Goal: Task Accomplishment & Management: Manage account settings

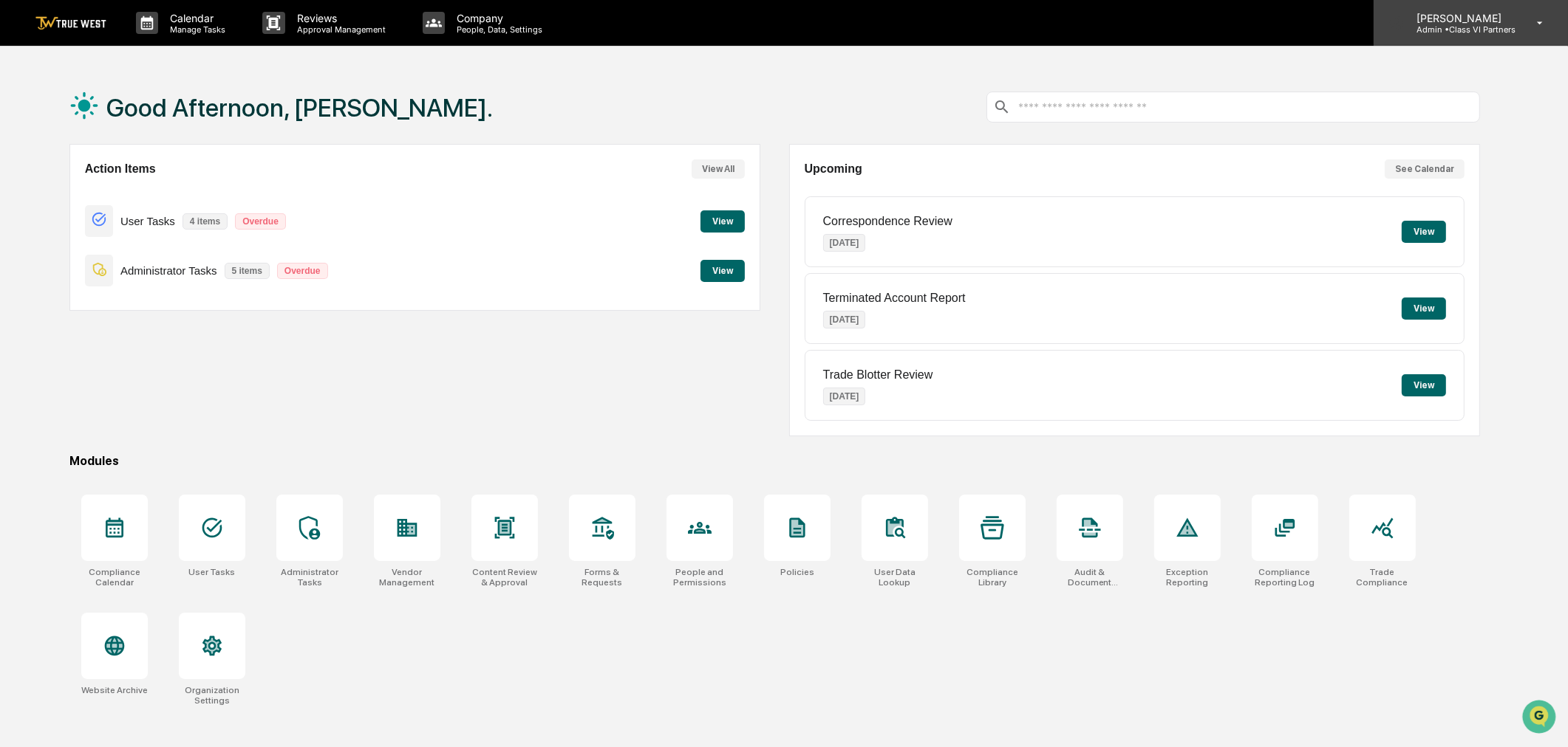
click at [1481, 30] on p "Admin • Class VI Partners" at bounding box center [1460, 29] width 111 height 10
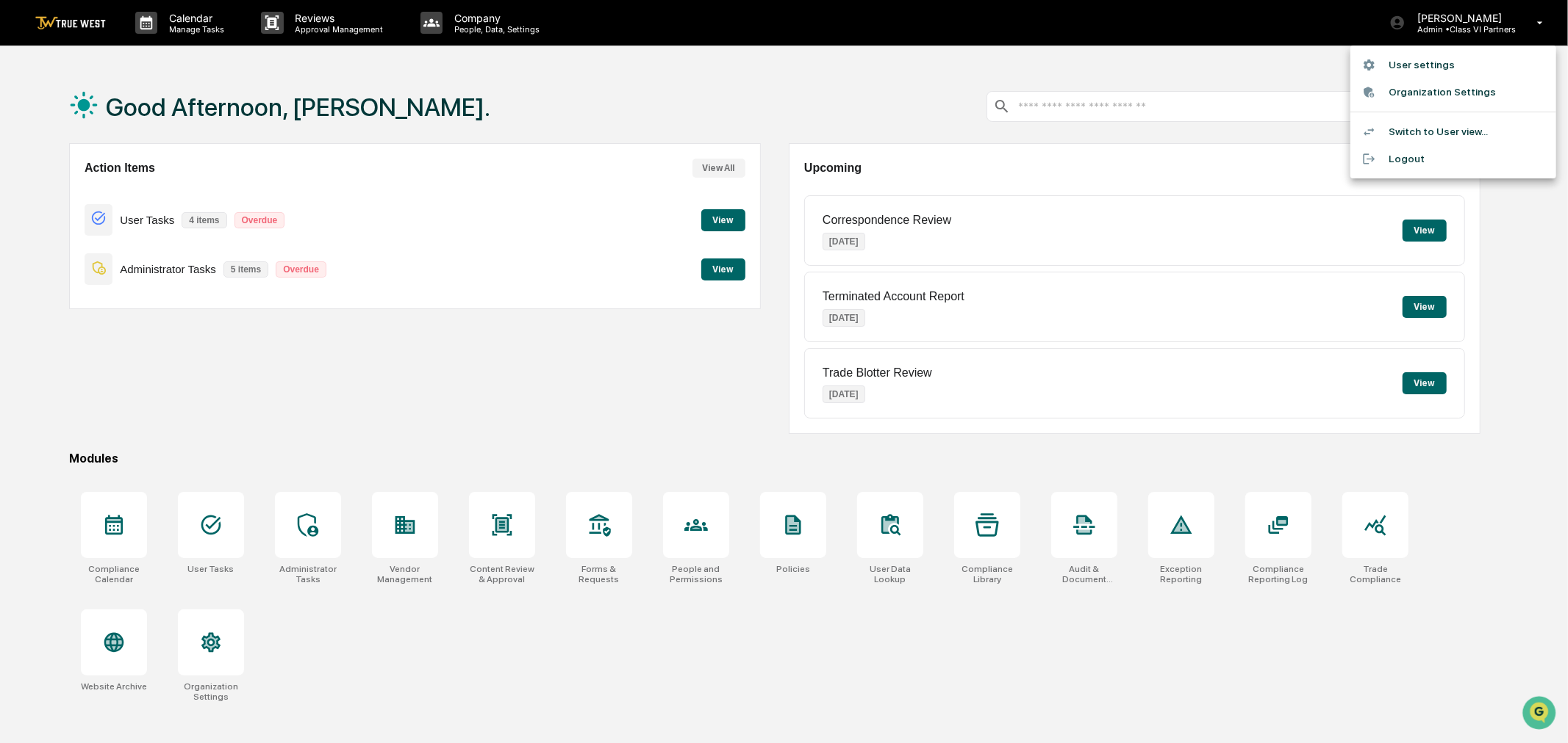
click at [1421, 132] on li "Switch to User view..." at bounding box center [1453, 132] width 206 height 27
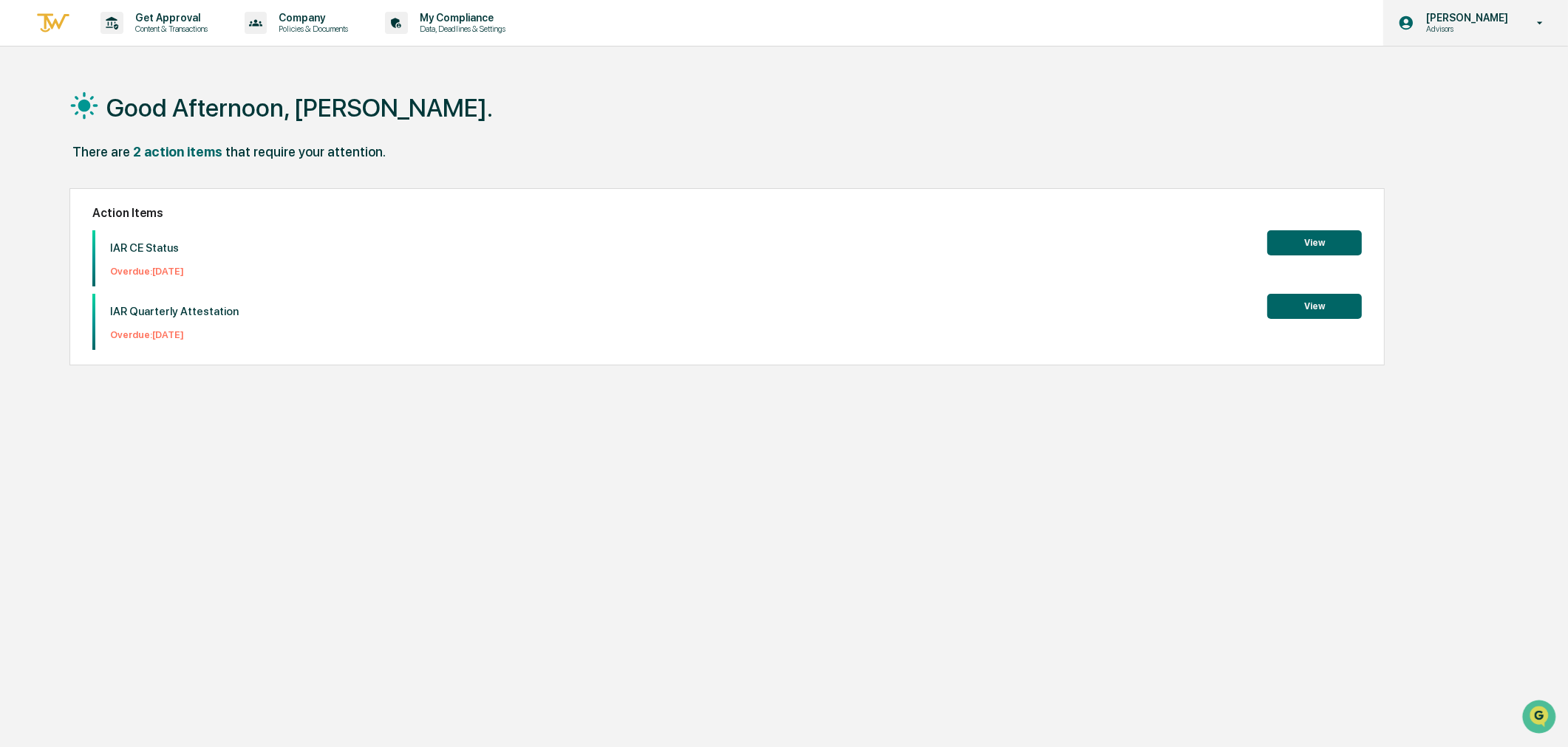
click at [1464, 18] on p "[PERSON_NAME]" at bounding box center [1464, 18] width 101 height 12
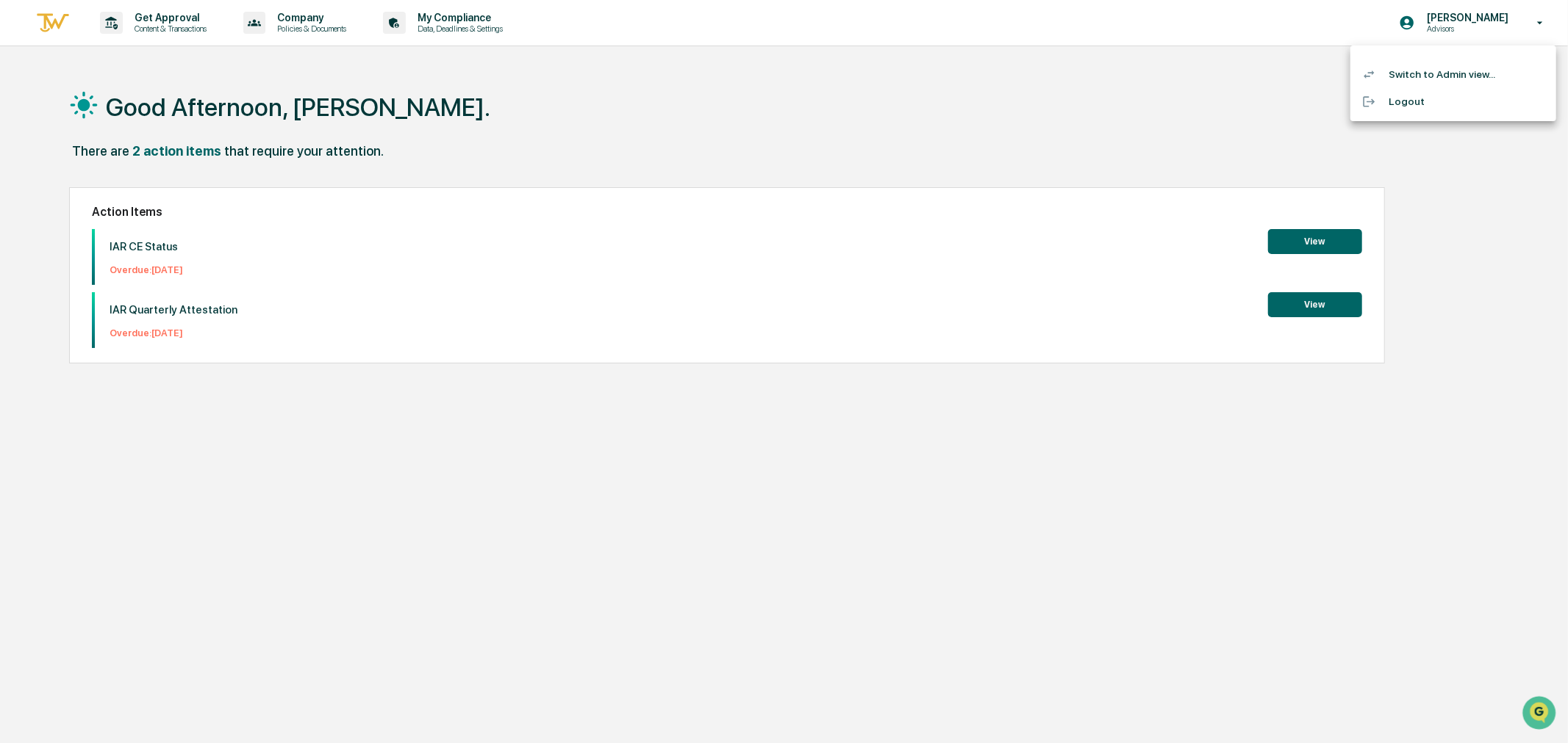
click at [1448, 66] on li "Switch to Admin view..." at bounding box center [1453, 75] width 206 height 27
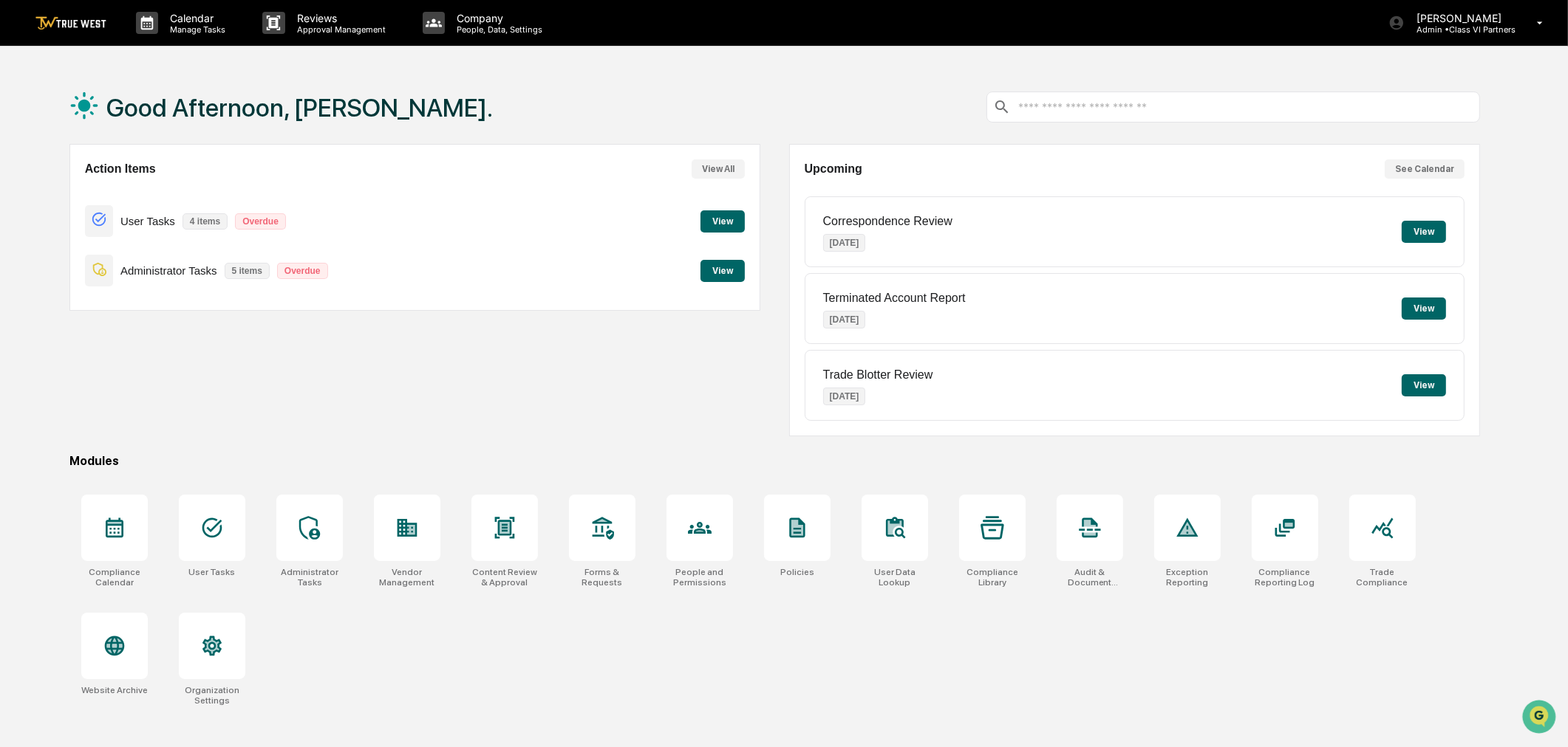
click at [1113, 111] on input "text" at bounding box center [1245, 107] width 457 height 14
type input "**"
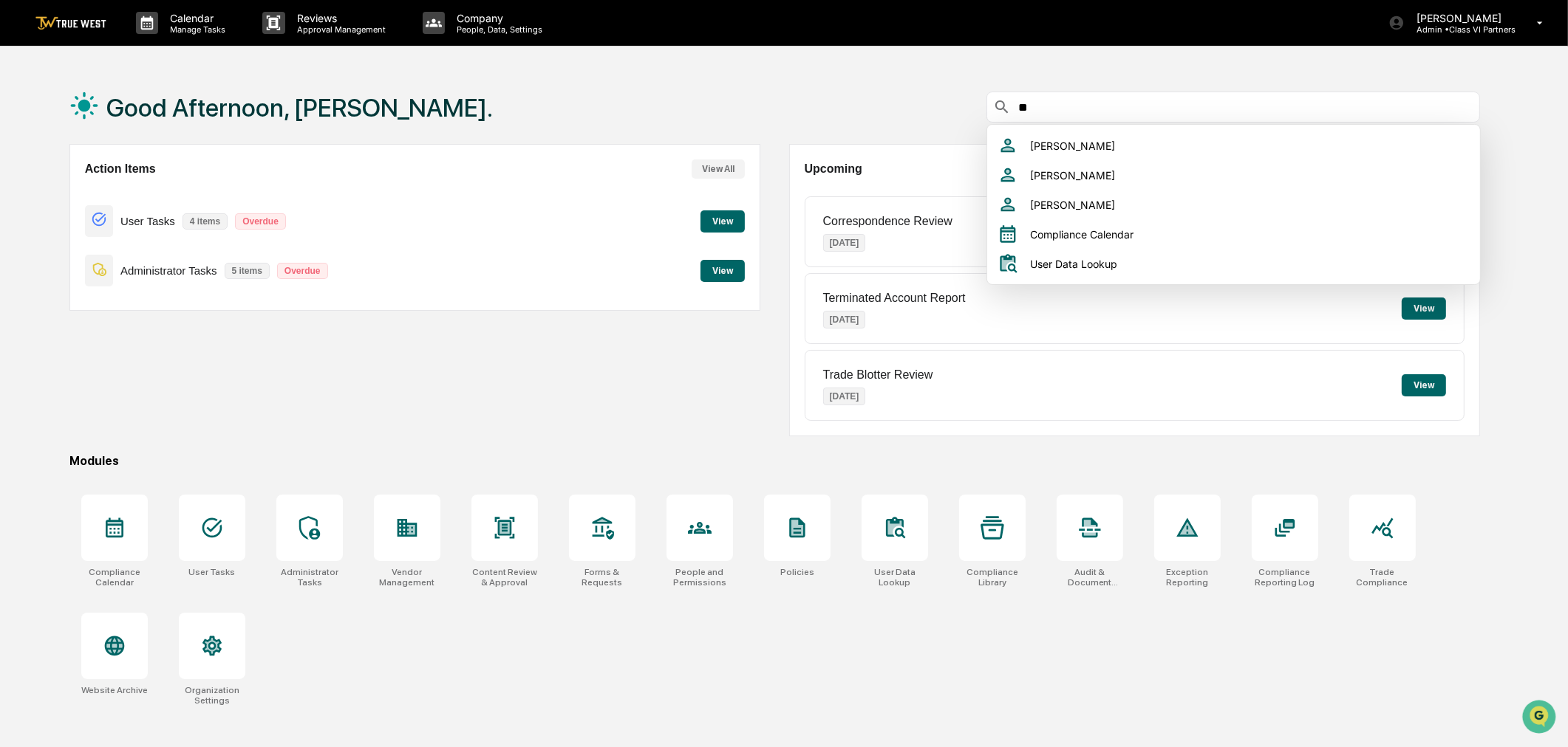
drag, startPoint x: 1113, startPoint y: 111, endPoint x: 973, endPoint y: 99, distance: 140.5
click at [973, 99] on div "Good Afternoon, Dalyce. **" at bounding box center [774, 107] width 1411 height 74
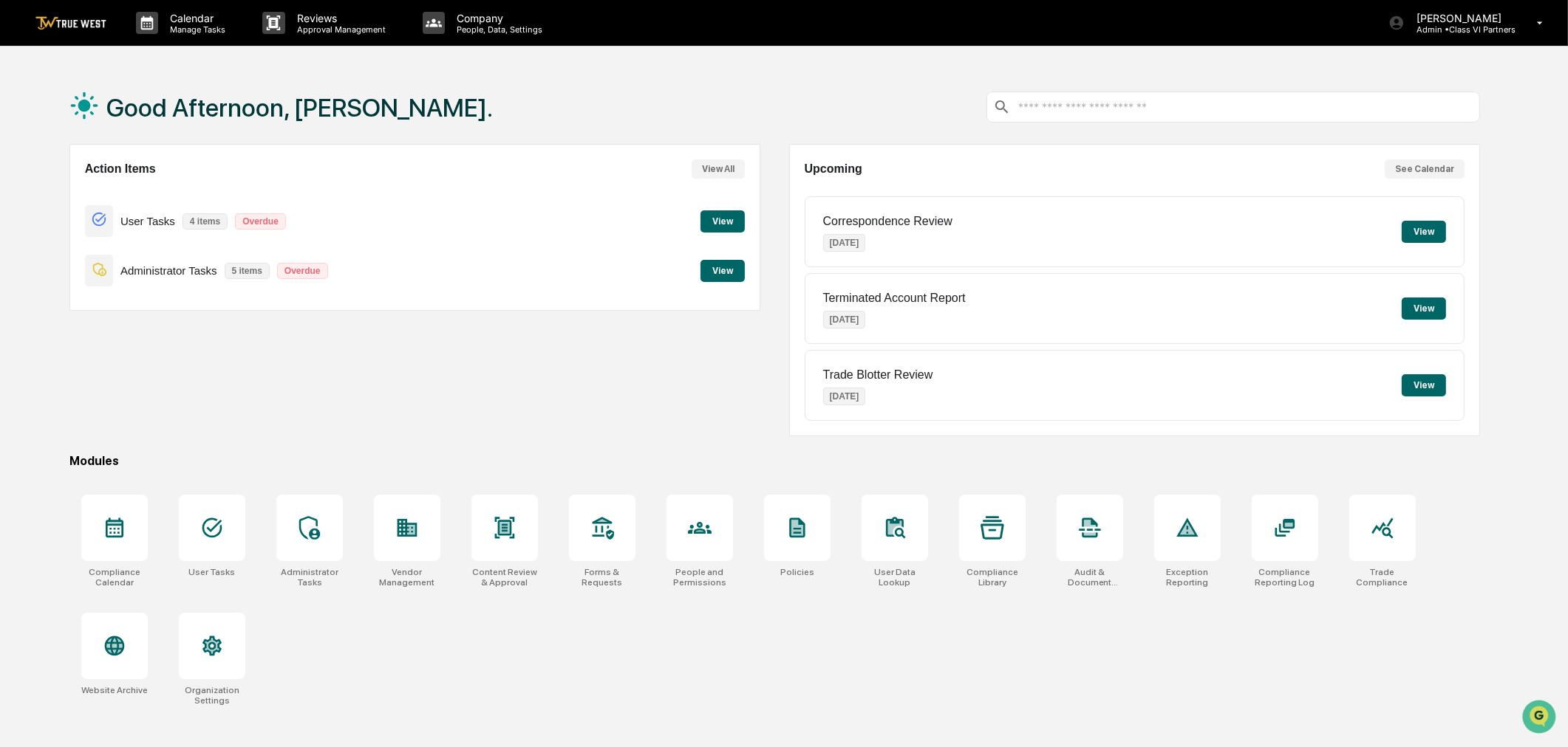
click at [731, 275] on button "View" at bounding box center [722, 271] width 45 height 22
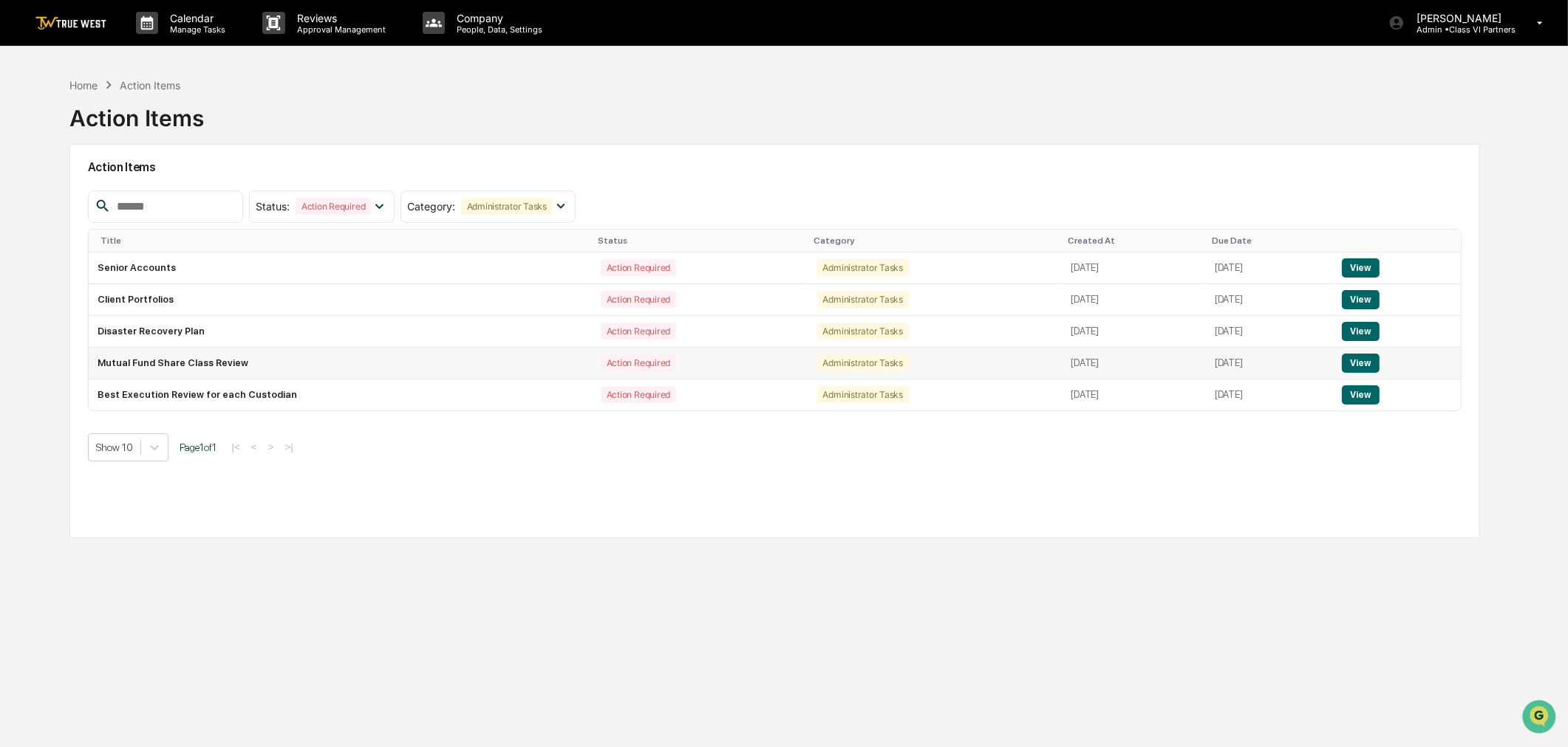
click at [1367, 363] on button "View" at bounding box center [1361, 363] width 38 height 19
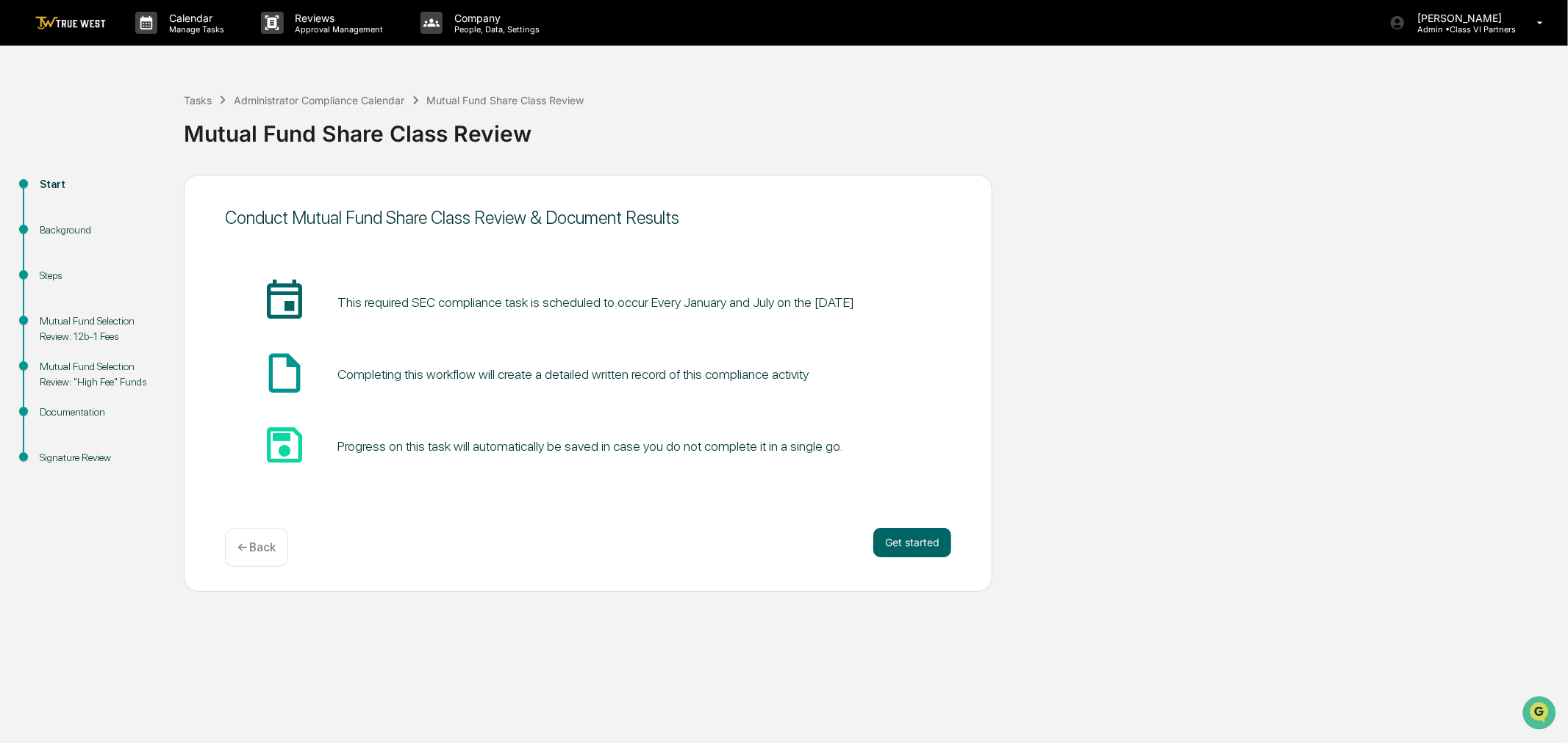
click at [266, 555] on div "← Back" at bounding box center [256, 548] width 63 height 39
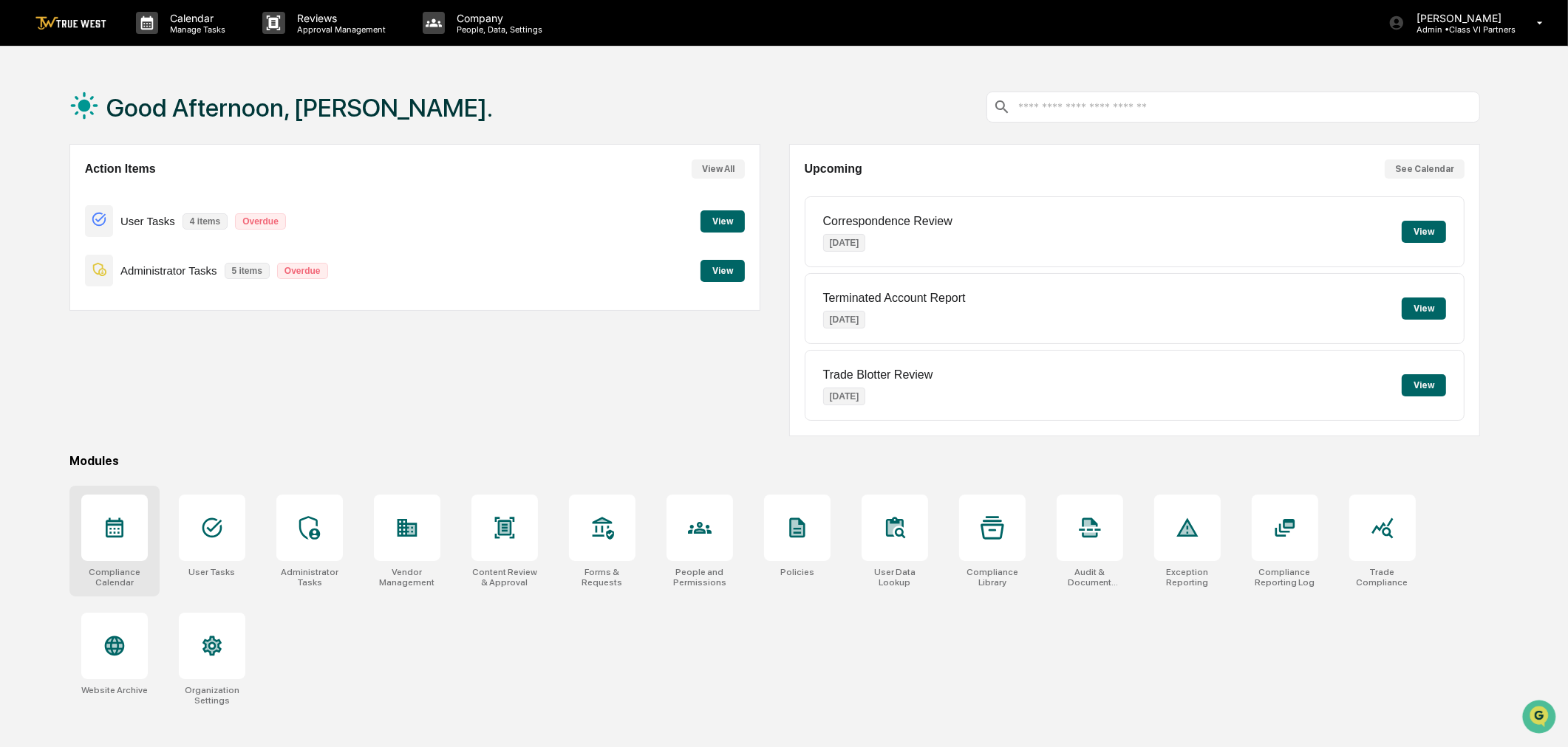
click at [126, 533] on div at bounding box center [114, 528] width 67 height 67
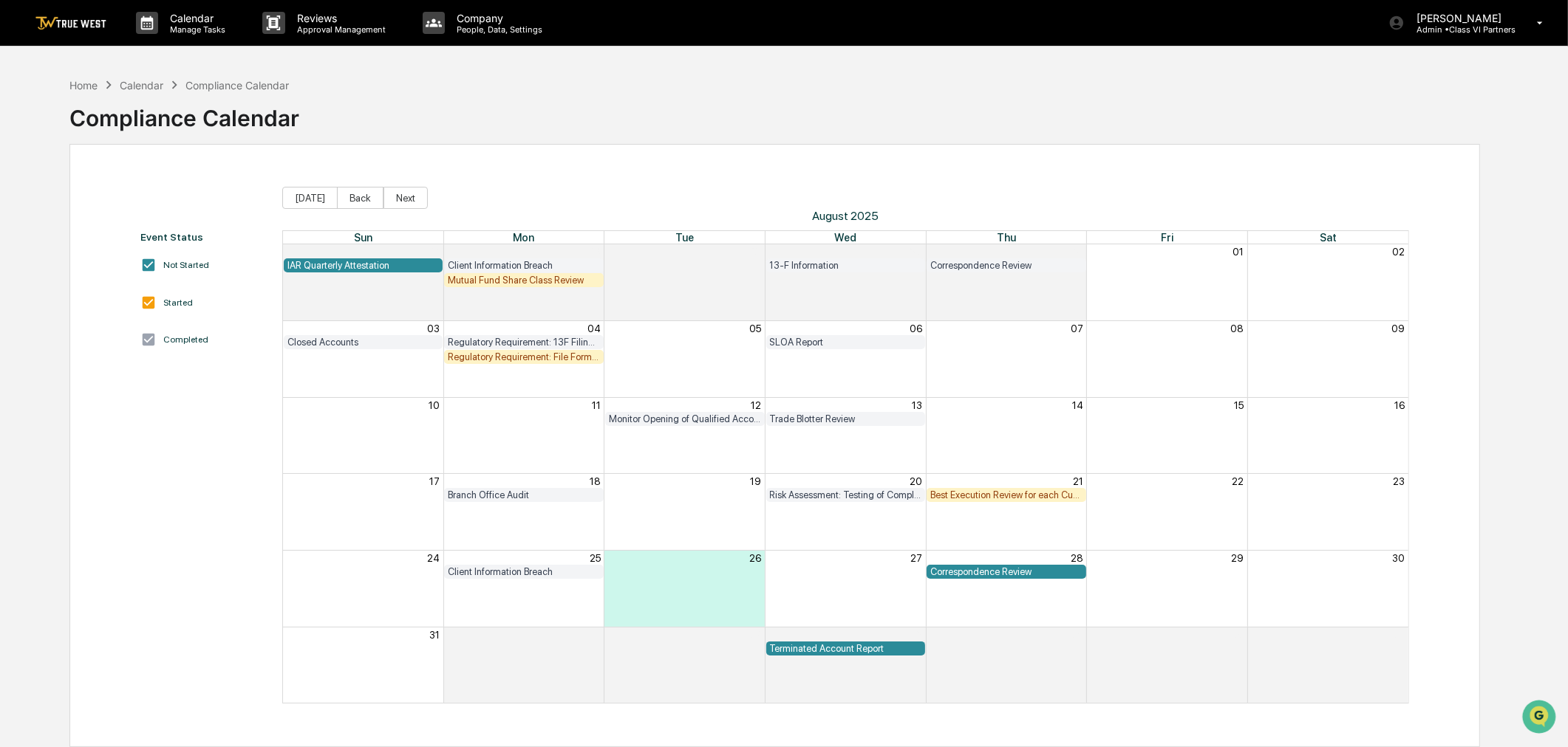
click at [515, 279] on div "Mutual Fund Share Class Review" at bounding box center [523, 280] width 153 height 11
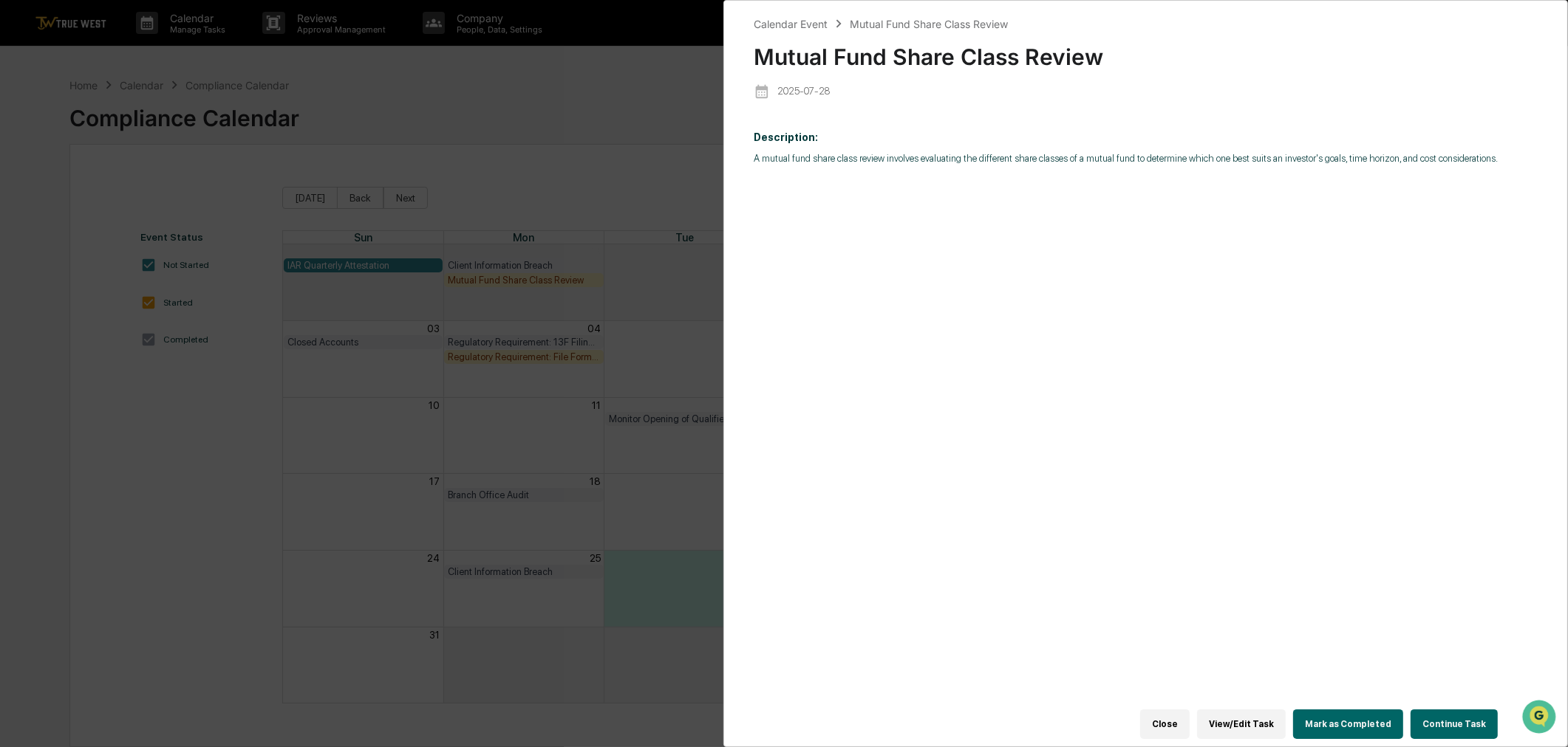
click at [1235, 715] on button "View/Edit Task" at bounding box center [1241, 724] width 88 height 29
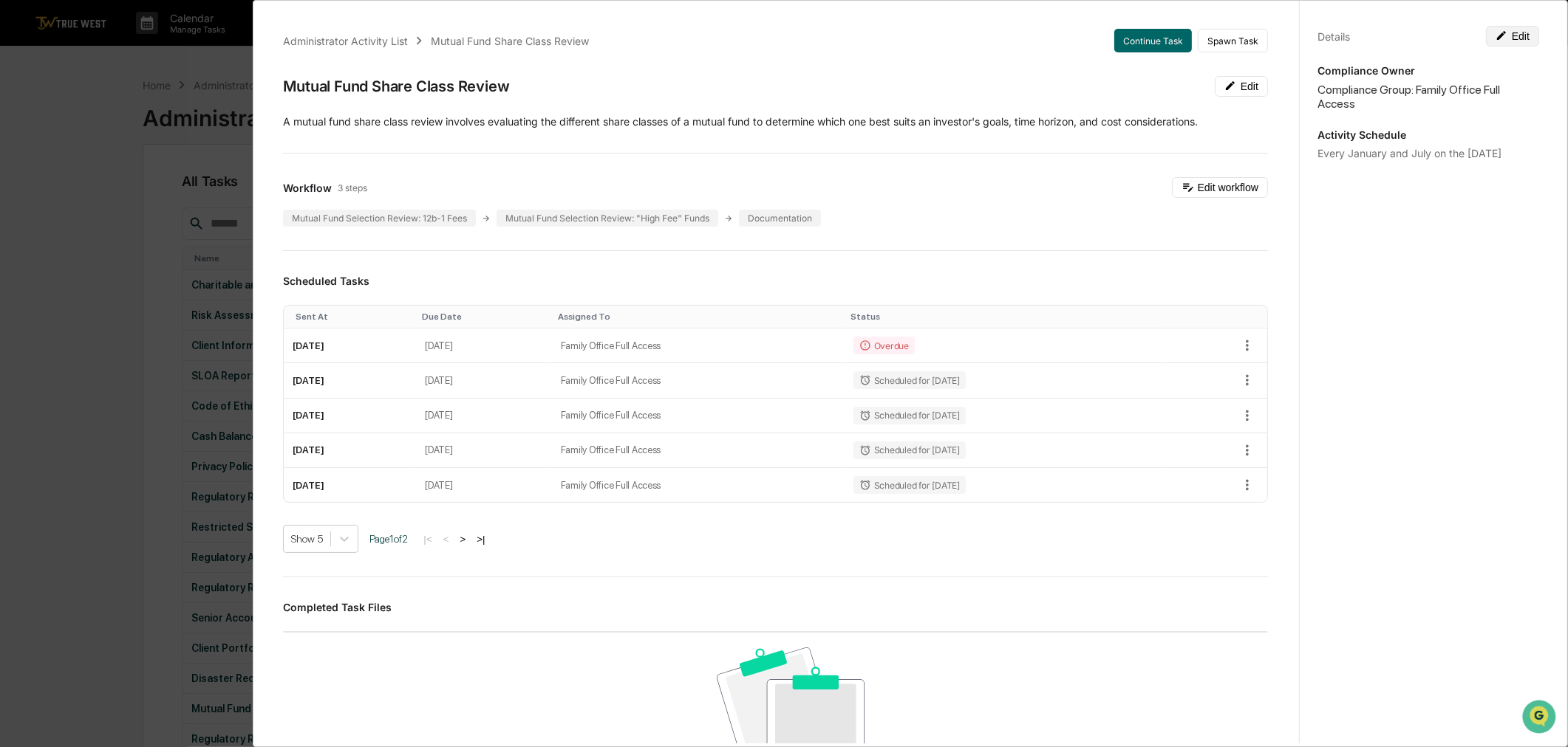
click at [1528, 34] on button "Edit" at bounding box center [1512, 36] width 53 height 21
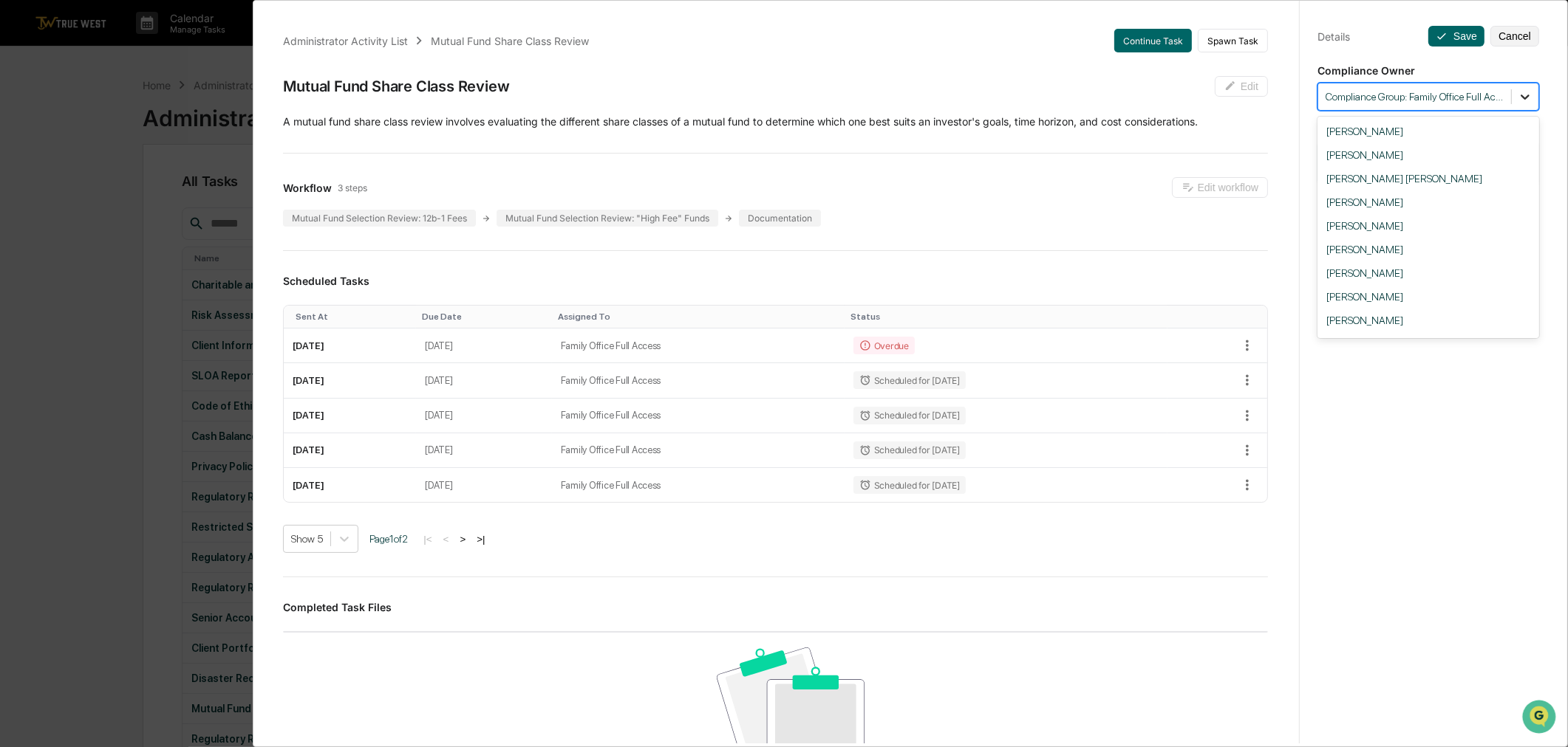
click at [1521, 98] on icon at bounding box center [1525, 97] width 9 height 5
click at [1486, 102] on div at bounding box center [1414, 97] width 178 height 14
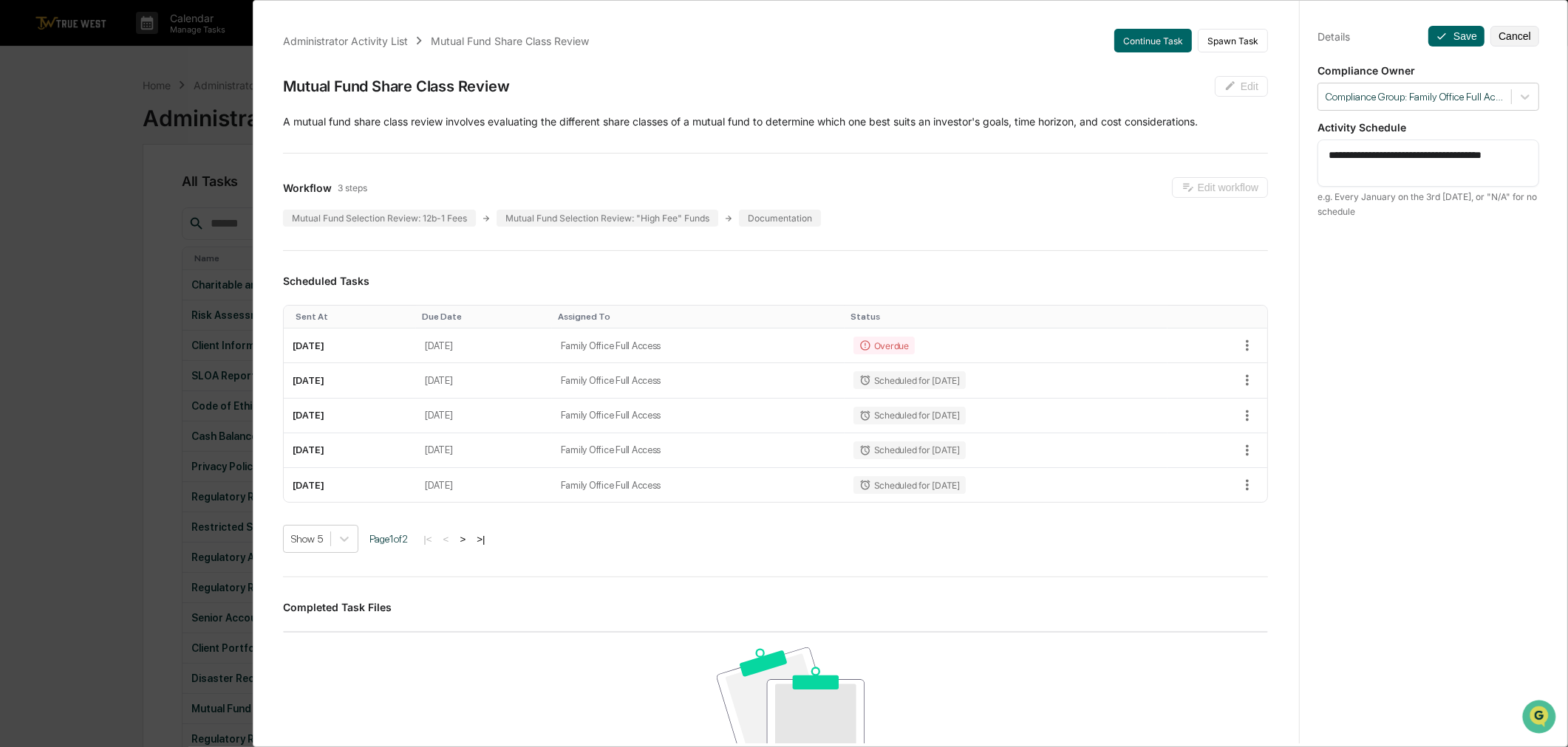
click at [1356, 48] on div "**********" at bounding box center [1428, 388] width 258 height 783
click at [1512, 42] on button "Cancel" at bounding box center [1515, 36] width 49 height 21
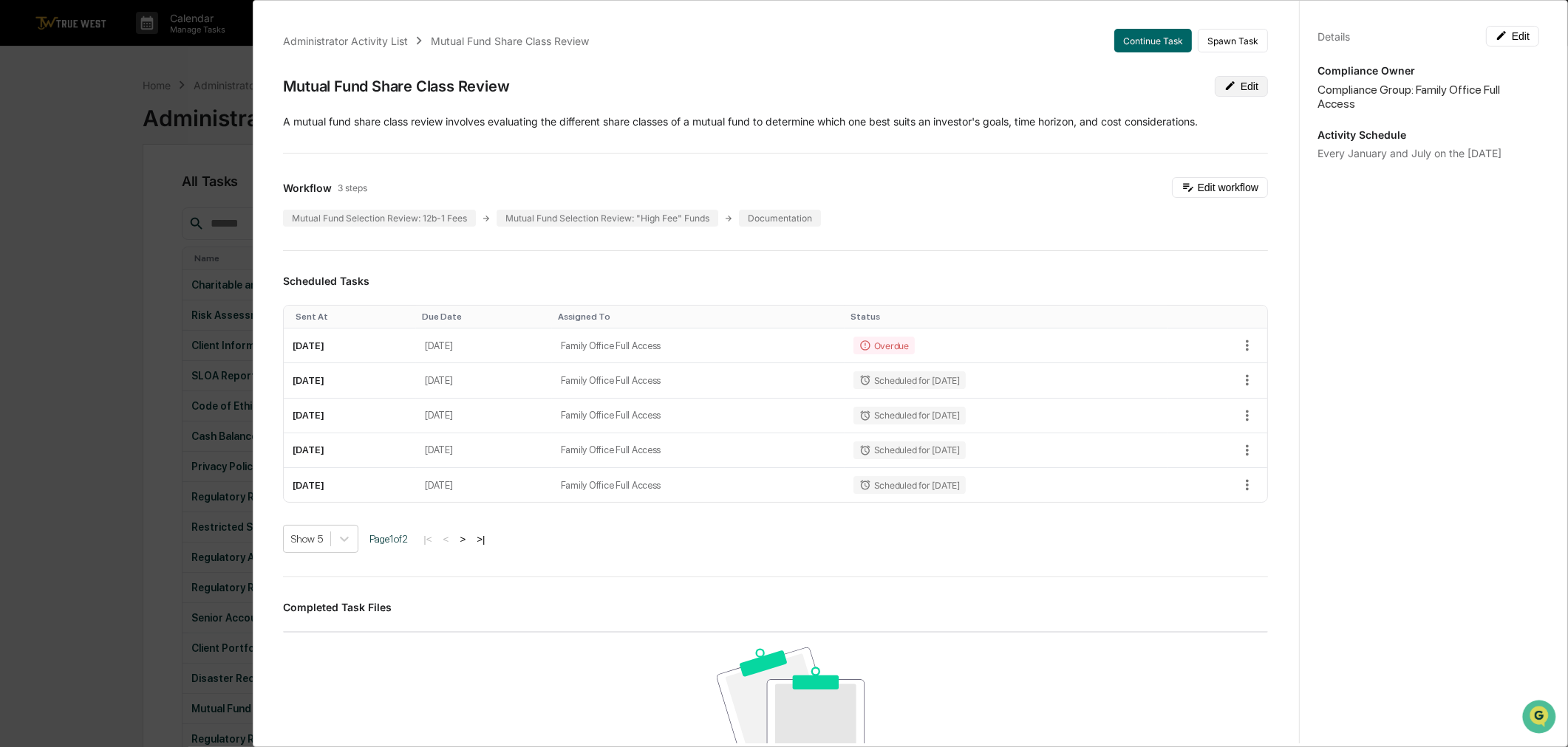
click at [1224, 93] on button "Edit" at bounding box center [1241, 86] width 53 height 21
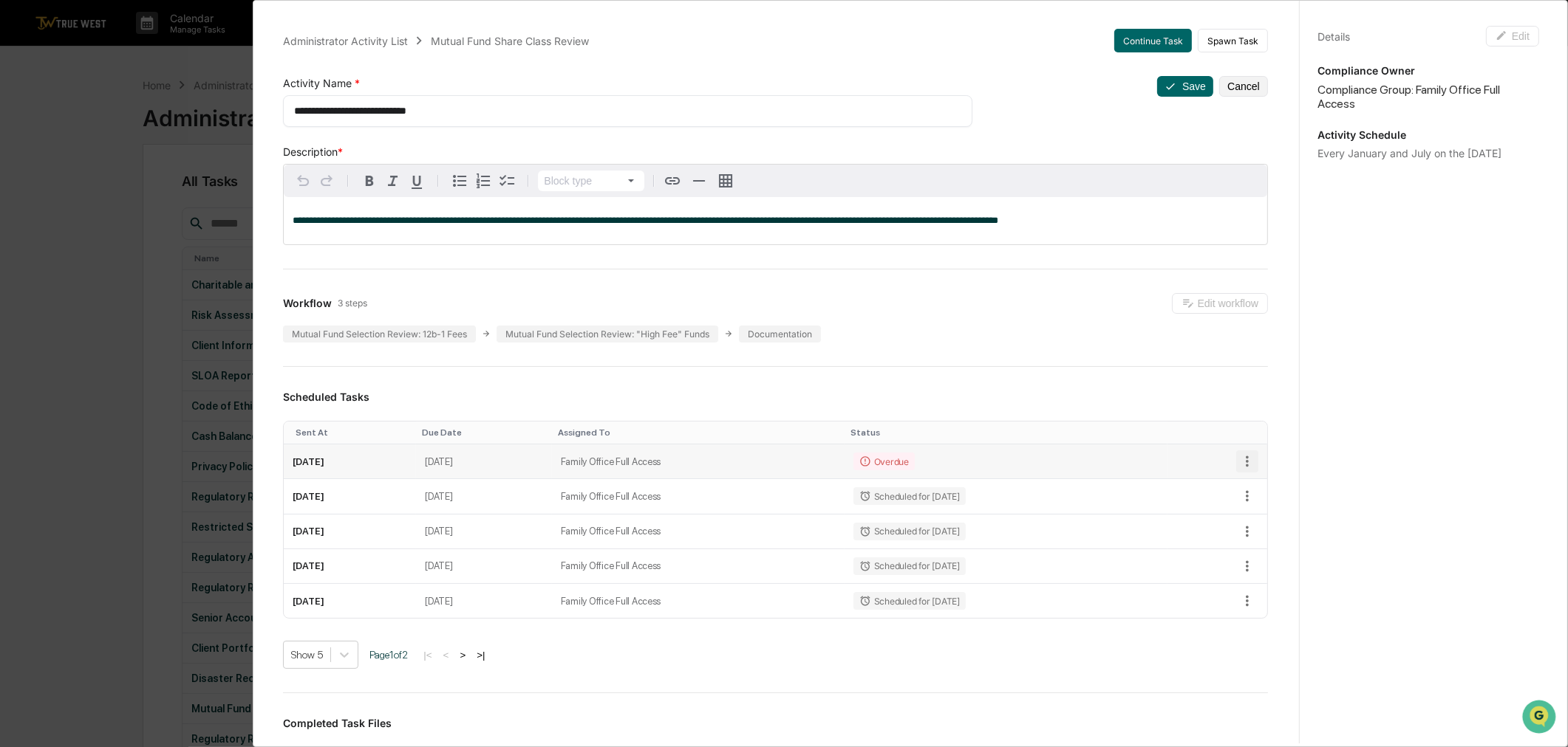
click at [1239, 469] on icon "button" at bounding box center [1247, 461] width 16 height 16
click at [1222, 86] on div at bounding box center [788, 373] width 1576 height 747
click at [1233, 92] on button "Cancel" at bounding box center [1244, 86] width 49 height 21
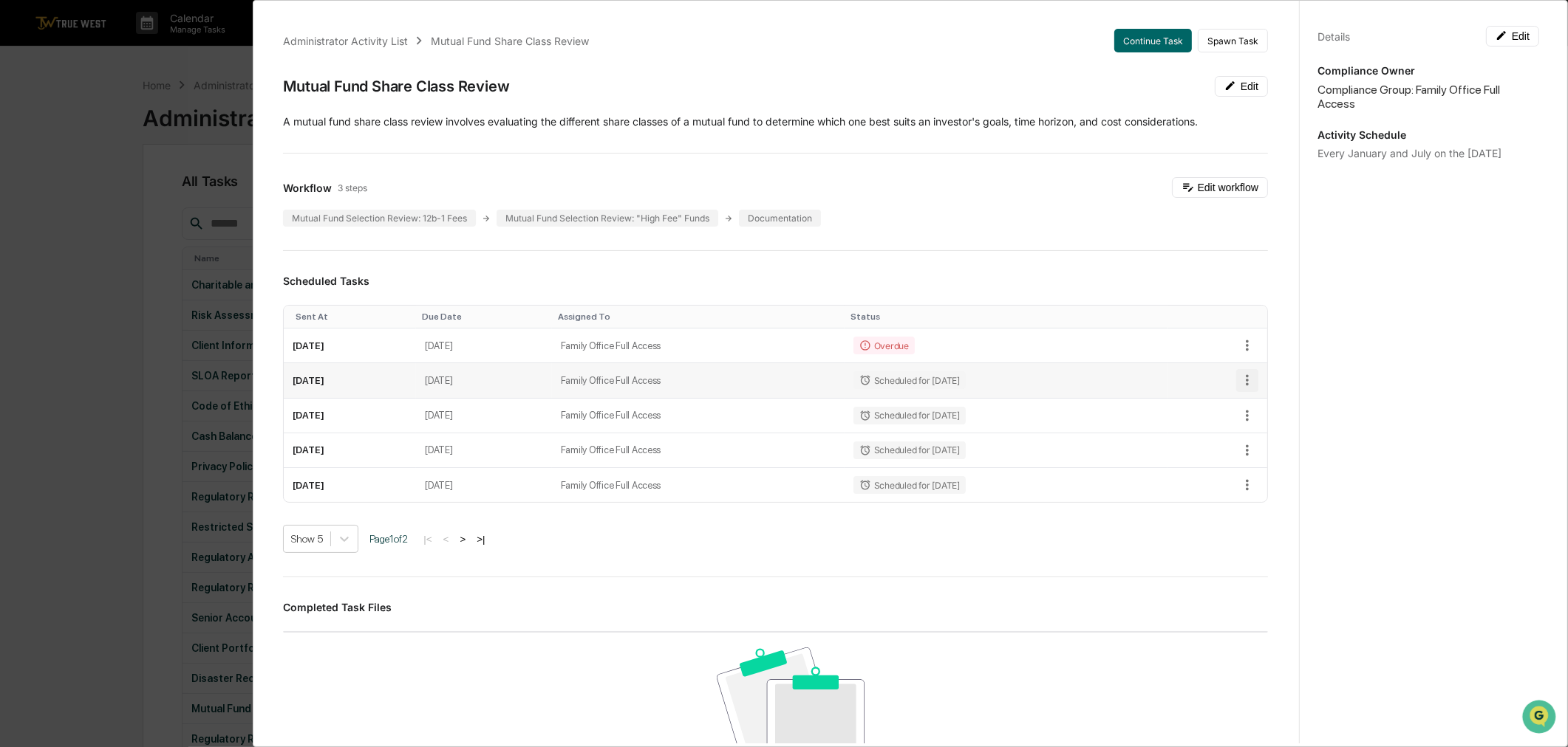
click at [1239, 377] on icon "button" at bounding box center [1247, 380] width 16 height 16
click at [1235, 340] on div at bounding box center [788, 373] width 1576 height 747
click at [1239, 348] on icon "button" at bounding box center [1247, 345] width 16 height 16
click at [1519, 39] on div at bounding box center [788, 373] width 1576 height 747
click at [1502, 27] on button "Edit" at bounding box center [1512, 36] width 53 height 21
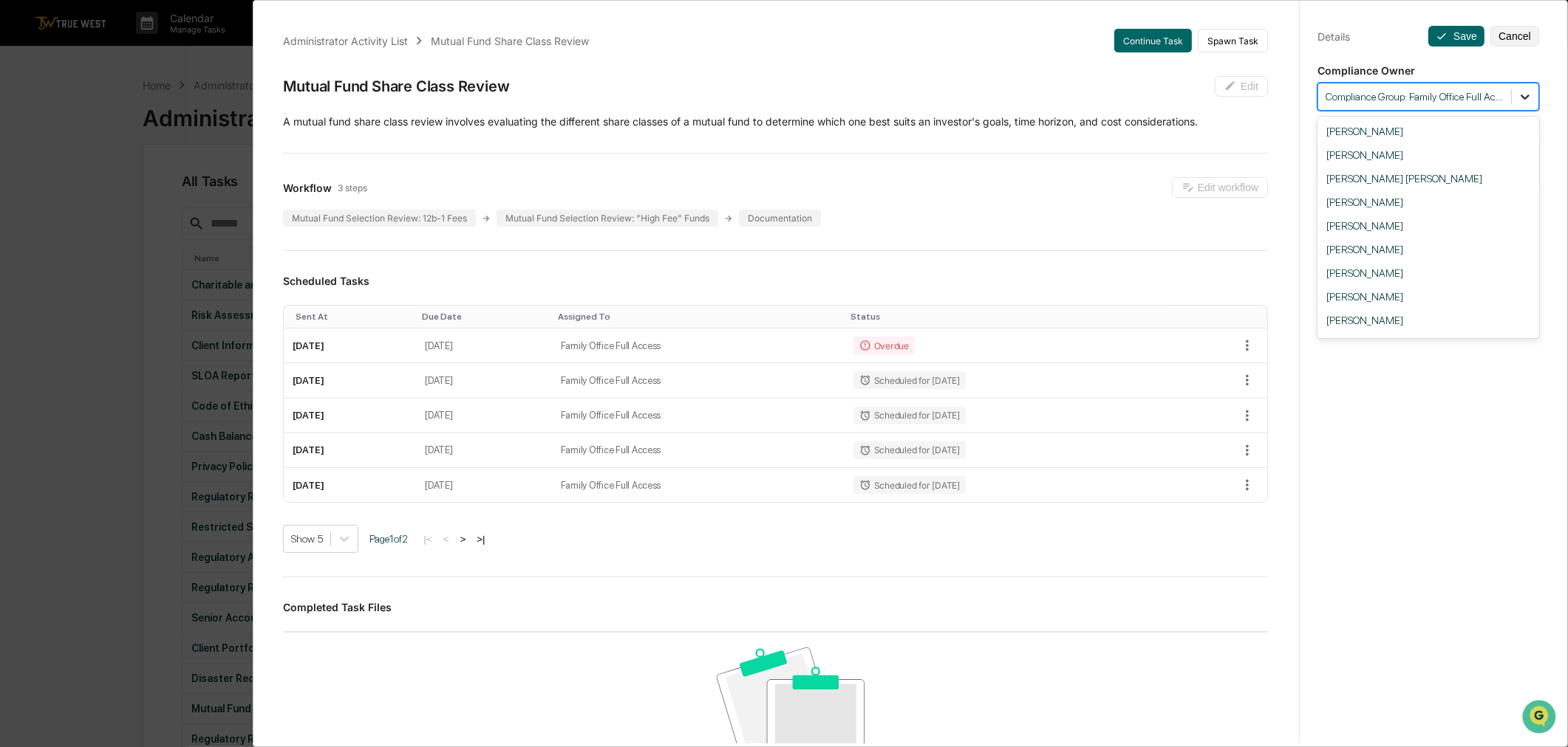
click at [1521, 94] on icon at bounding box center [1525, 97] width 15 height 15
click at [1444, 467] on div "**********" at bounding box center [1428, 388] width 258 height 783
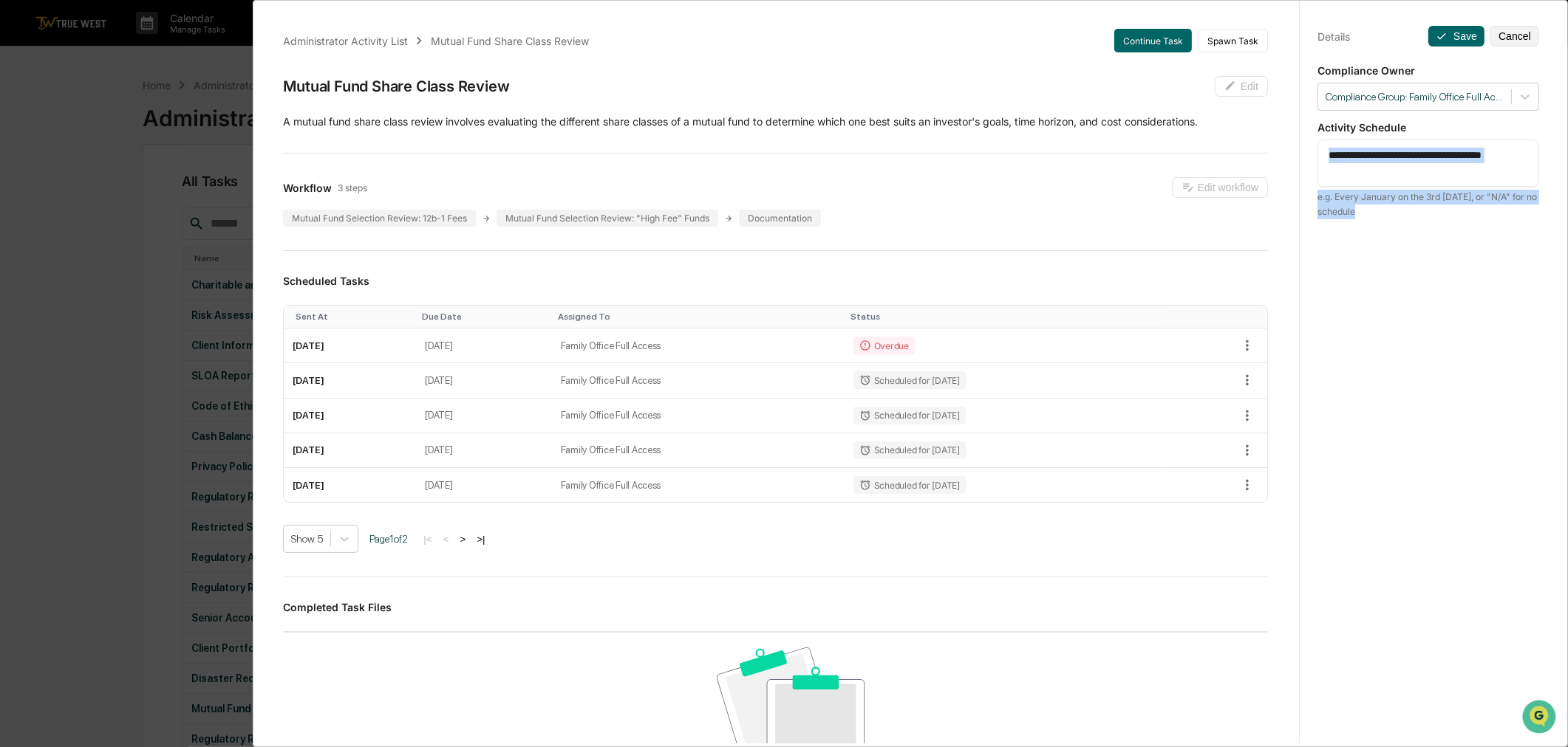
drag, startPoint x: 1456, startPoint y: 248, endPoint x: 1411, endPoint y: 221, distance: 52.5
click at [1413, 276] on div "**********" at bounding box center [1428, 388] width 258 height 783
click at [1516, 38] on button "Cancel" at bounding box center [1515, 36] width 49 height 21
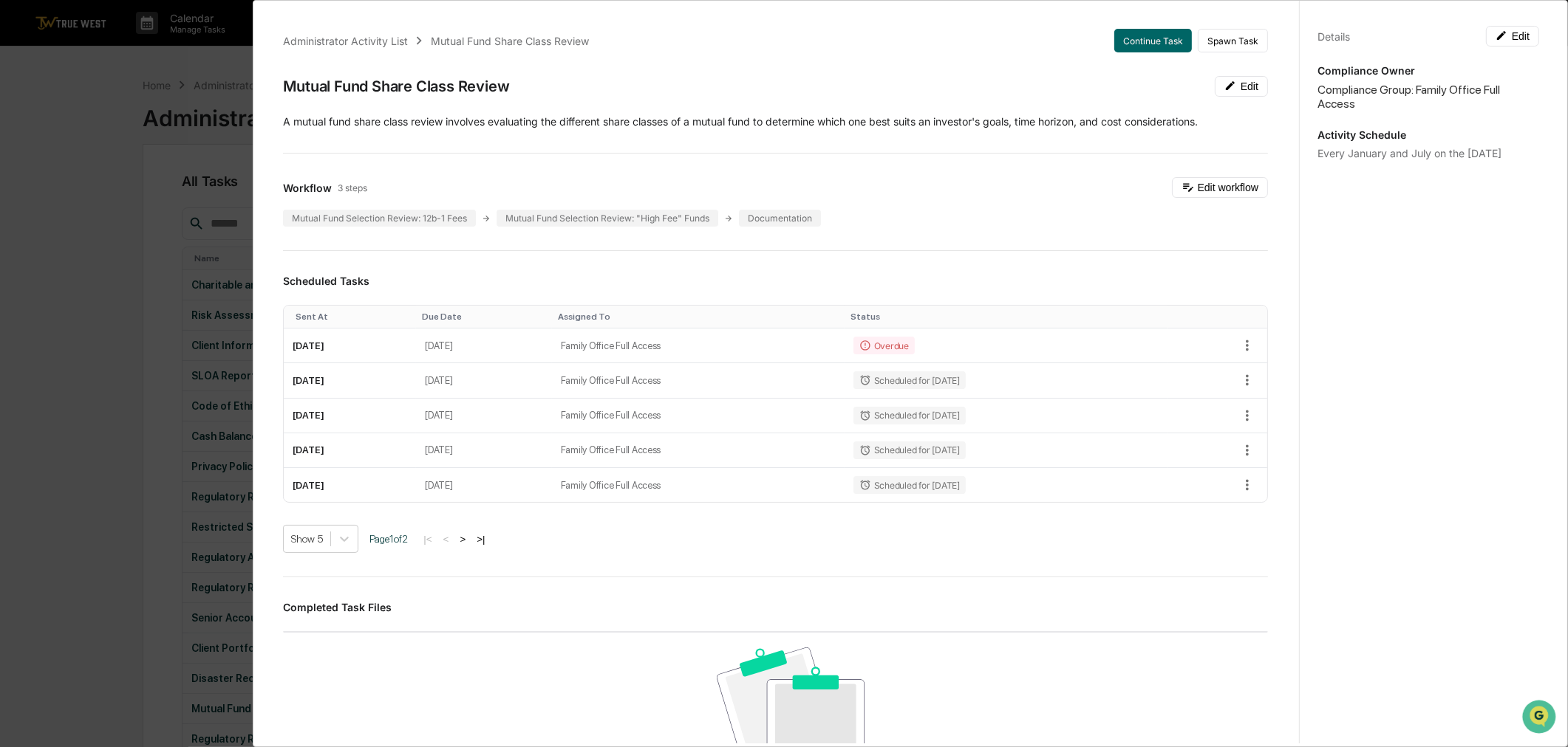
click at [446, 42] on div "Mutual Fund Share Class Review" at bounding box center [510, 40] width 158 height 13
click at [313, 40] on div "Administrator Activity List" at bounding box center [345, 40] width 125 height 13
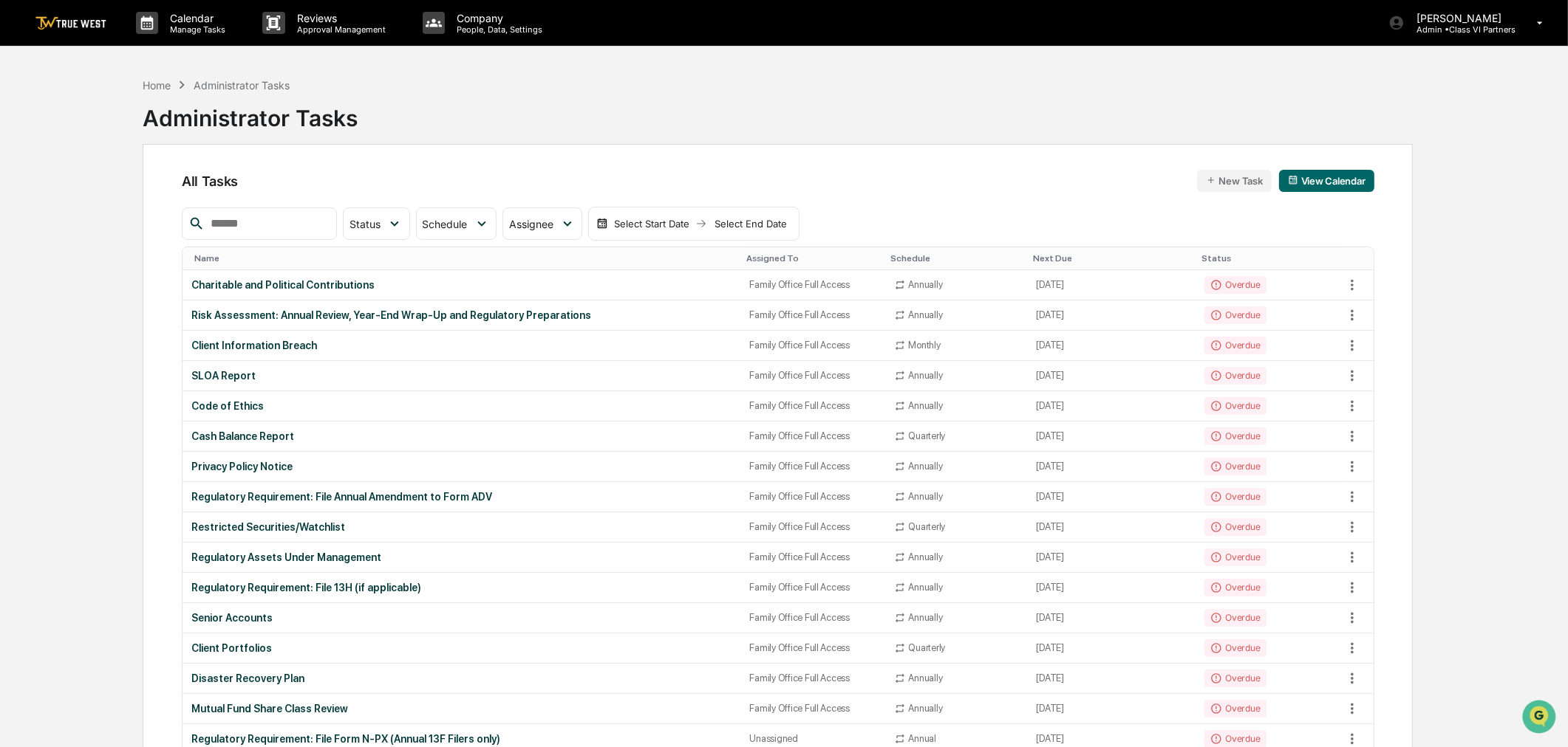
click at [67, 30] on link at bounding box center [79, 23] width 88 height 45
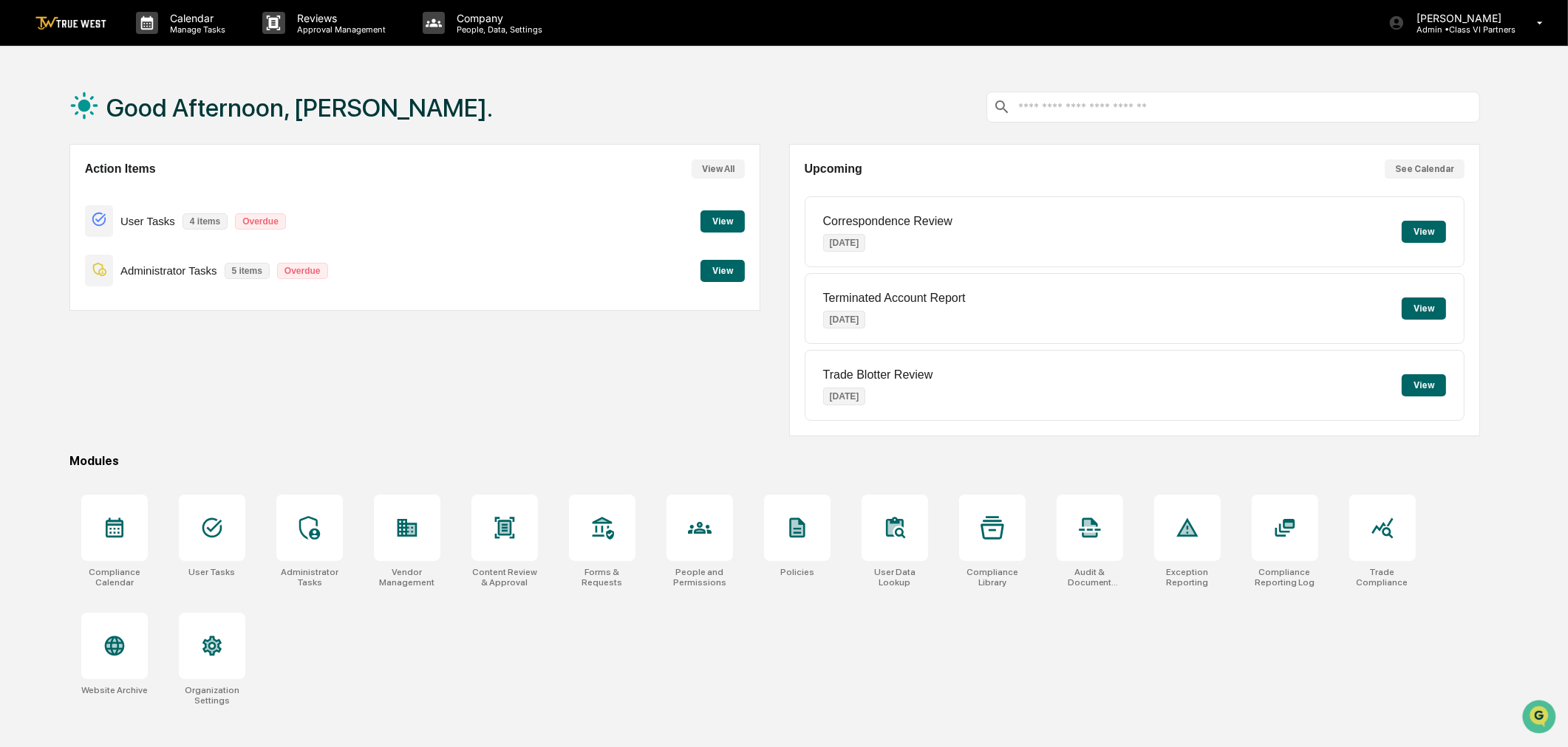
click at [724, 224] on button "View" at bounding box center [722, 221] width 45 height 22
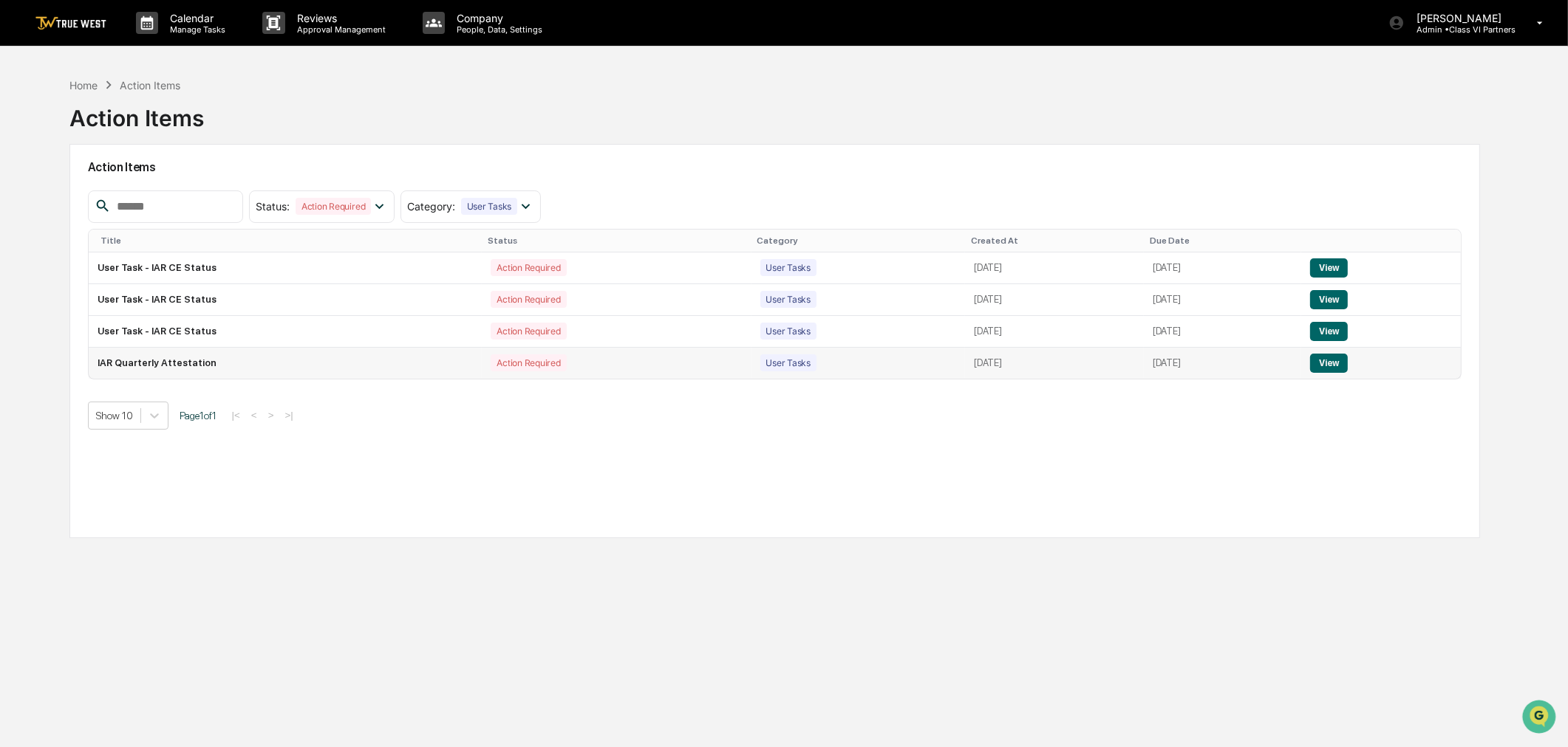
click at [1339, 364] on button "View" at bounding box center [1329, 363] width 38 height 19
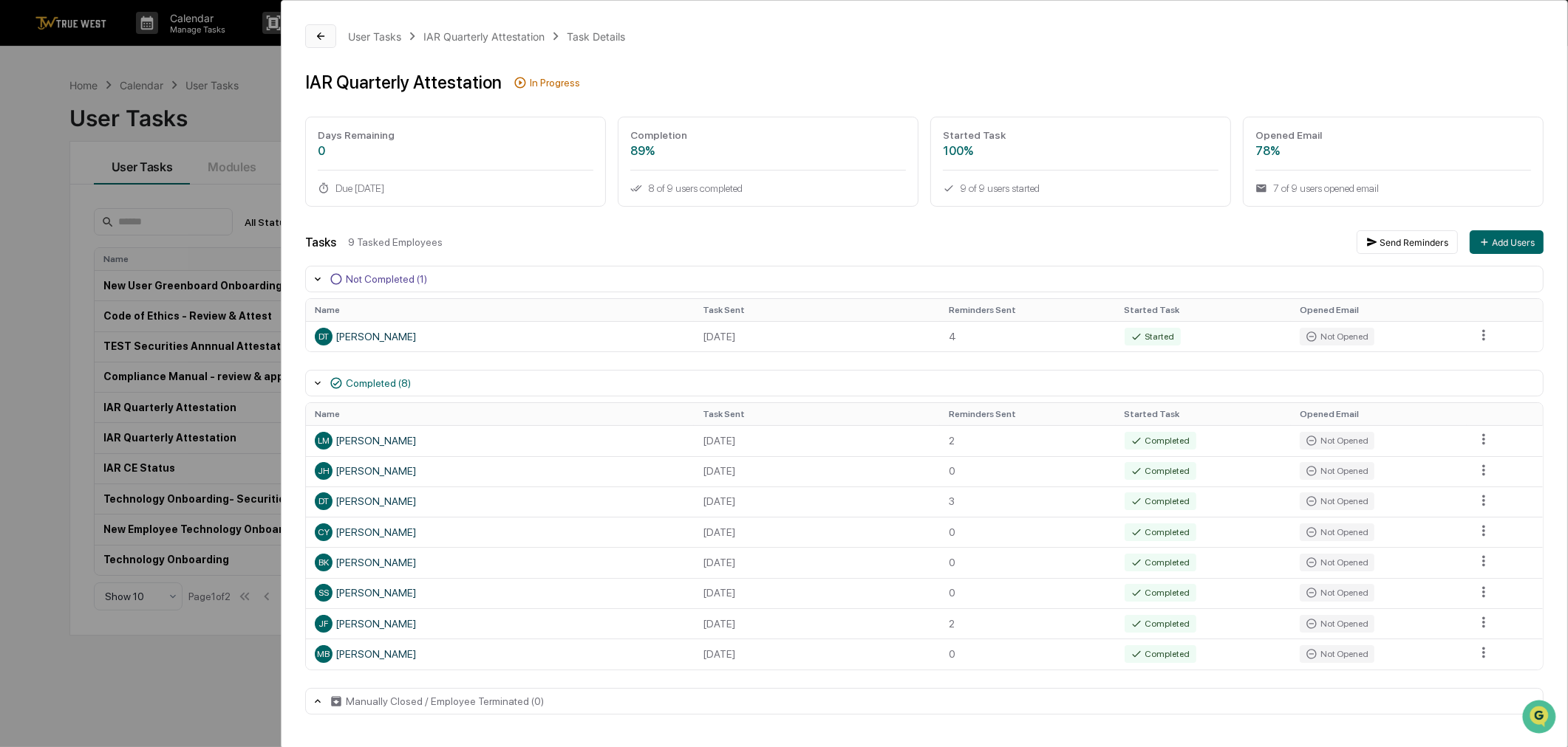
click at [329, 45] on button at bounding box center [320, 36] width 31 height 24
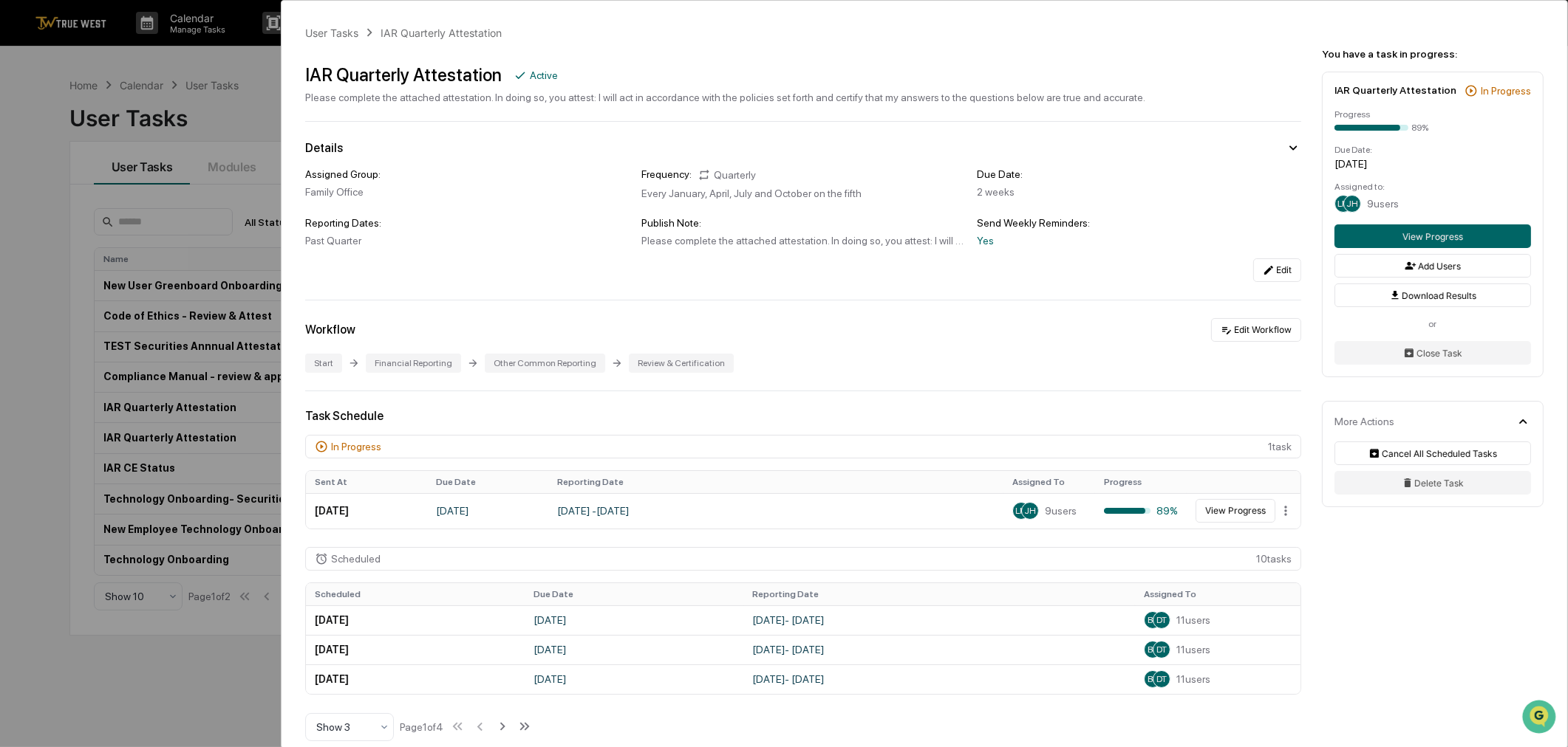
click at [170, 153] on div "User Tasks IAR Quarterly Attestation IAR Quarterly Attestation Active Please co…" at bounding box center [784, 373] width 1568 height 747
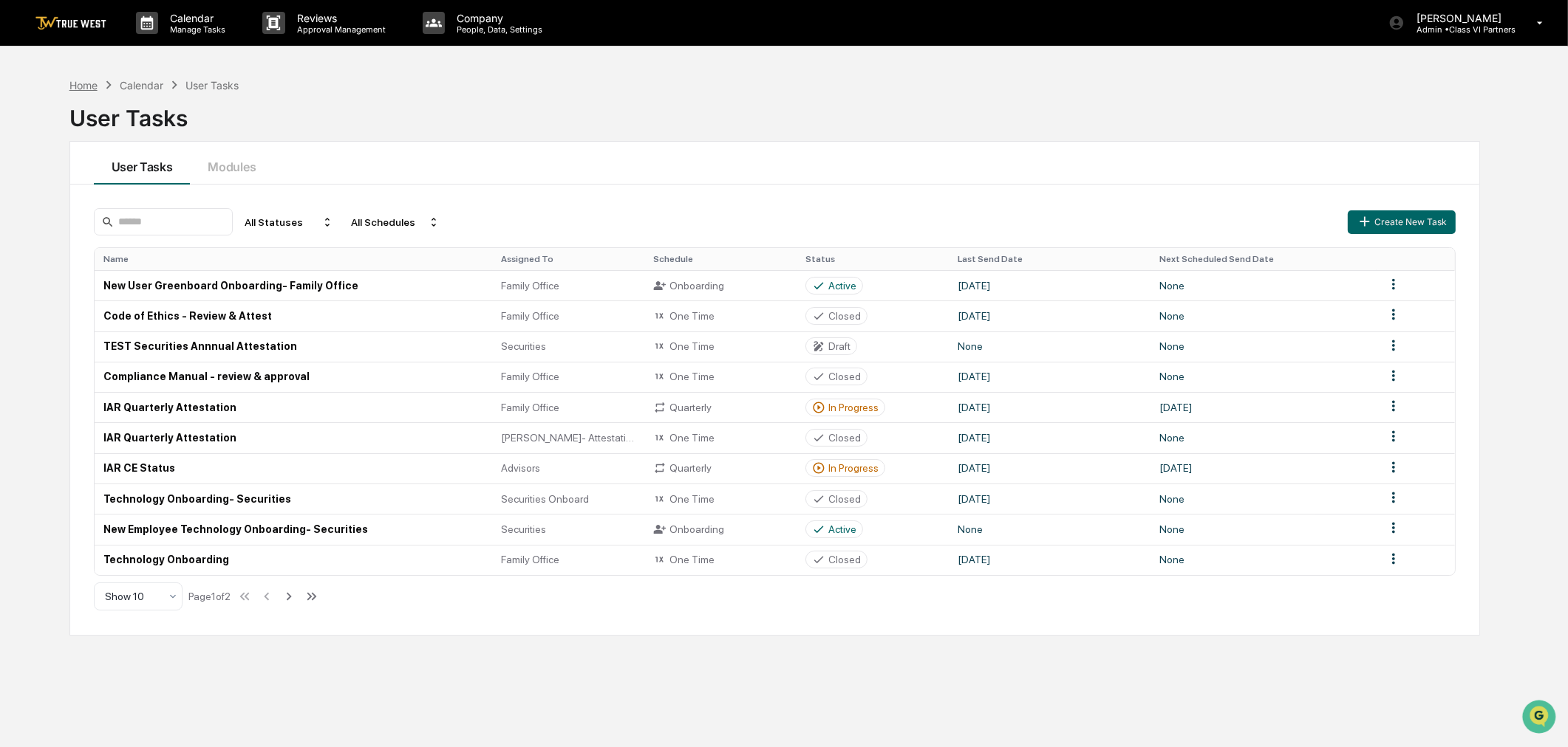
click at [78, 88] on div "Home" at bounding box center [83, 85] width 28 height 13
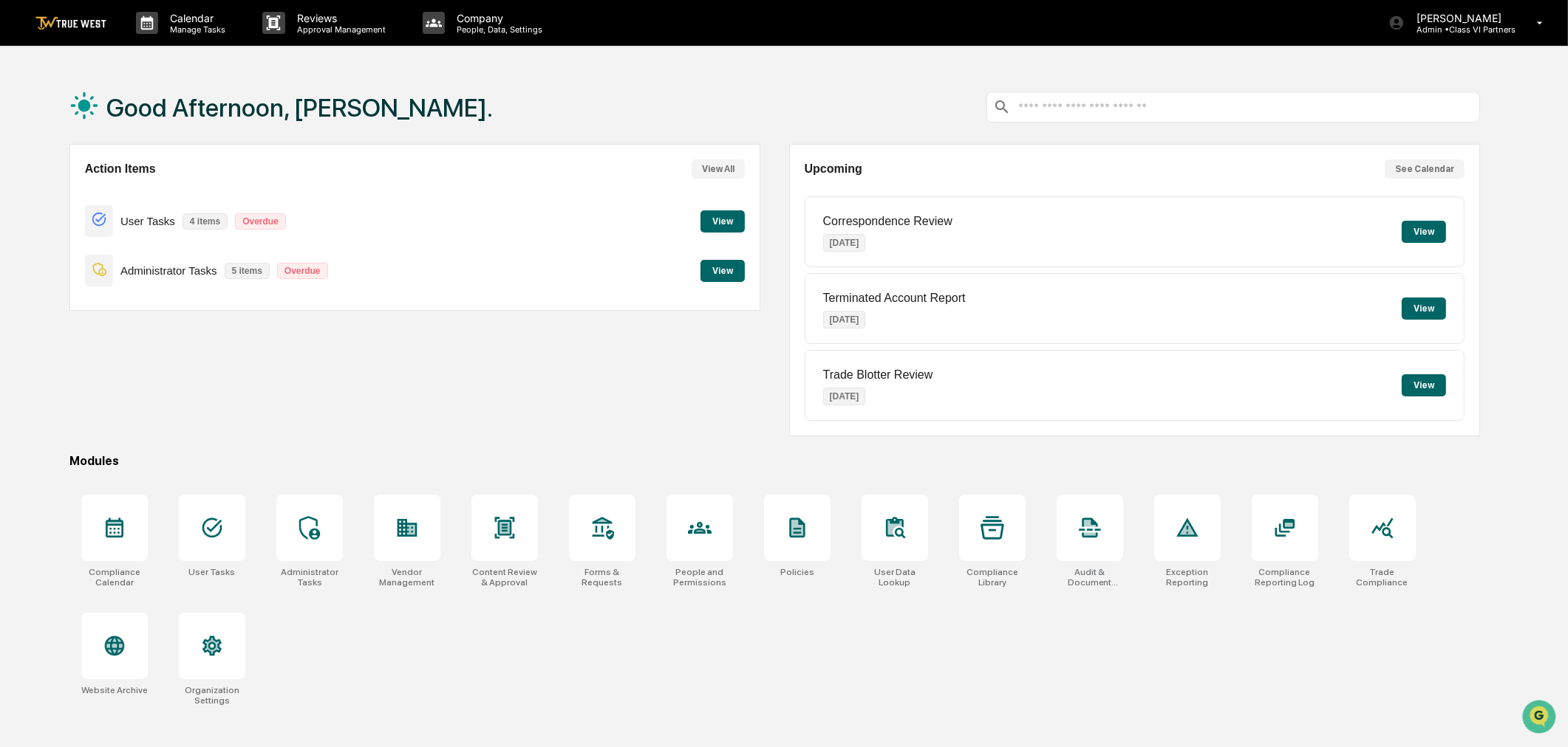
click at [725, 212] on button "View" at bounding box center [722, 221] width 45 height 22
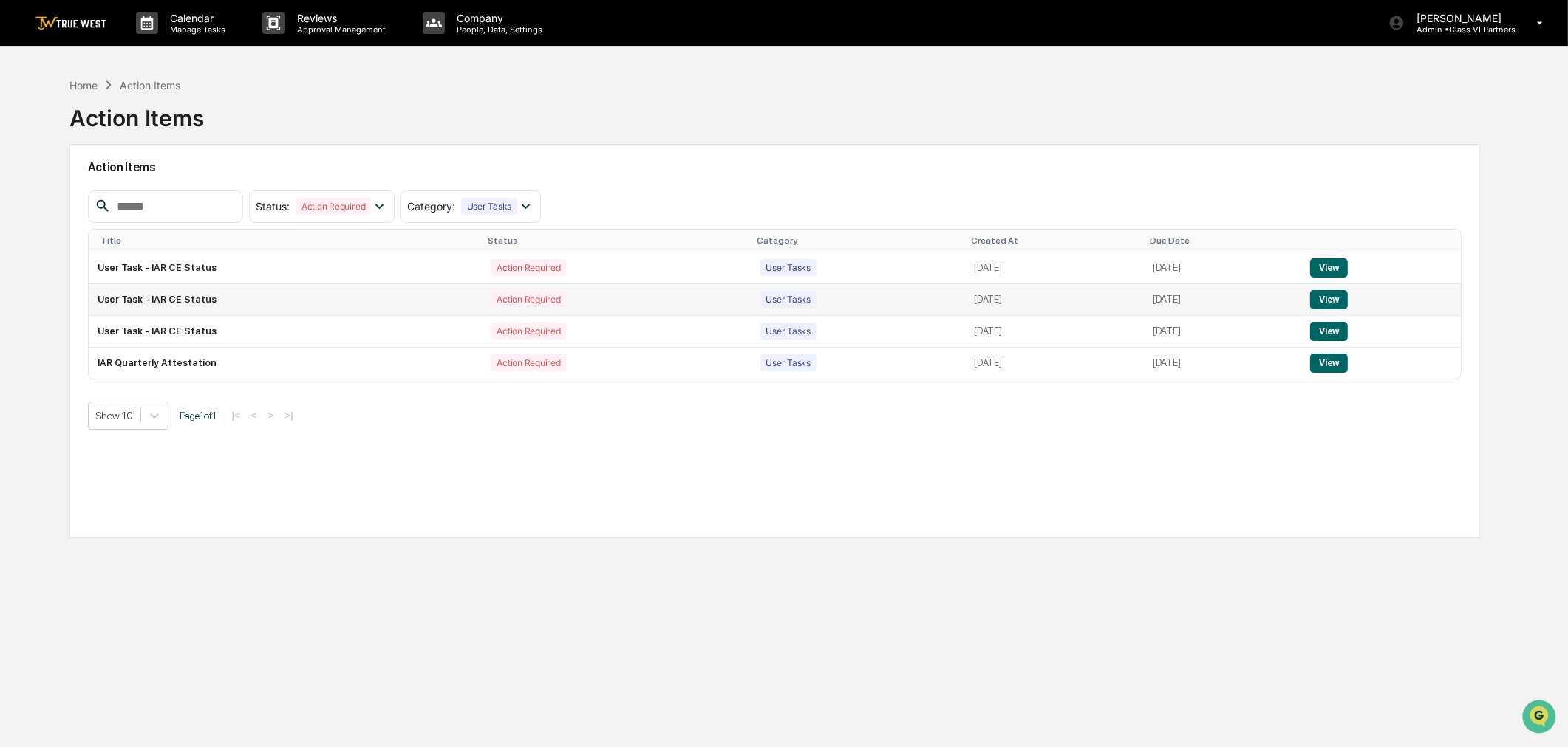
click at [126, 305] on td "User Task - IAR CE Status" at bounding box center [285, 301] width 393 height 32
click at [1348, 292] on button "View" at bounding box center [1329, 300] width 38 height 19
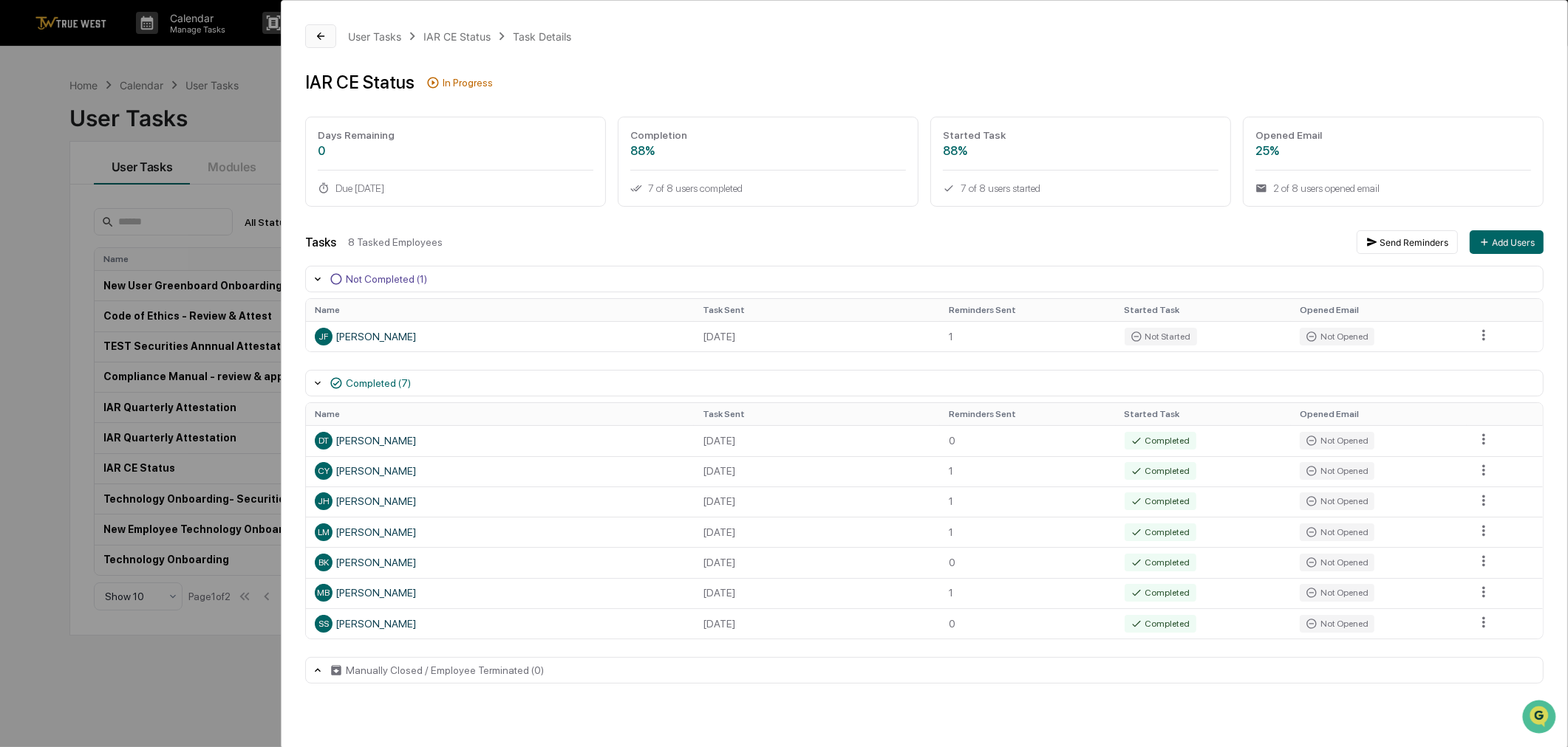
click at [315, 33] on icon at bounding box center [321, 36] width 12 height 12
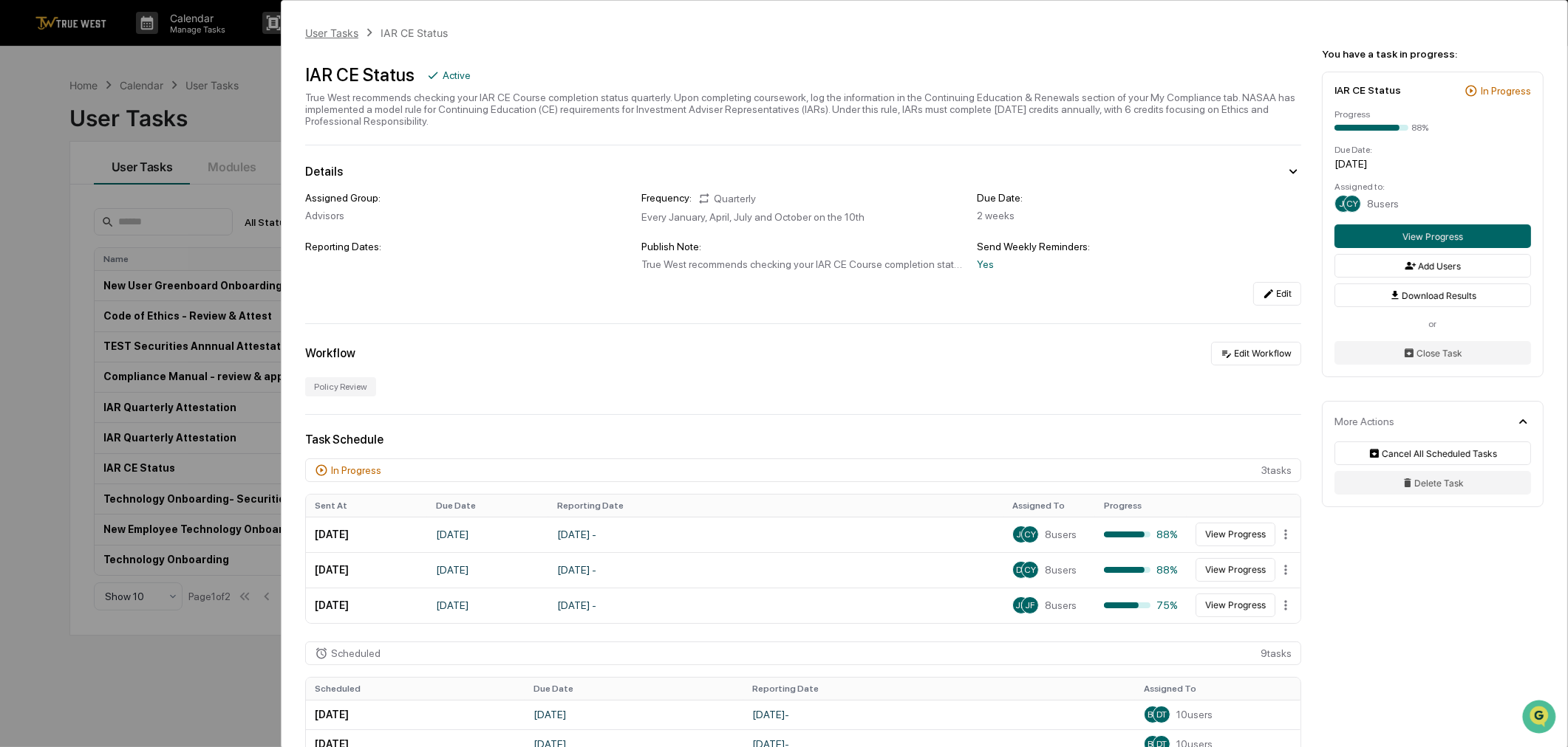
click at [349, 38] on div "User Tasks" at bounding box center [331, 33] width 53 height 13
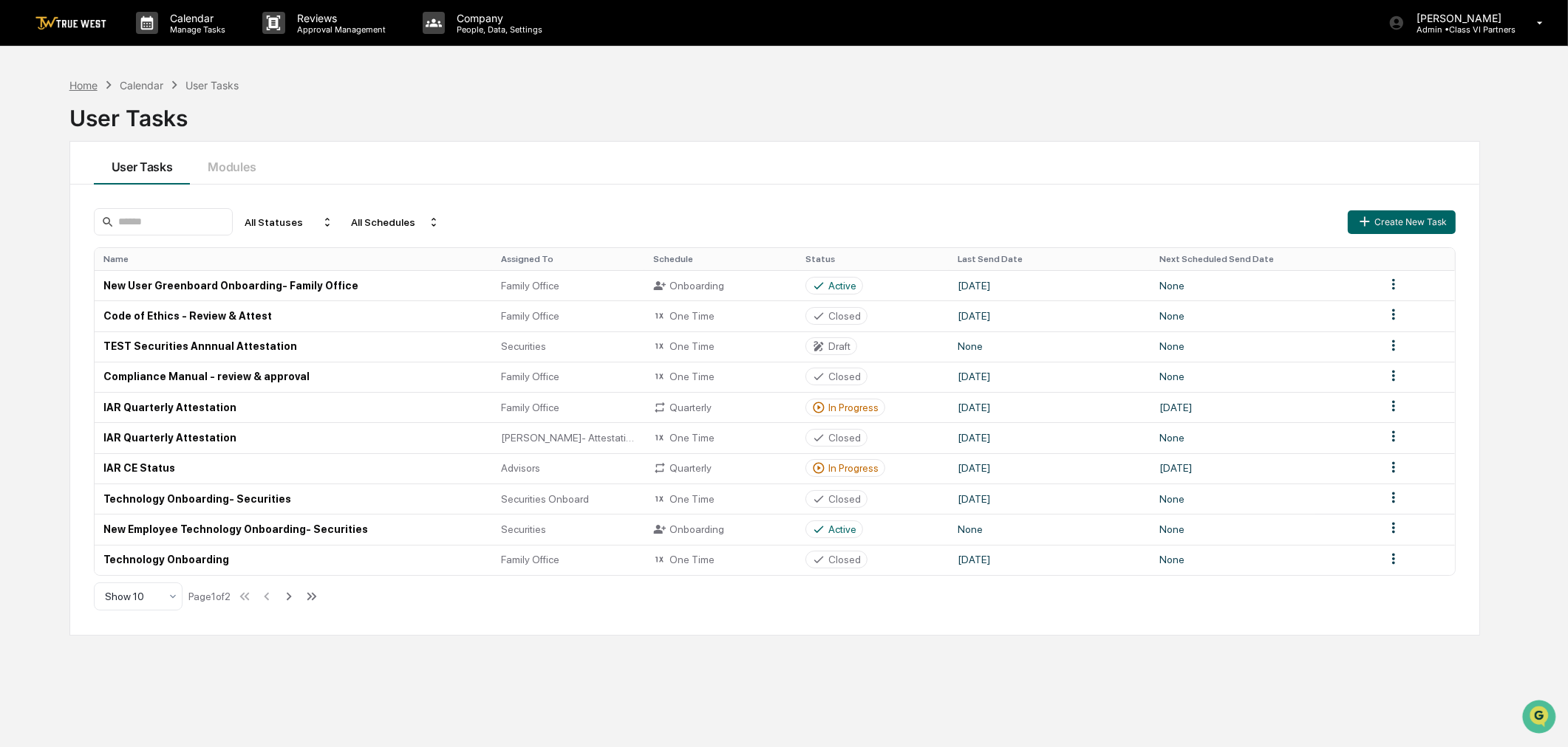
click at [76, 83] on div "Home" at bounding box center [83, 85] width 28 height 13
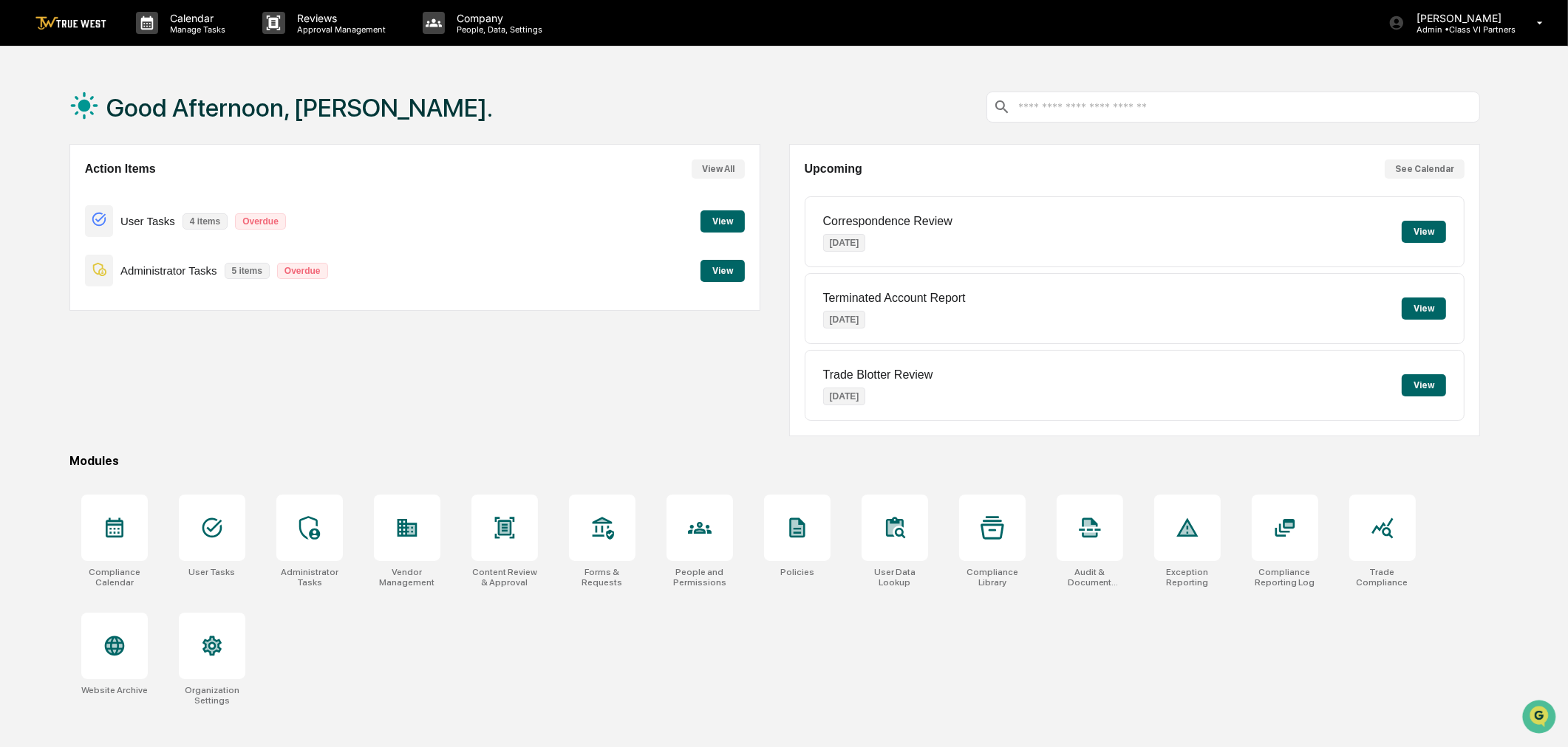
click at [733, 264] on button "View" at bounding box center [722, 271] width 45 height 22
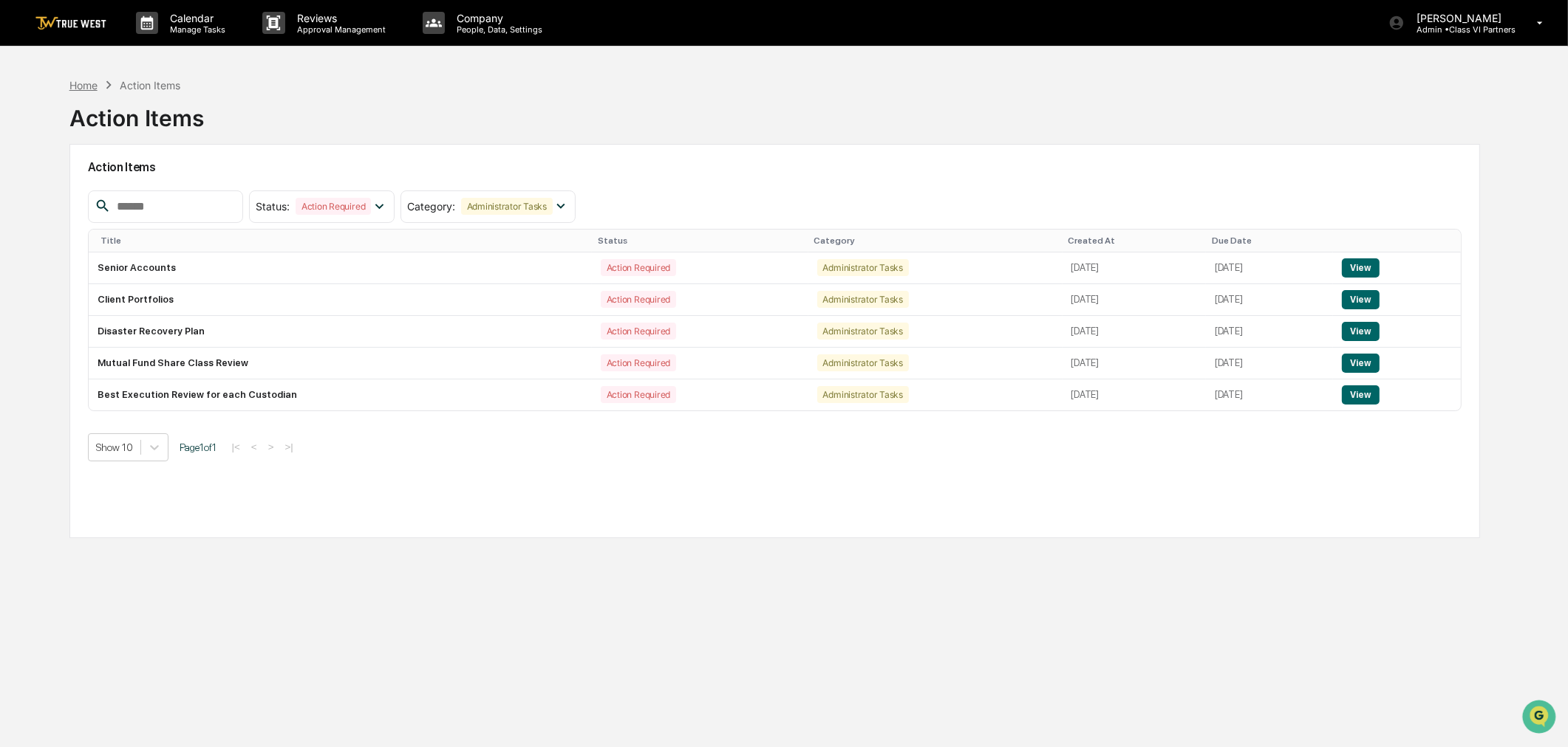
click at [81, 82] on div "Home" at bounding box center [83, 85] width 28 height 13
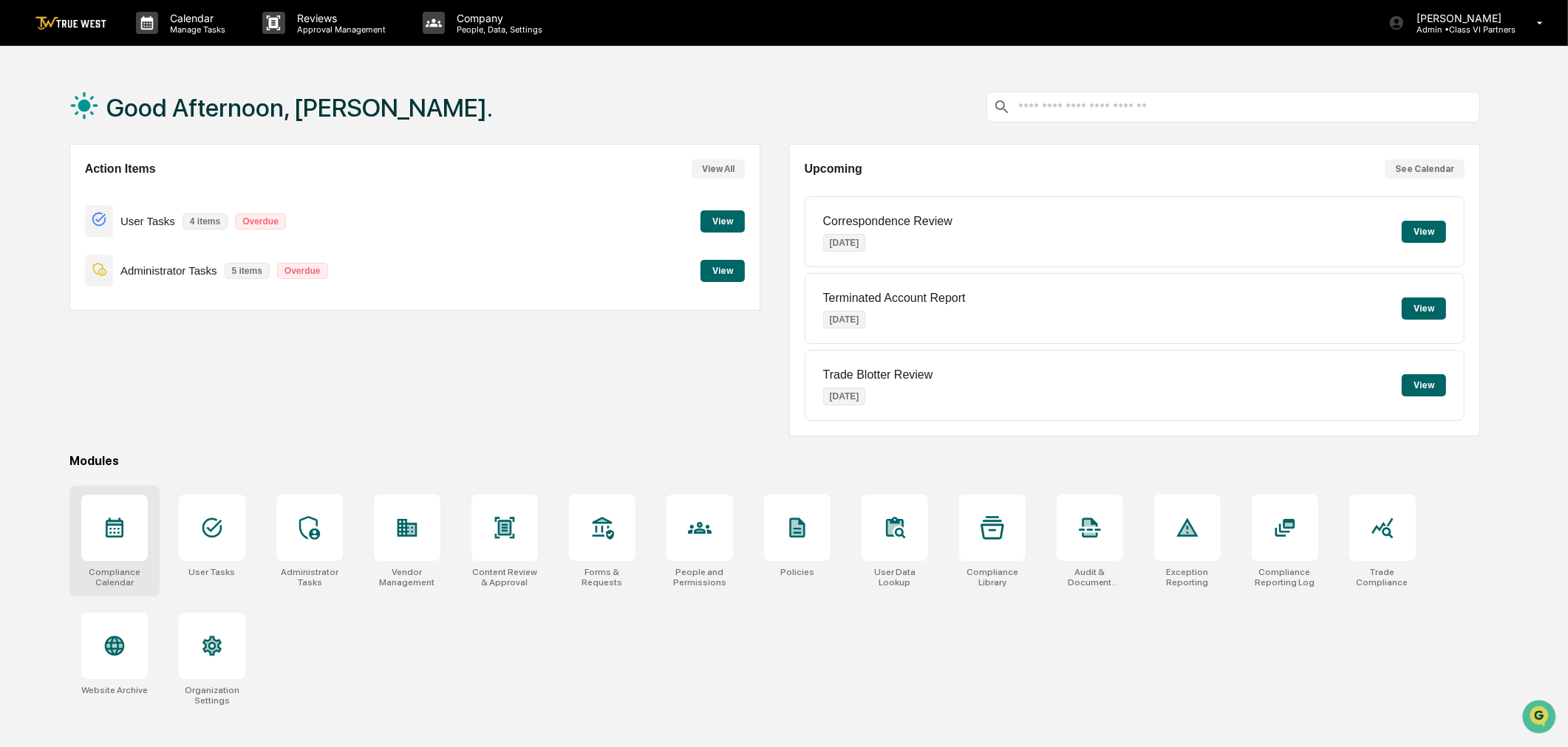
click at [129, 519] on div at bounding box center [114, 528] width 67 height 67
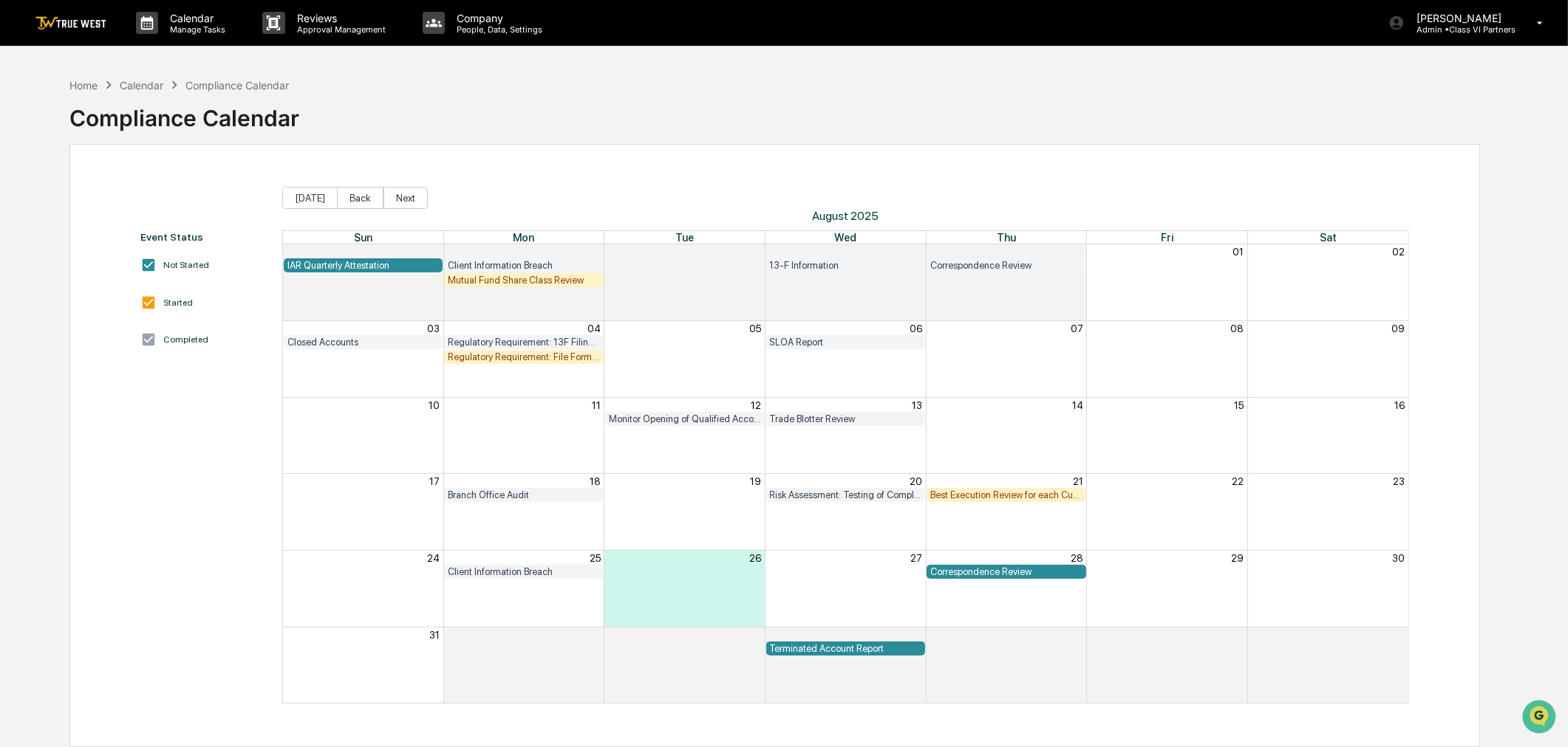
click at [970, 264] on div "Correspondence Review" at bounding box center [1006, 265] width 153 height 11
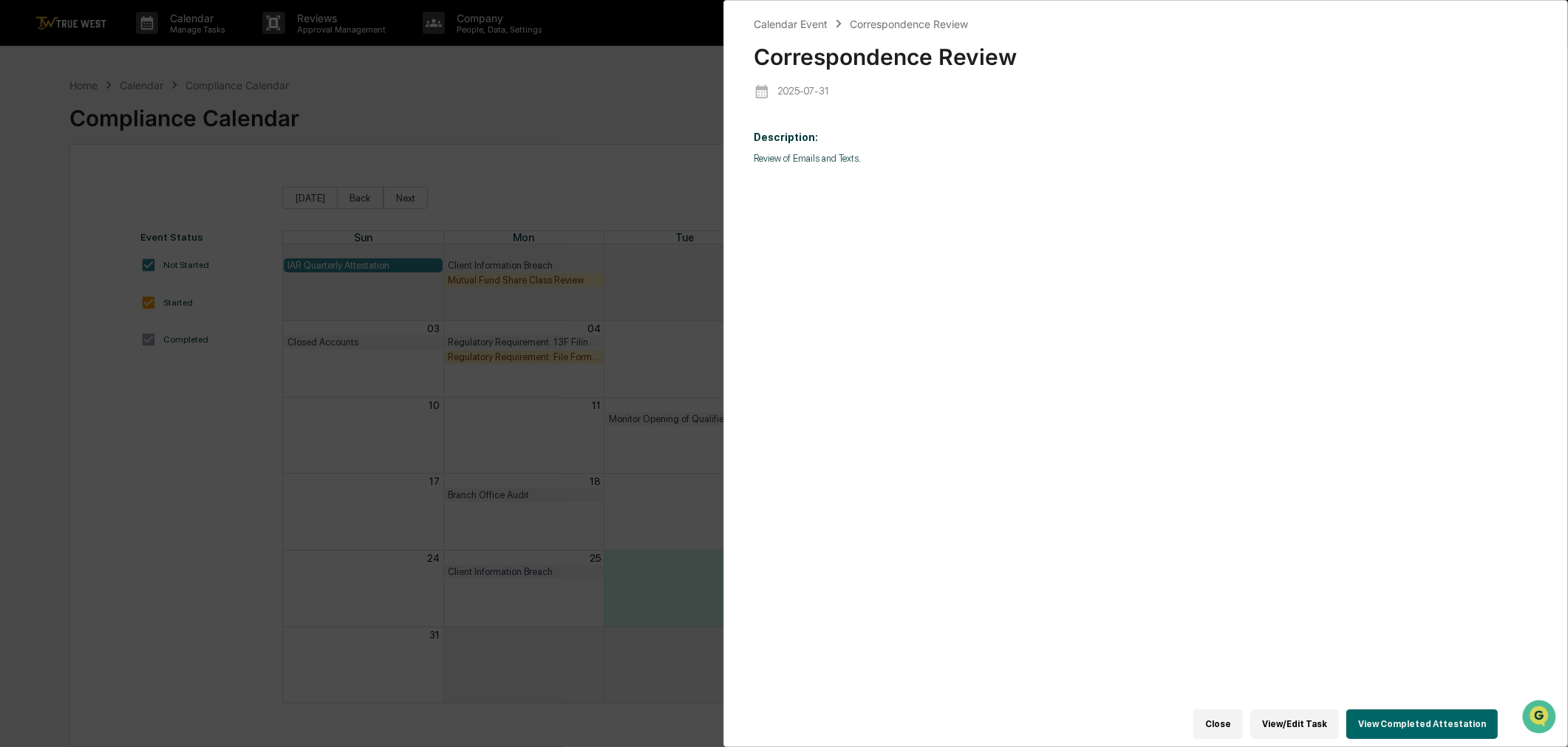
click at [1294, 714] on button "View/Edit Task" at bounding box center [1294, 724] width 88 height 29
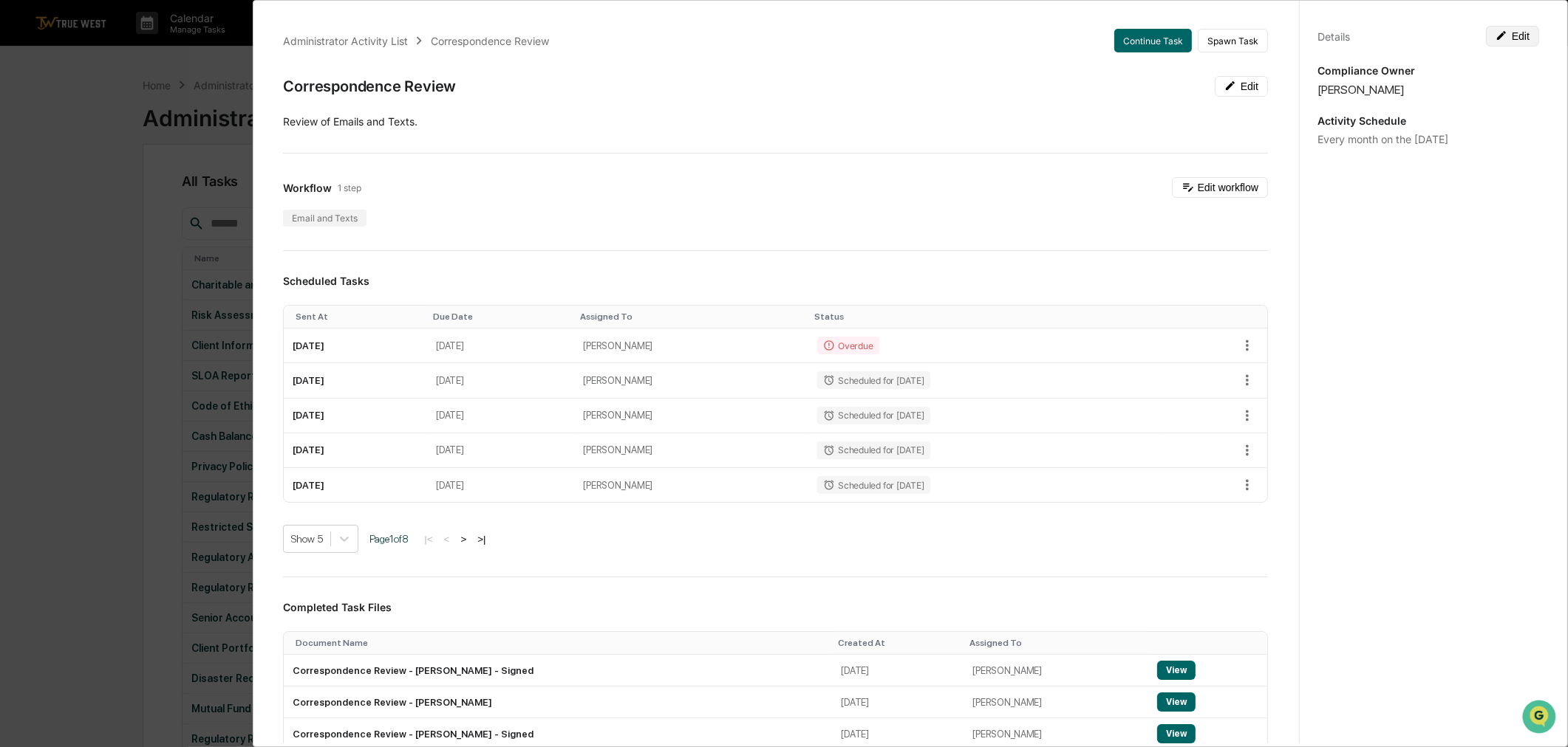
click at [1506, 42] on button "Edit" at bounding box center [1512, 36] width 53 height 21
click at [1498, 150] on textarea "**********" at bounding box center [1428, 155] width 200 height 15
drag, startPoint x: 1506, startPoint y: 157, endPoint x: 1255, endPoint y: 123, distance: 253.3
click at [1255, 123] on div "Administrator Activity List Correspondence Review Continue Task Spawn Task Corr…" at bounding box center [910, 370] width 1293 height 747
type textarea "**********"
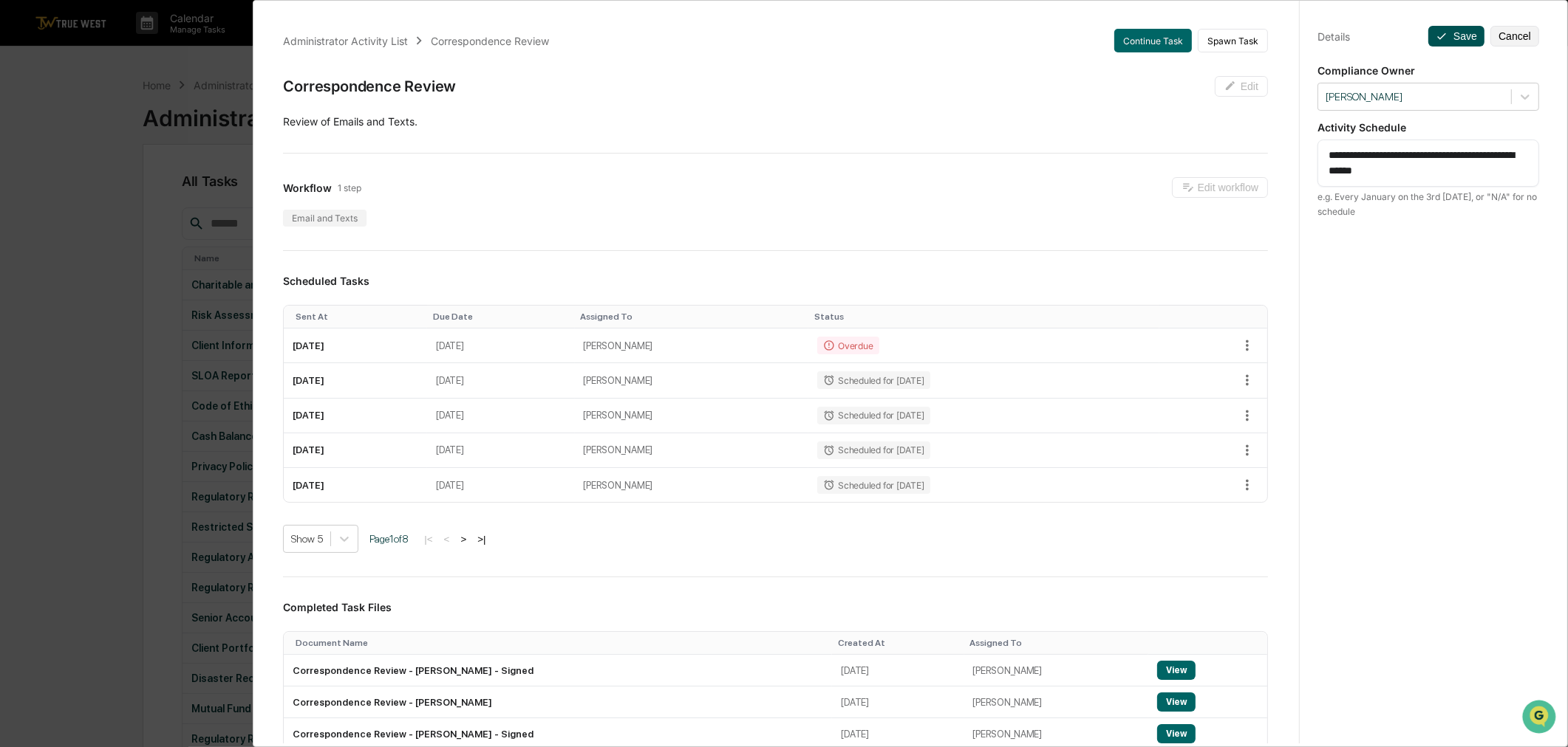
click at [1453, 33] on button "Save" at bounding box center [1456, 36] width 56 height 21
click at [1433, 182] on div "**********" at bounding box center [1428, 163] width 222 height 47
click at [1507, 40] on button "Cancel" at bounding box center [1515, 36] width 49 height 21
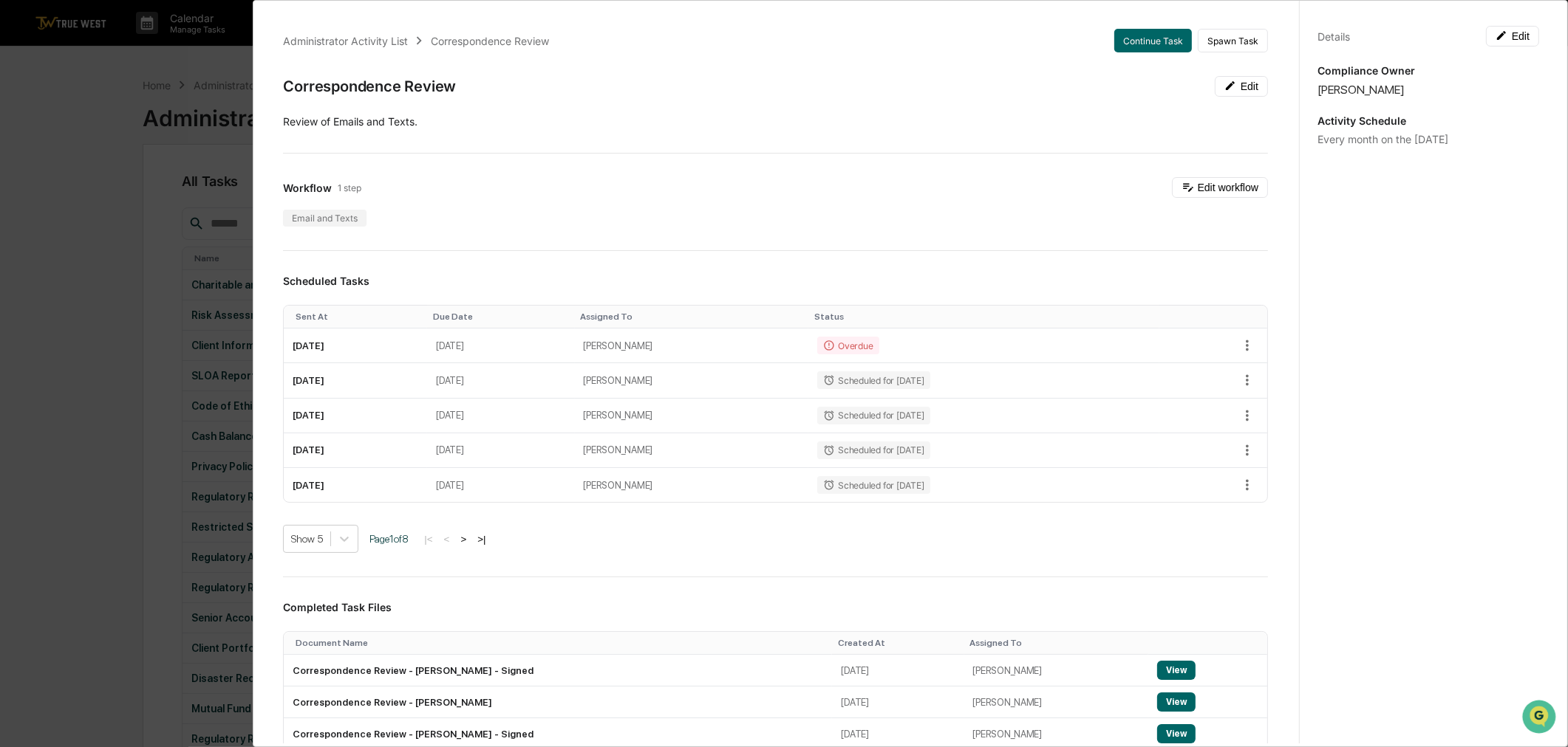
click at [150, 255] on div "Administrator Activity List Correspondence Review Continue Task Spawn Task Corr…" at bounding box center [784, 373] width 1568 height 747
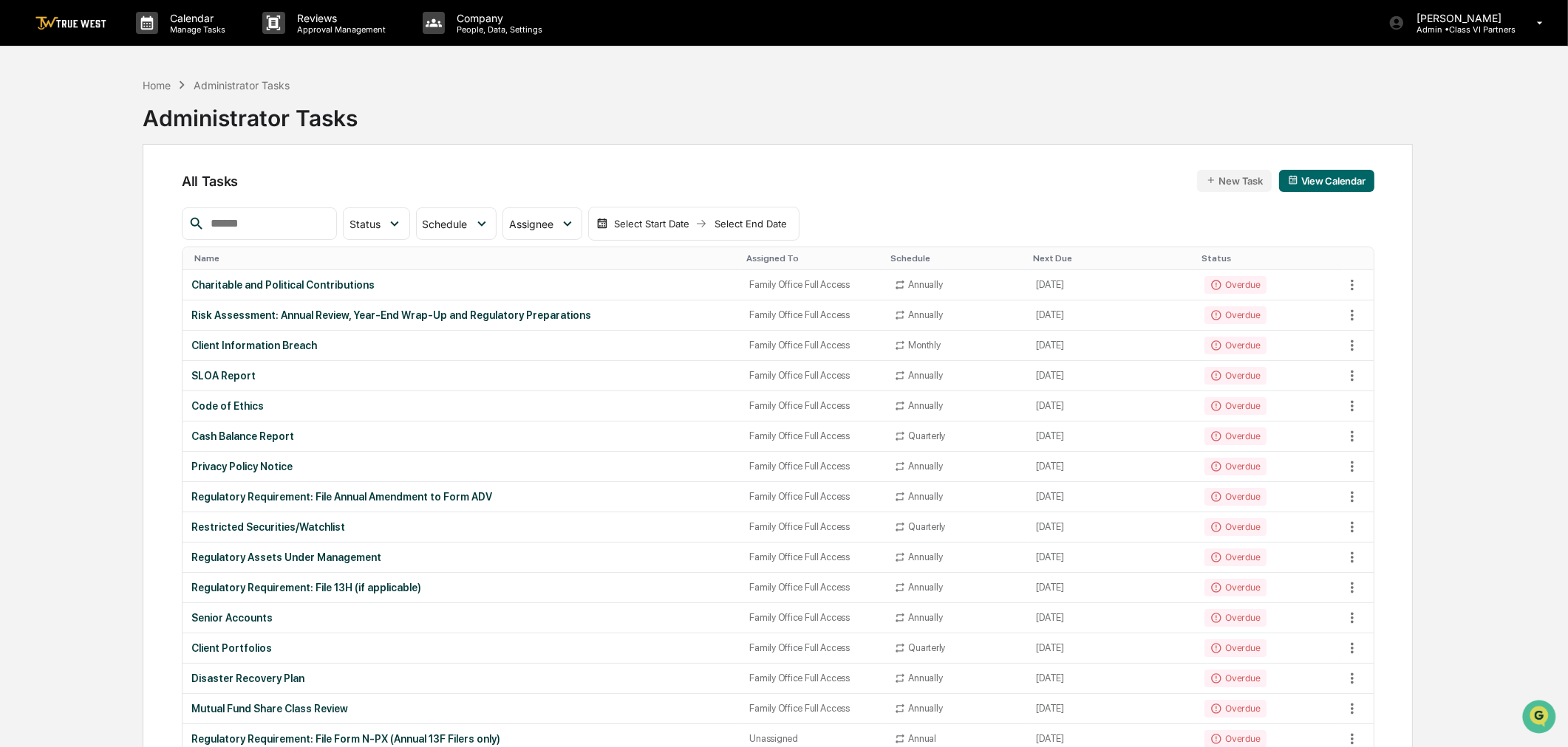
click at [220, 97] on div "Administrator Tasks" at bounding box center [249, 112] width 215 height 39
click at [156, 85] on div "Home" at bounding box center [156, 85] width 28 height 13
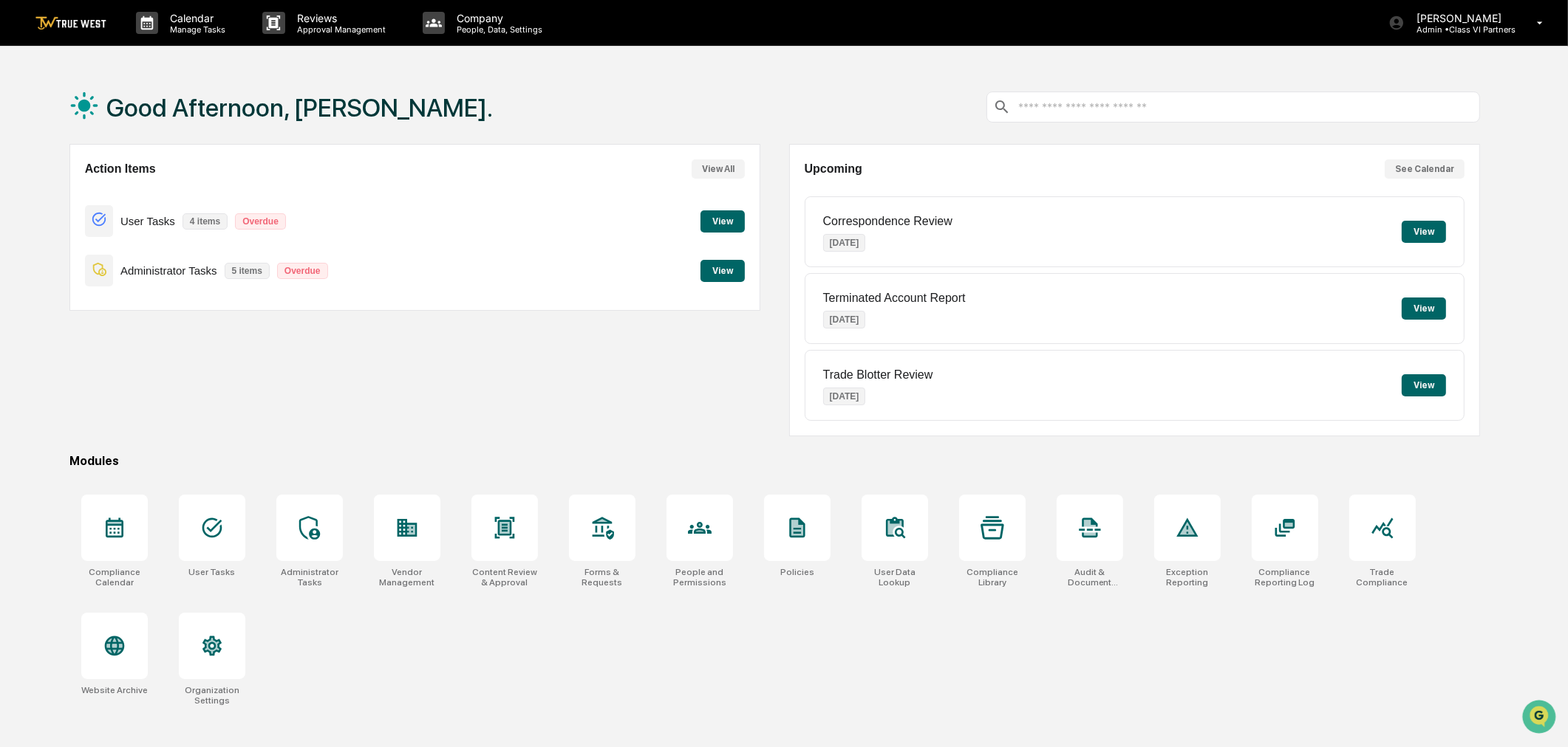
click at [733, 275] on button "View" at bounding box center [722, 271] width 45 height 22
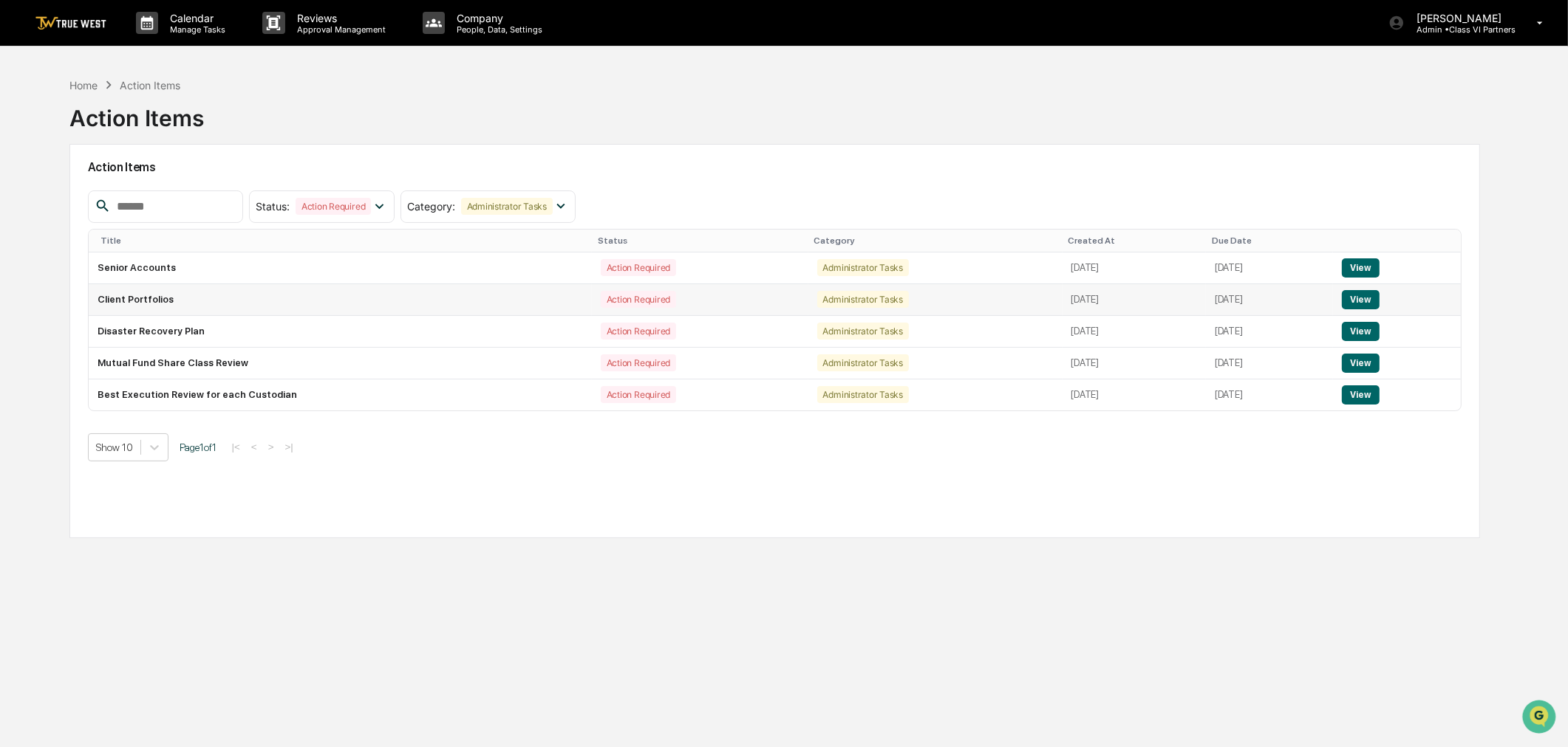
click at [1342, 301] on td "View" at bounding box center [1397, 301] width 129 height 32
click at [1350, 301] on button "View" at bounding box center [1361, 300] width 38 height 19
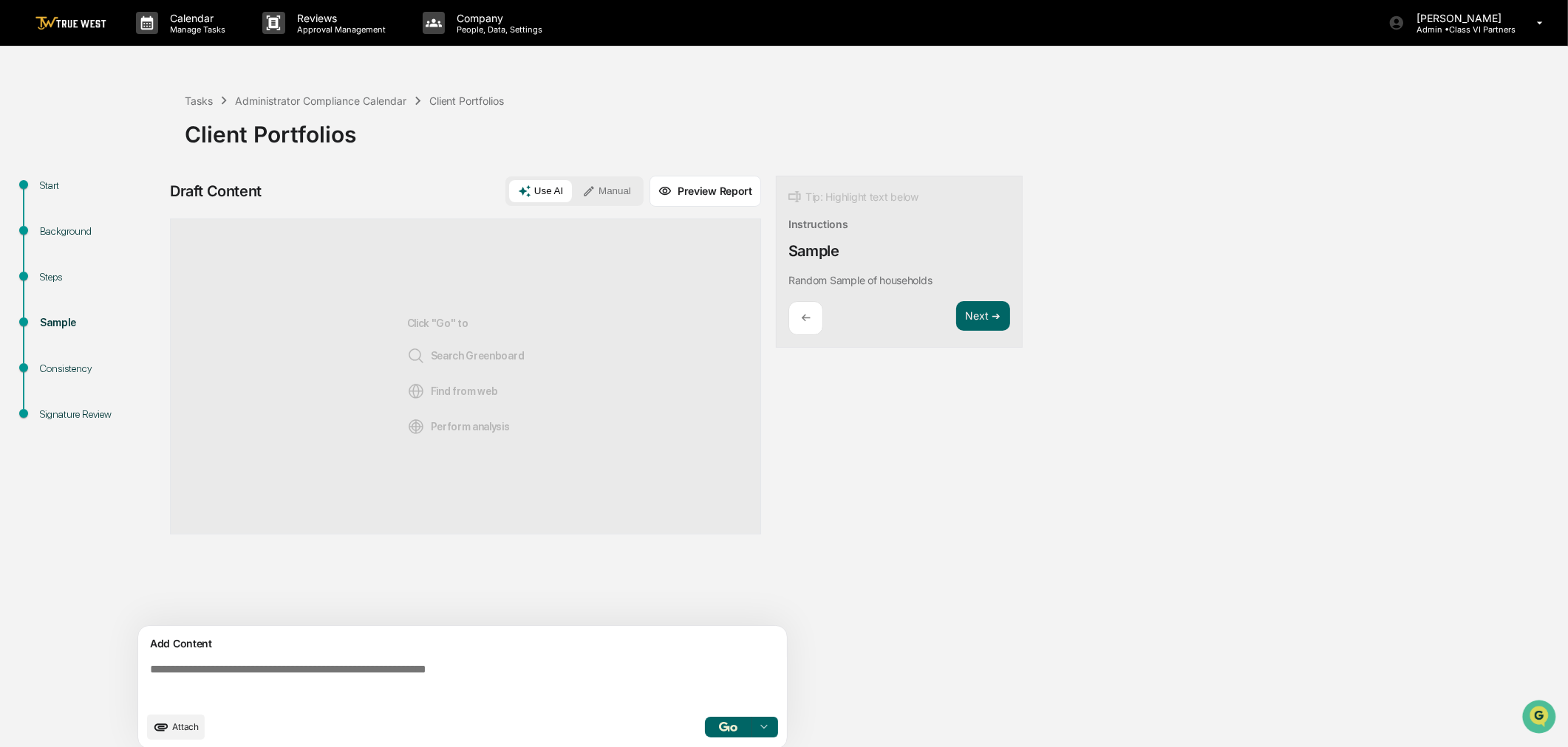
click at [60, 189] on div "Start" at bounding box center [100, 185] width 121 height 15
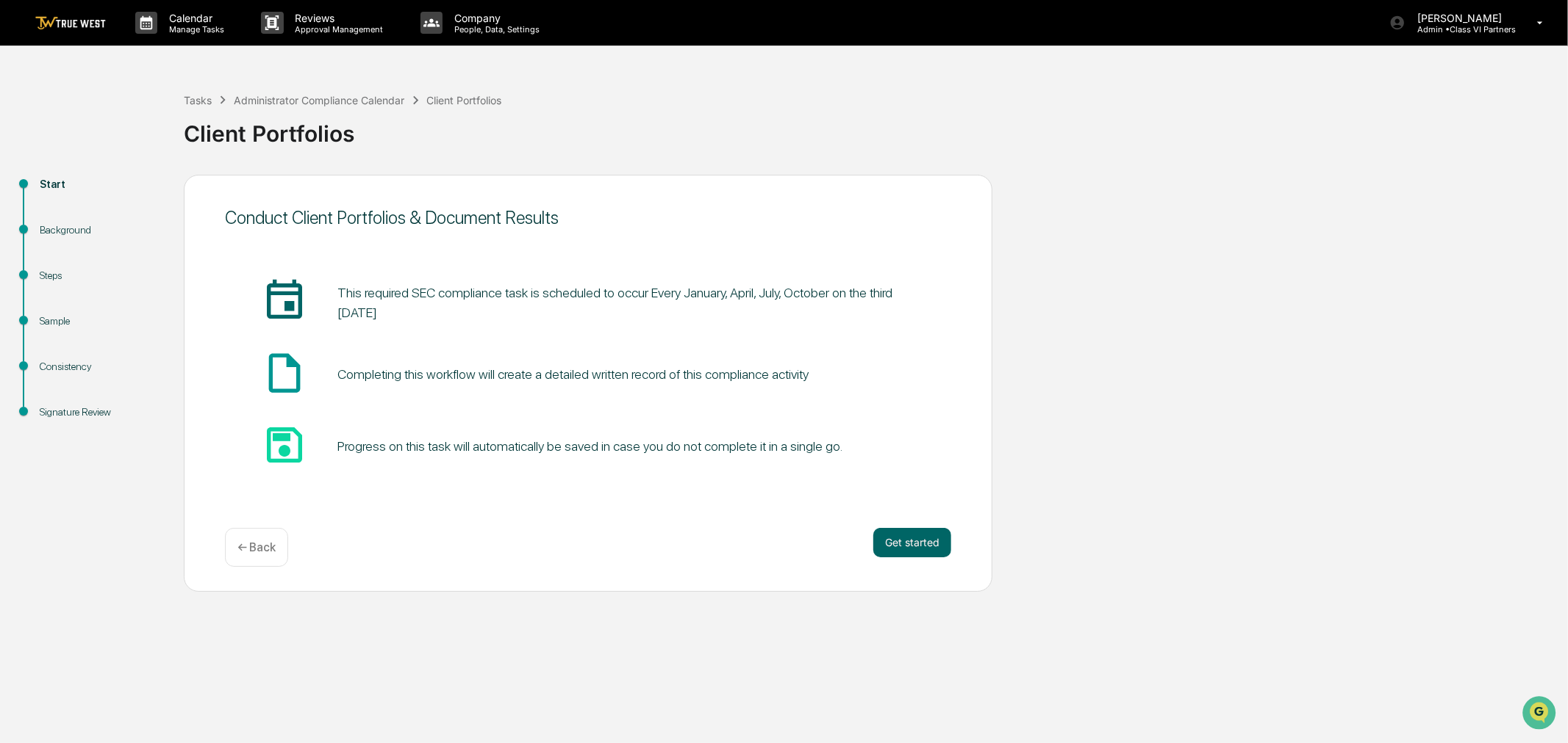
drag, startPoint x: 645, startPoint y: 294, endPoint x: 776, endPoint y: 313, distance: 132.4
click at [776, 313] on pre "This required SEC compliance task is scheduled to occur Every January, April, J…" at bounding box center [626, 302] width 577 height 39
copy pre "Every January, April, July, October on the third Tuesday"
click at [191, 18] on p "Calendar" at bounding box center [194, 18] width 75 height 13
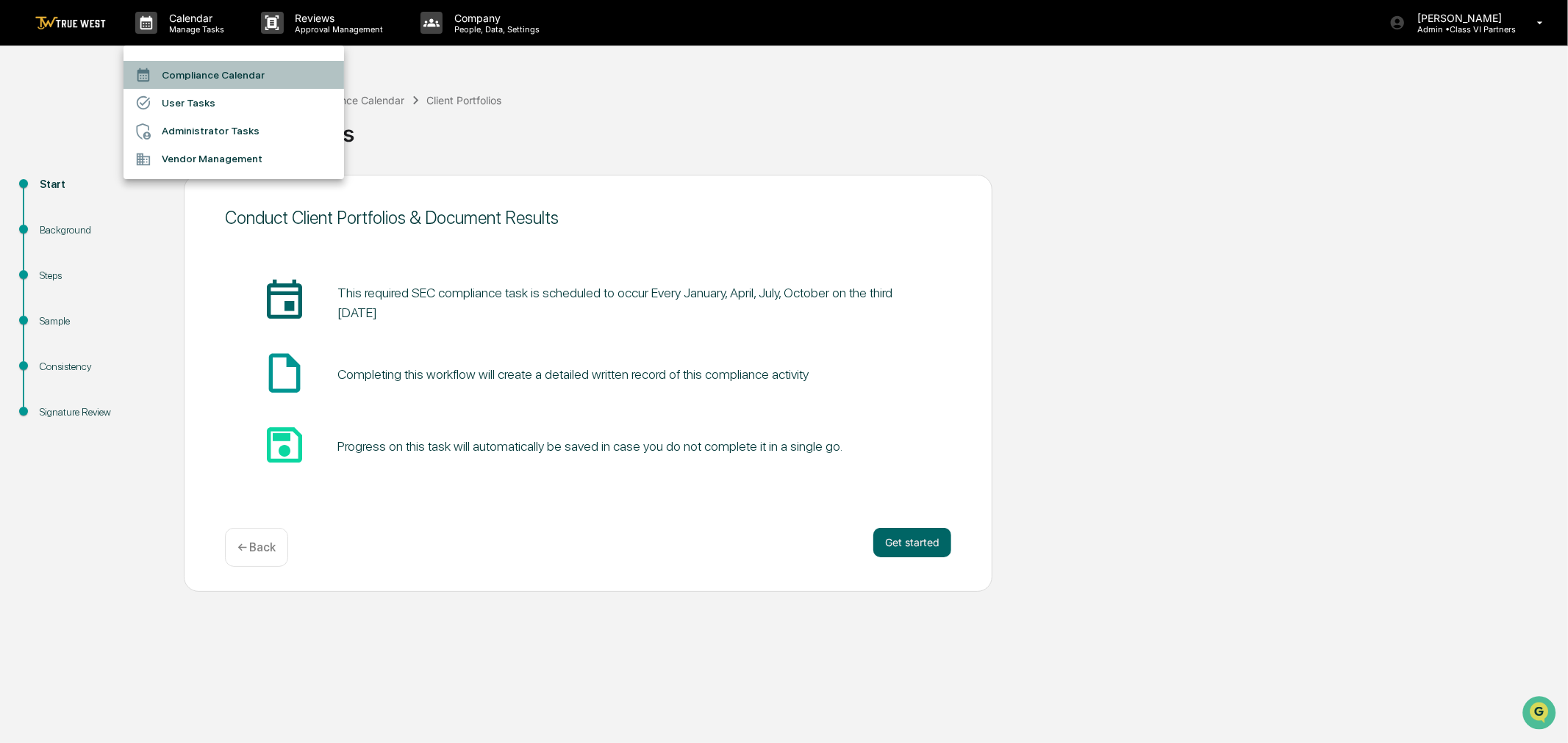
click at [169, 75] on li "Compliance Calendar" at bounding box center [233, 75] width 220 height 28
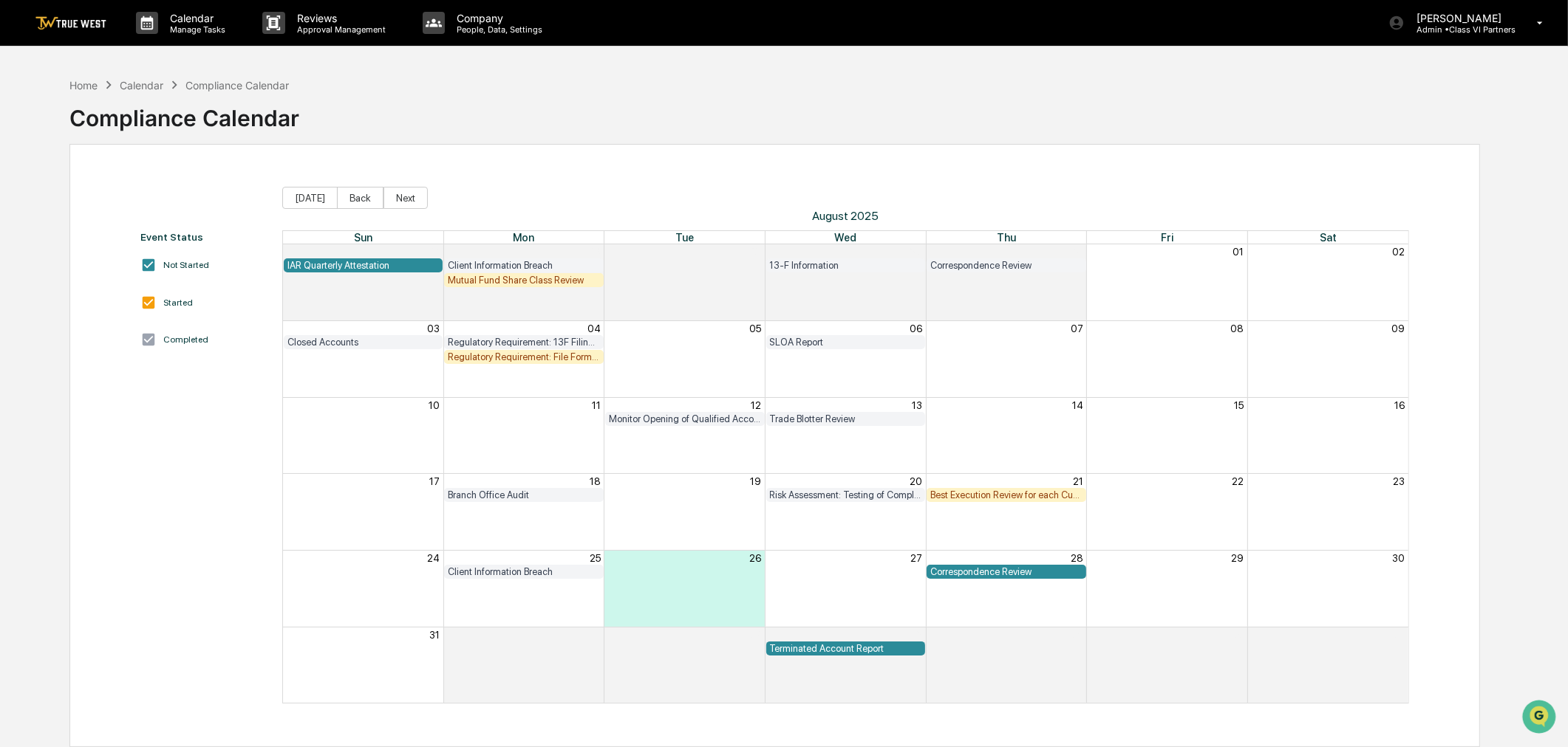
click at [987, 264] on div "Correspondence Review" at bounding box center [1006, 265] width 153 height 11
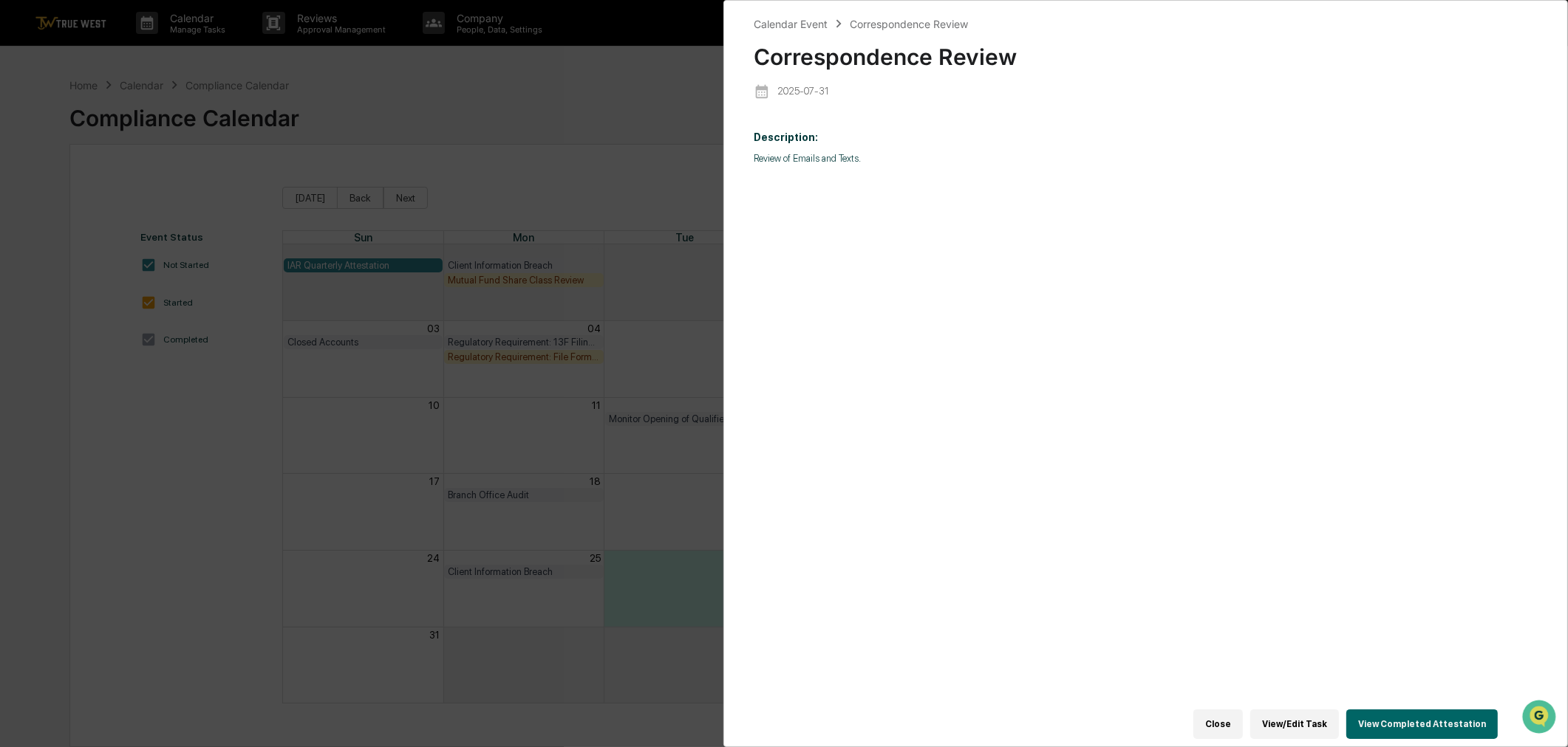
click at [1300, 718] on button "View/Edit Task" at bounding box center [1294, 724] width 88 height 29
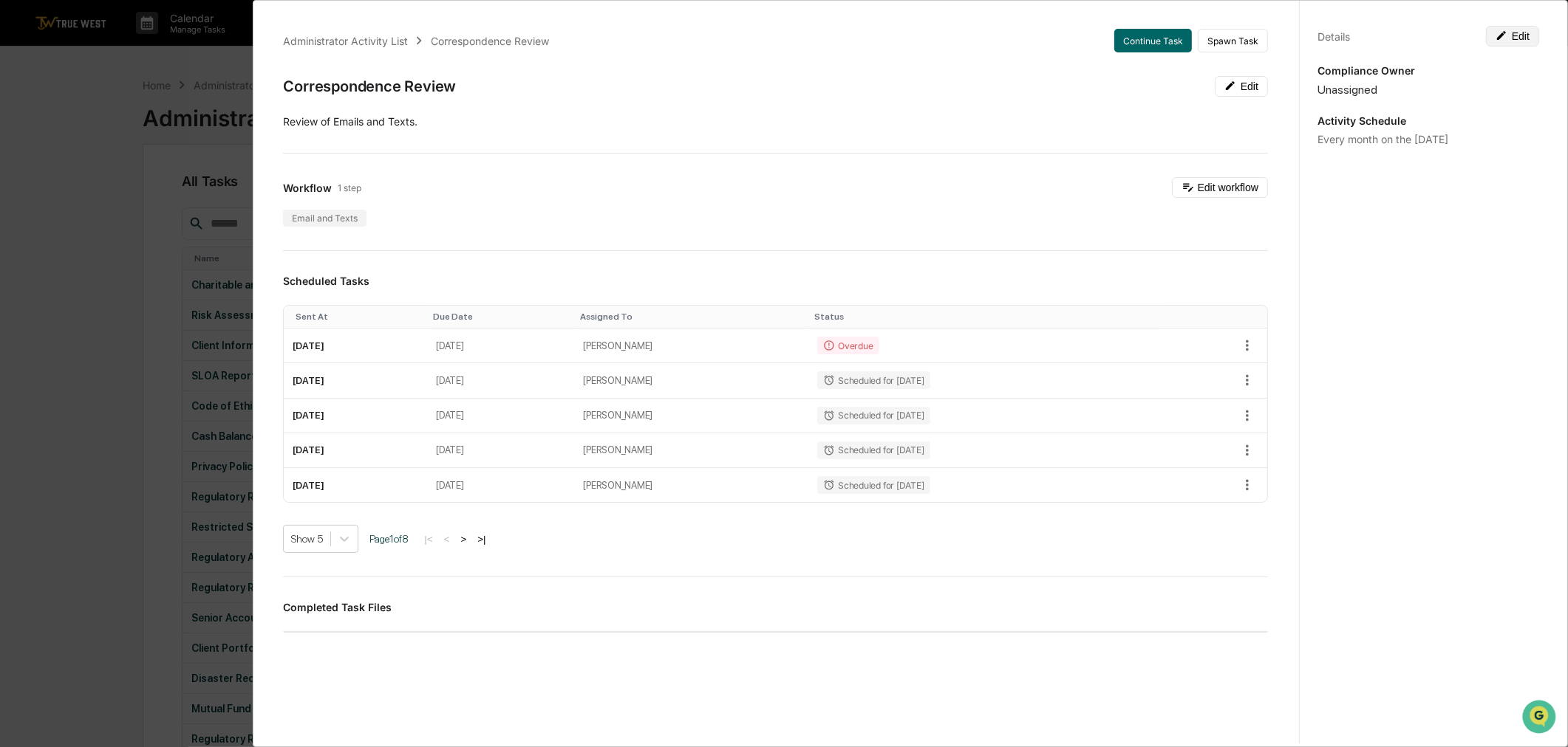
click at [1513, 35] on button "Edit" at bounding box center [1512, 36] width 53 height 21
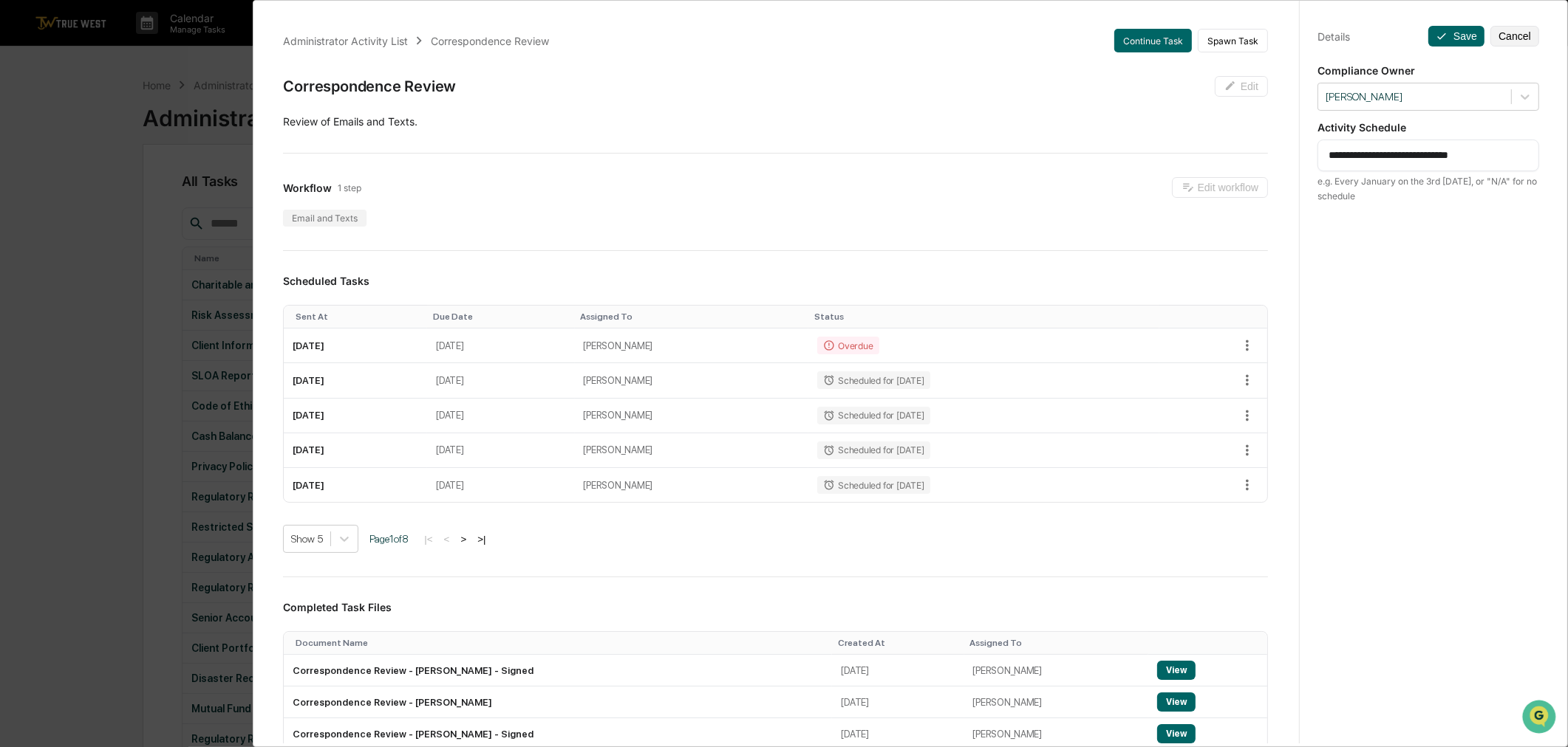
drag, startPoint x: 1501, startPoint y: 152, endPoint x: 1209, endPoint y: 153, distance: 292.0
click at [1209, 153] on div "Administrator Activity List Correspondence Review Continue Task Spawn Task Corr…" at bounding box center [910, 370] width 1293 height 747
paste textarea "**********"
click at [1356, 166] on textarea "**********" at bounding box center [1428, 163] width 200 height 31
type textarea "**********"
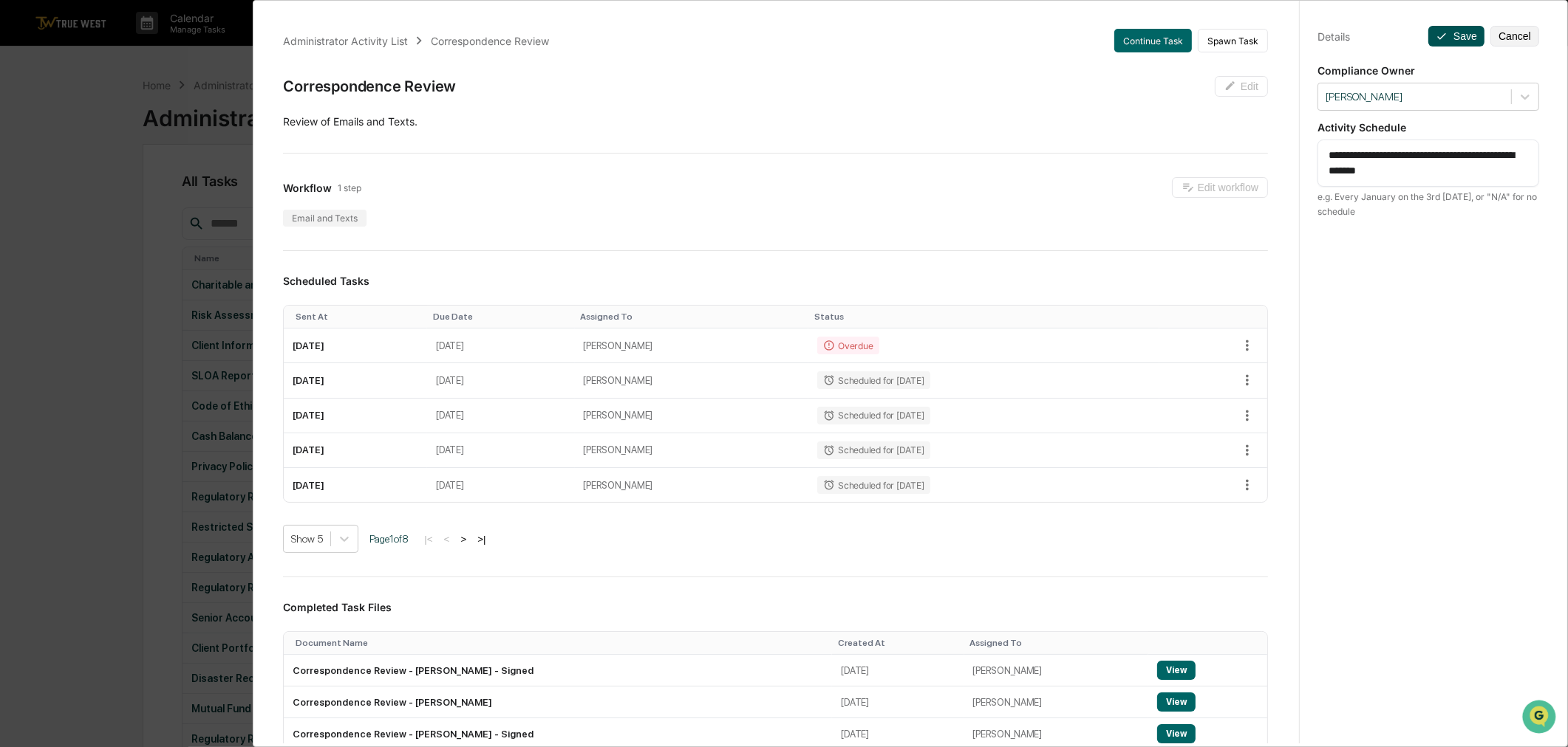
click at [1449, 35] on button "Save" at bounding box center [1456, 36] width 56 height 21
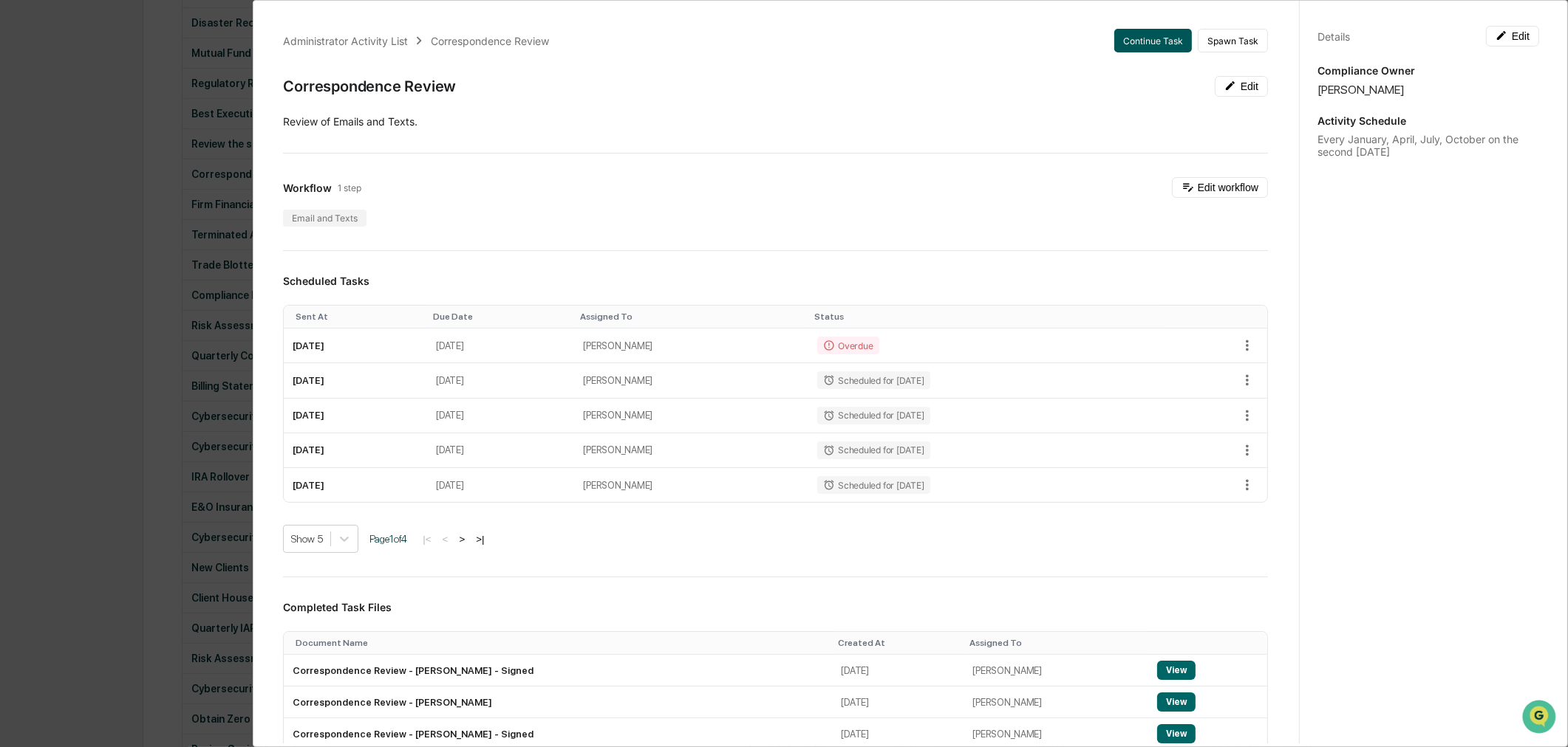
click at [1114, 39] on button "Continue Task" at bounding box center [1153, 40] width 78 height 24
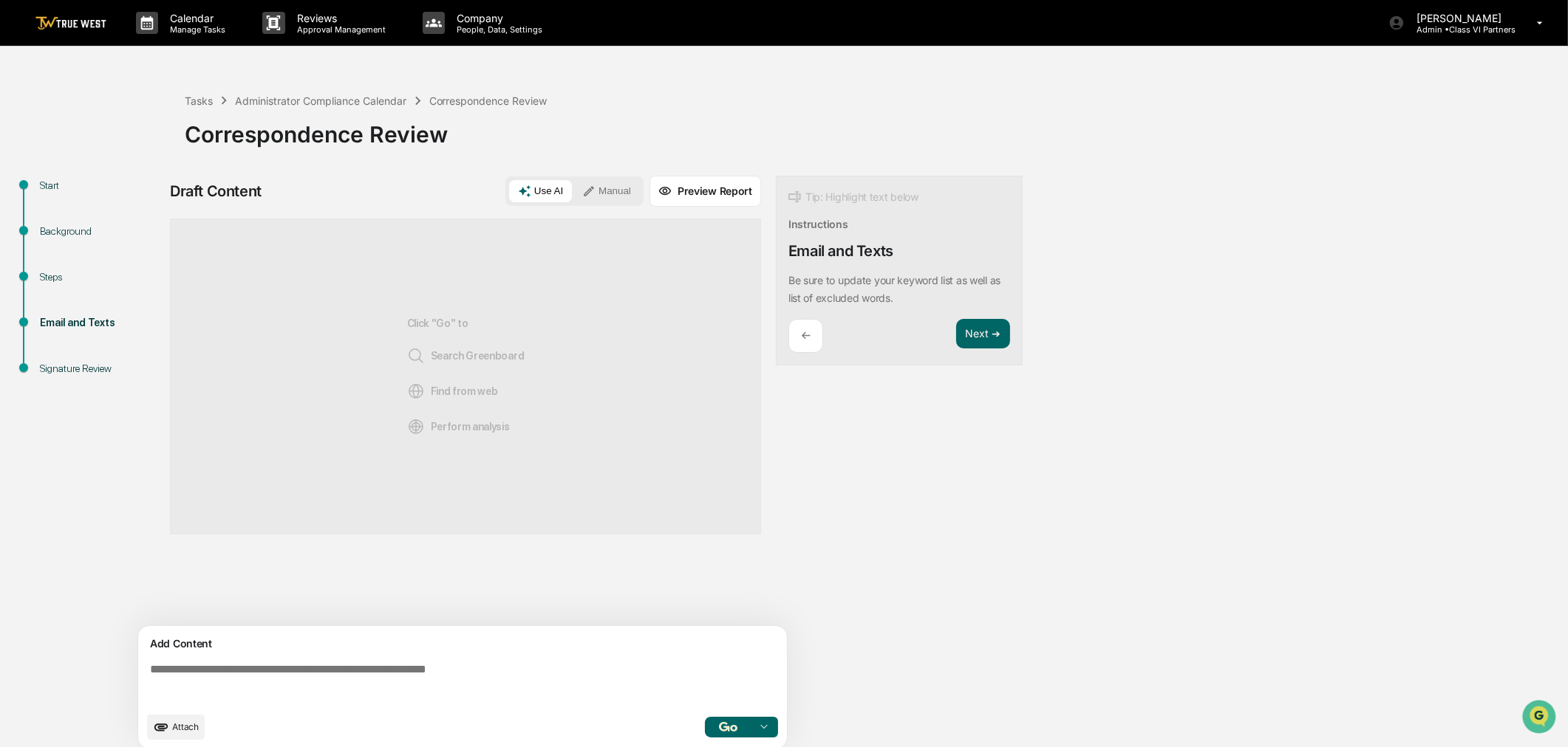
click at [33, 200] on div "Start" at bounding box center [100, 203] width 145 height 45
drag, startPoint x: 38, startPoint y: 193, endPoint x: 69, endPoint y: 159, distance: 46.0
click at [40, 193] on div "Start" at bounding box center [100, 185] width 121 height 15
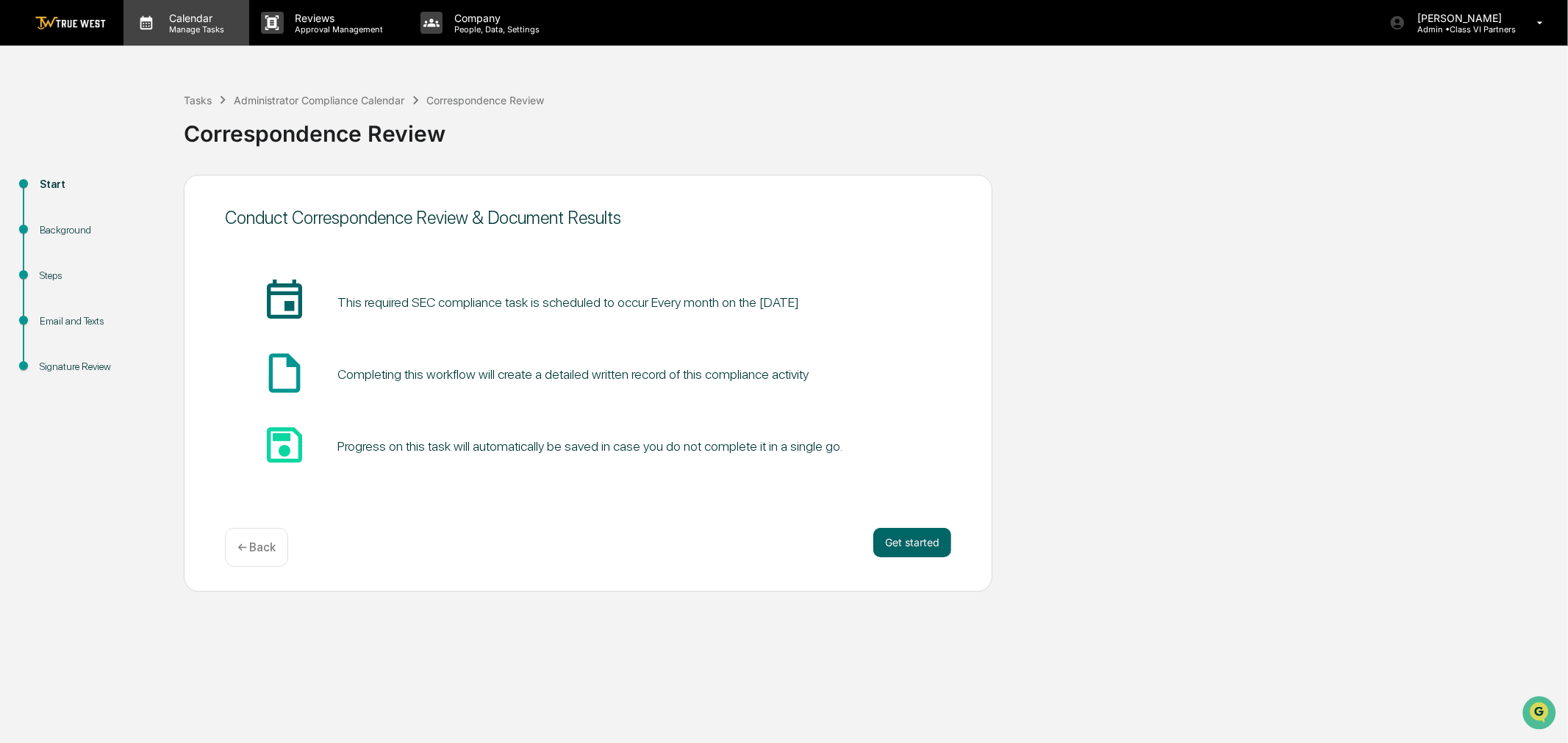
click at [168, 12] on p "Calendar" at bounding box center [194, 18] width 75 height 13
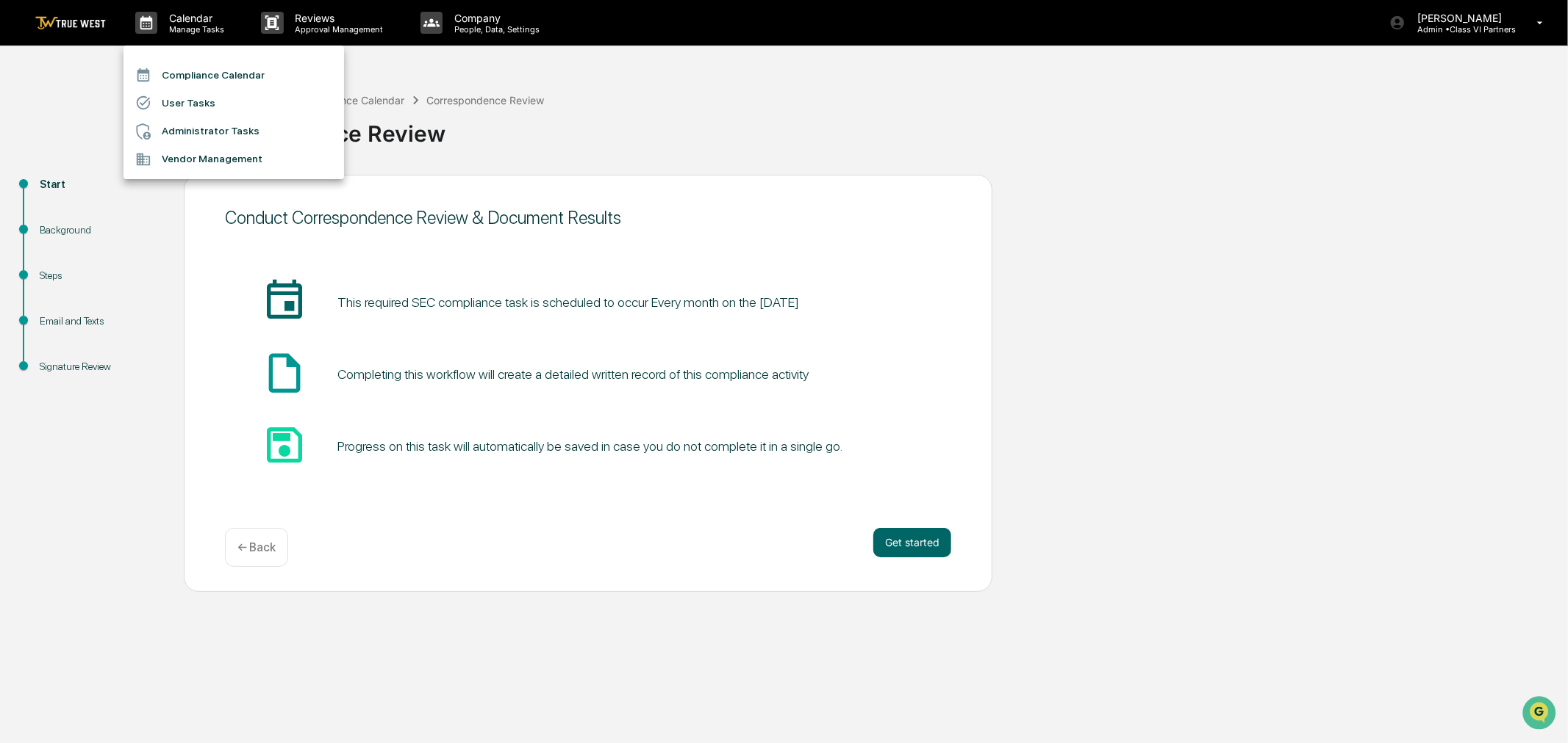
click at [192, 68] on li "Compliance Calendar" at bounding box center [233, 75] width 220 height 28
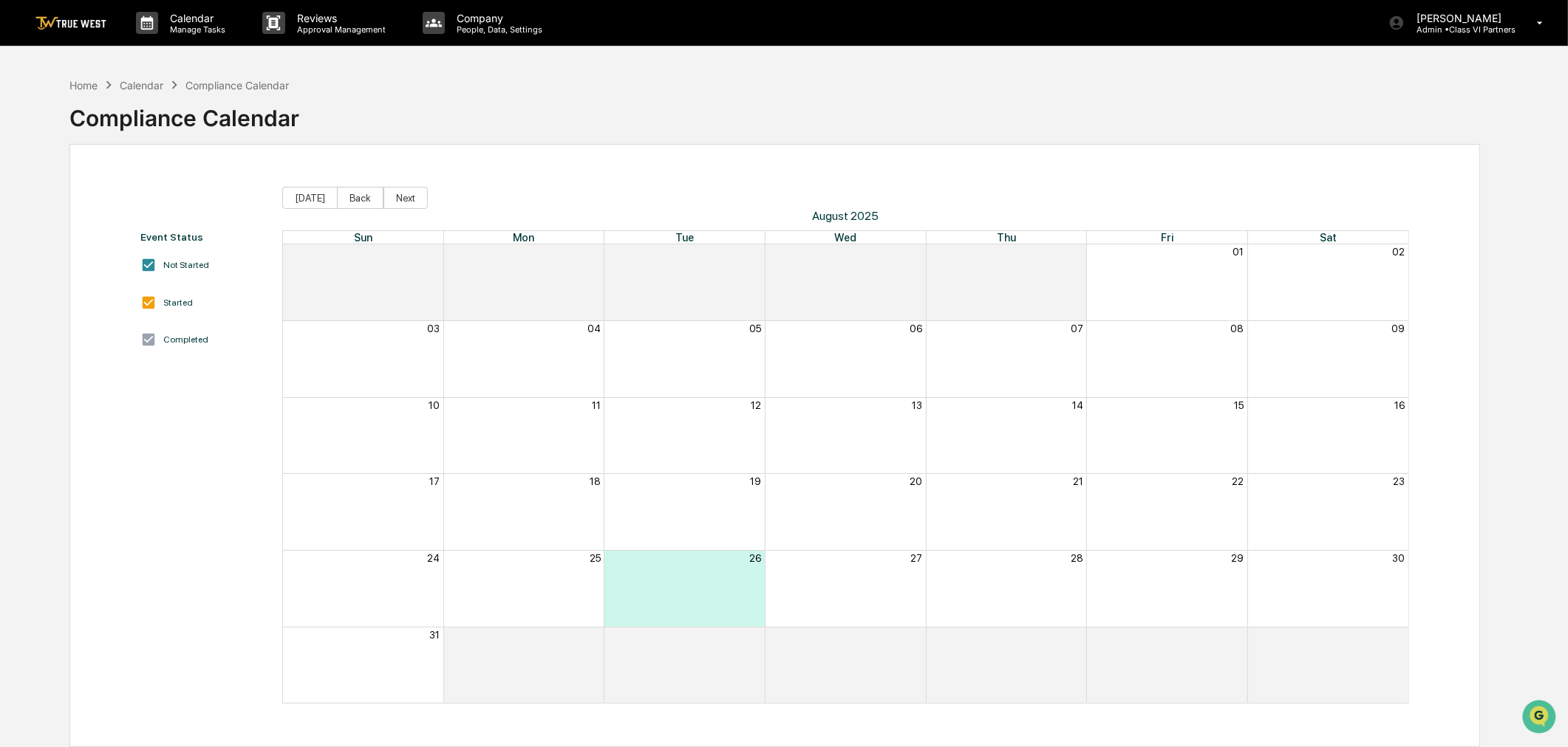
click at [74, 22] on img at bounding box center [71, 23] width 71 height 14
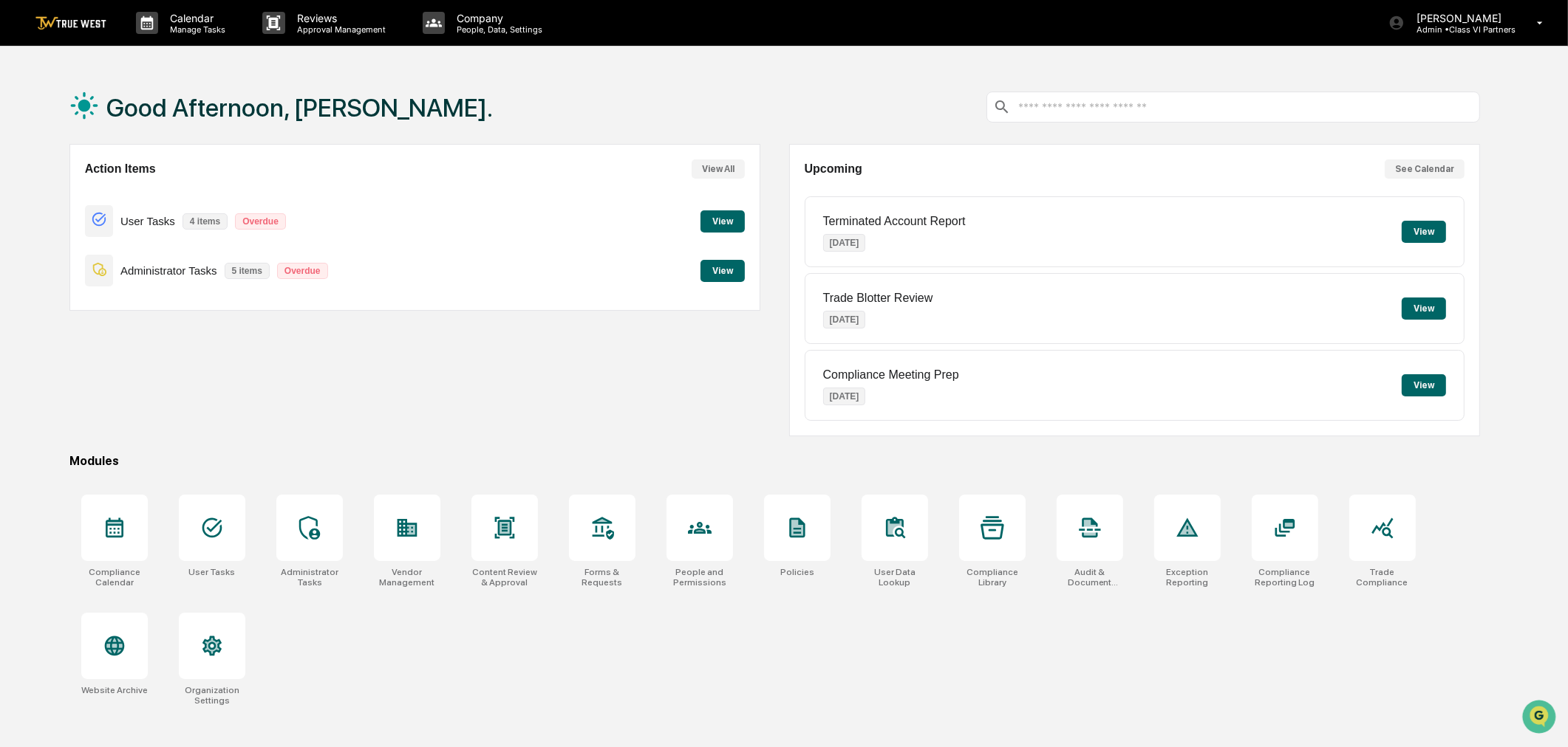
click at [729, 264] on button "View" at bounding box center [722, 271] width 45 height 22
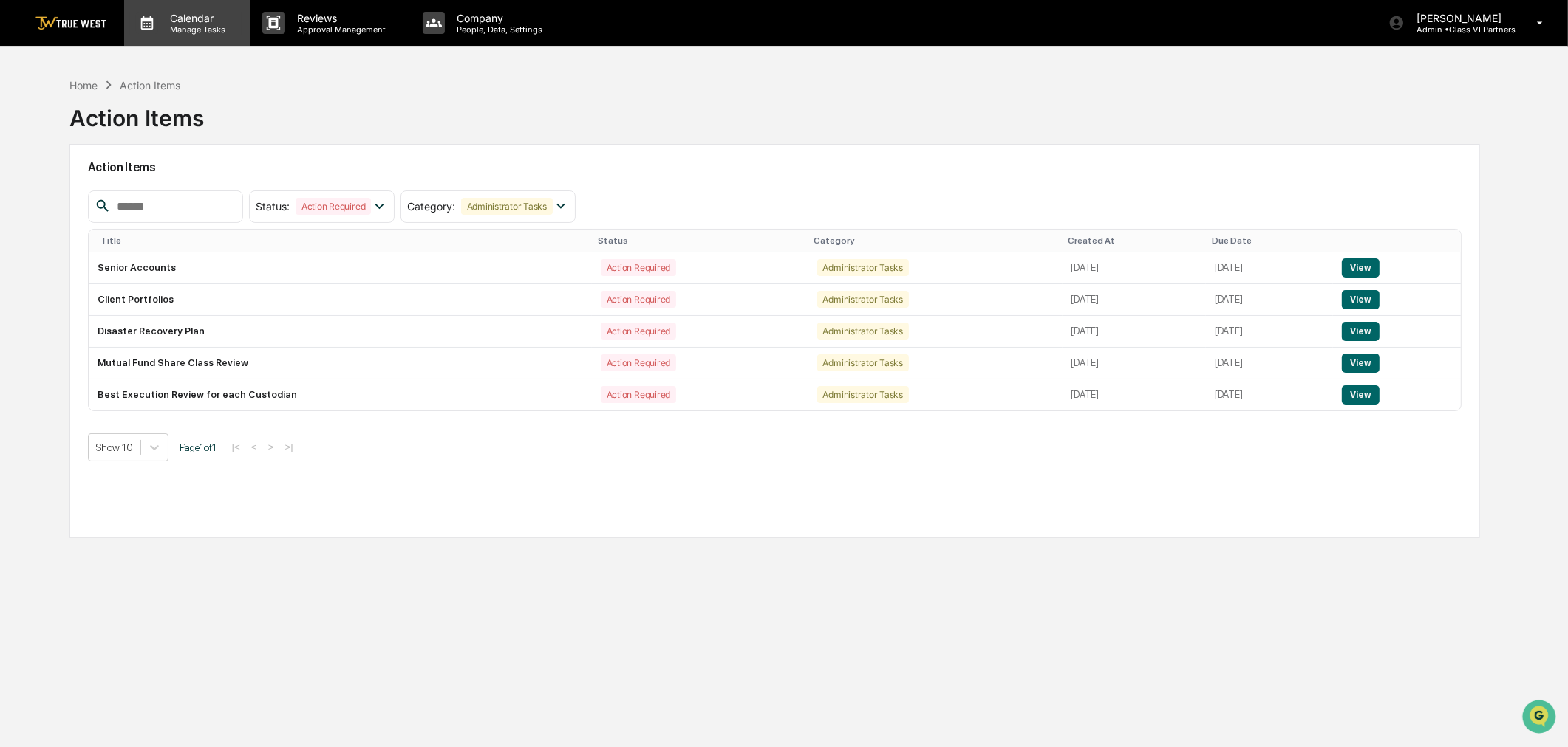
click at [176, 24] on p "Manage Tasks" at bounding box center [195, 29] width 75 height 10
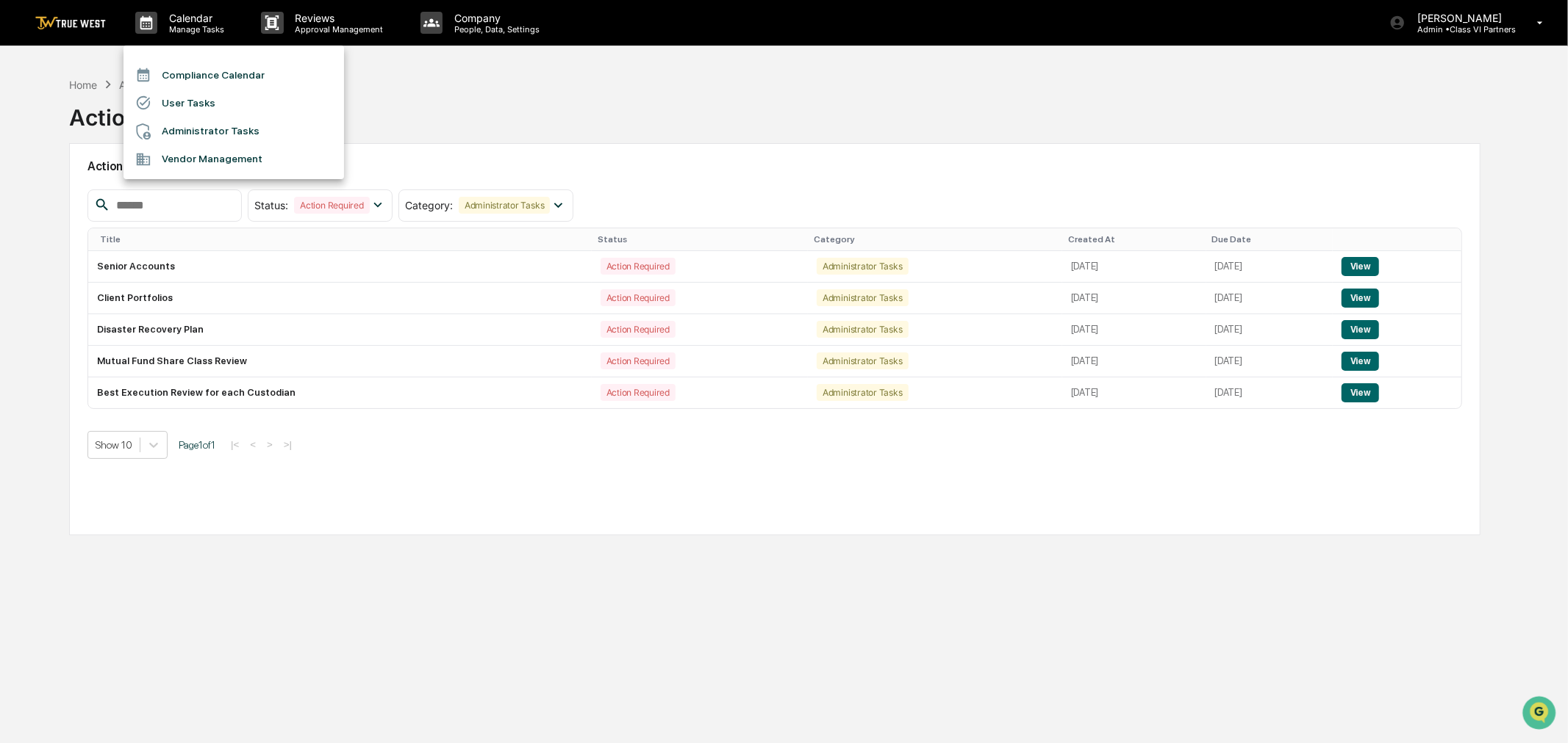
click at [253, 80] on li "Compliance Calendar" at bounding box center [233, 75] width 220 height 28
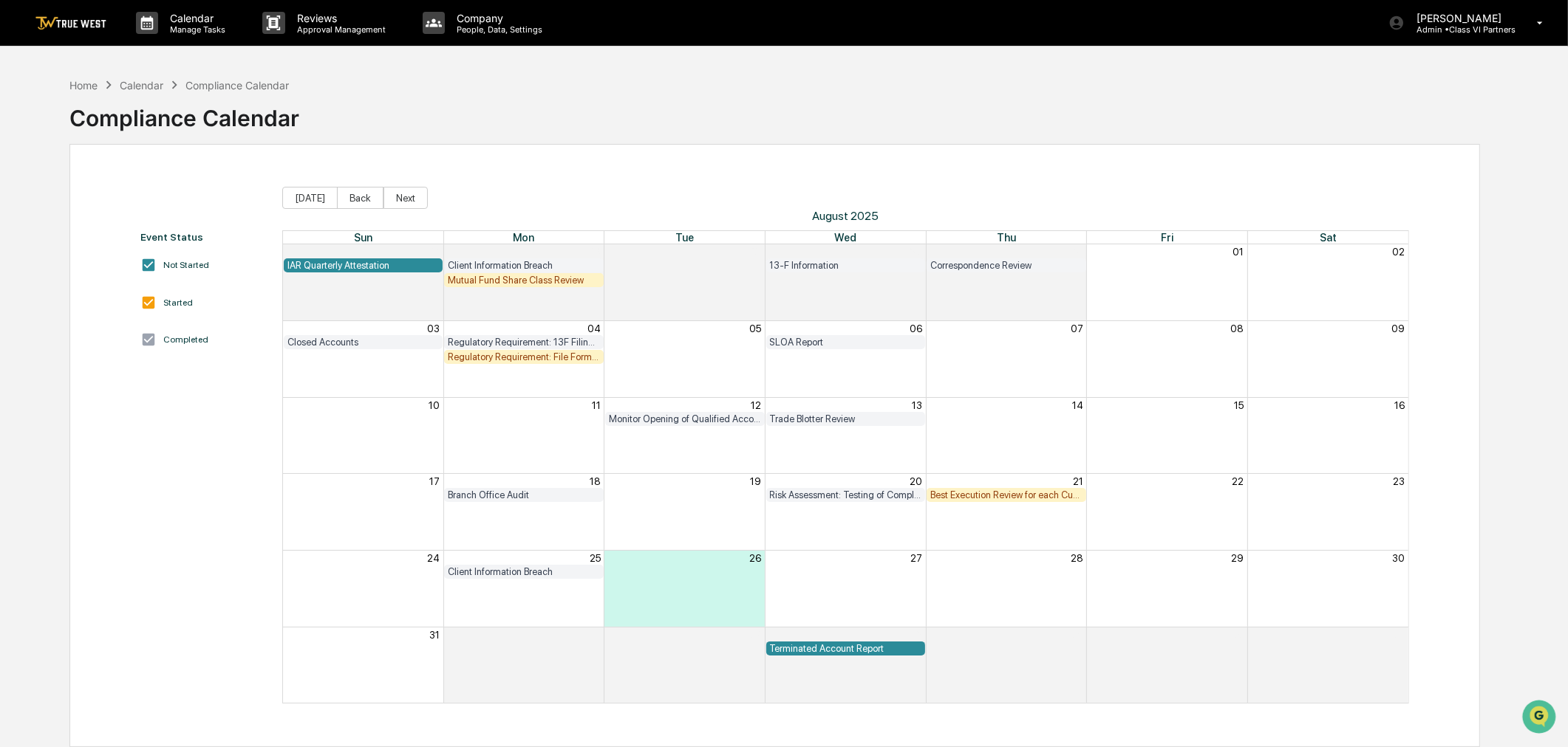
click at [499, 490] on div "Branch Office Audit" at bounding box center [523, 494] width 153 height 11
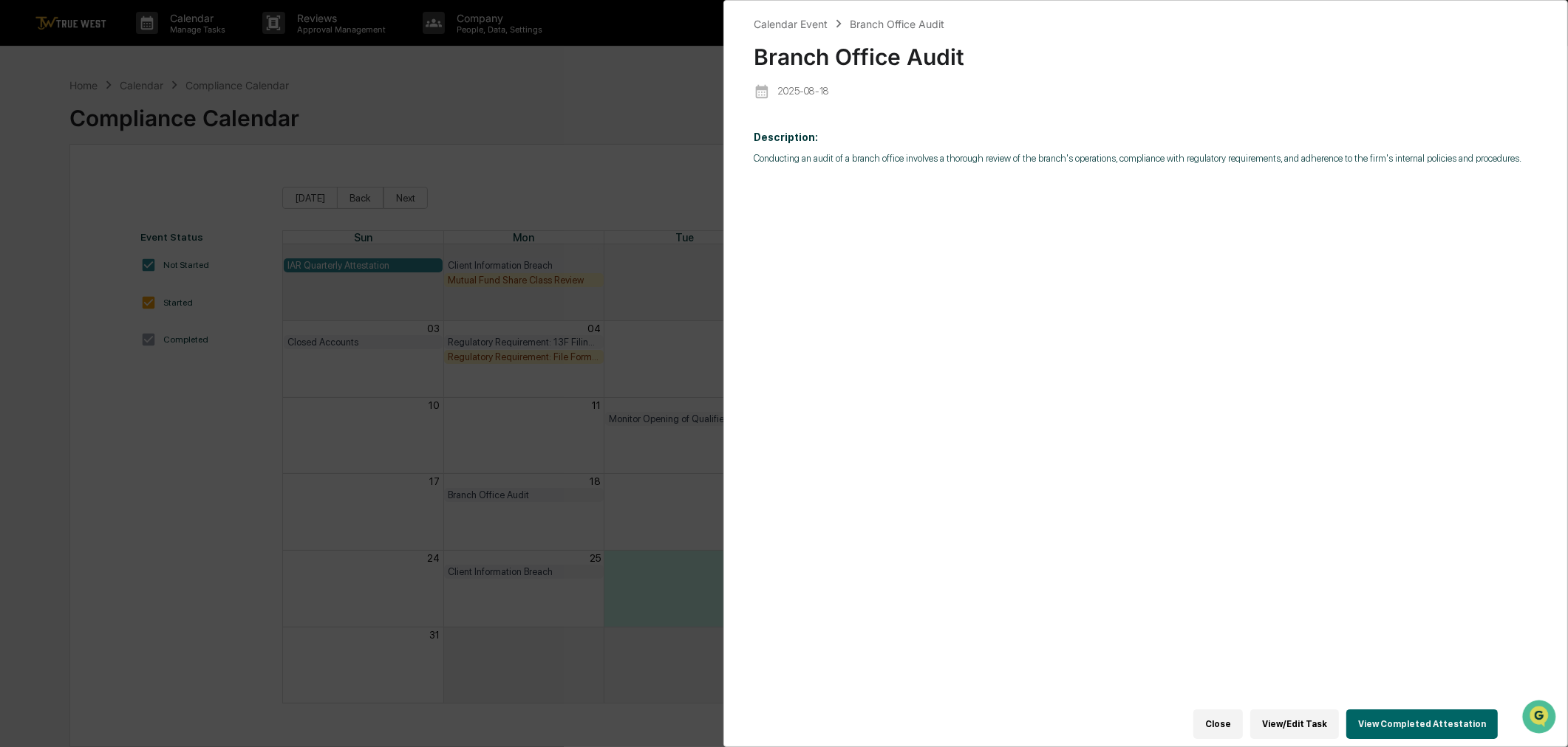
click at [1298, 722] on button "View/Edit Task" at bounding box center [1294, 724] width 88 height 29
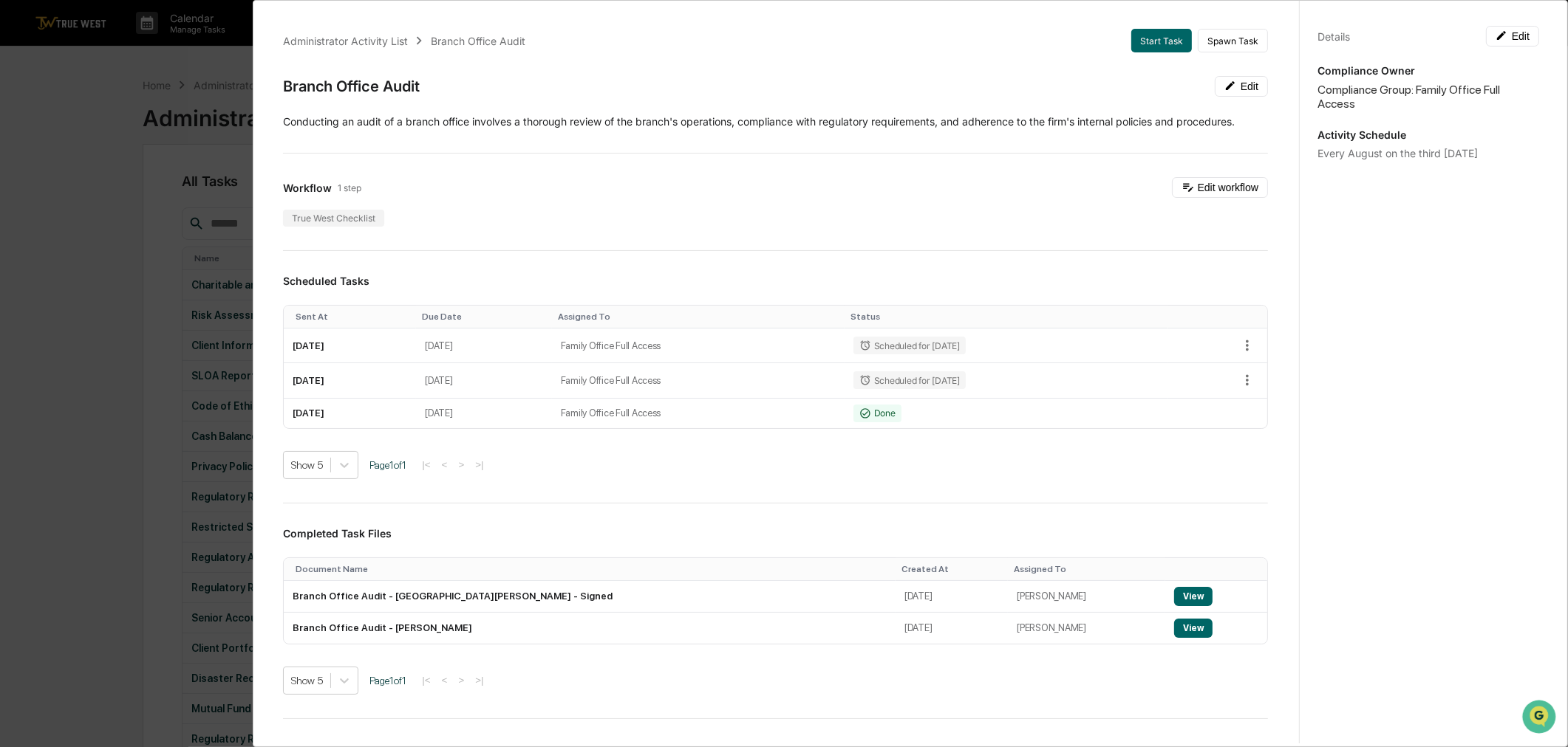
click at [79, 224] on div "Administrator Activity List Branch Office Audit Start Task Spawn Task Branch Of…" at bounding box center [784, 373] width 1568 height 747
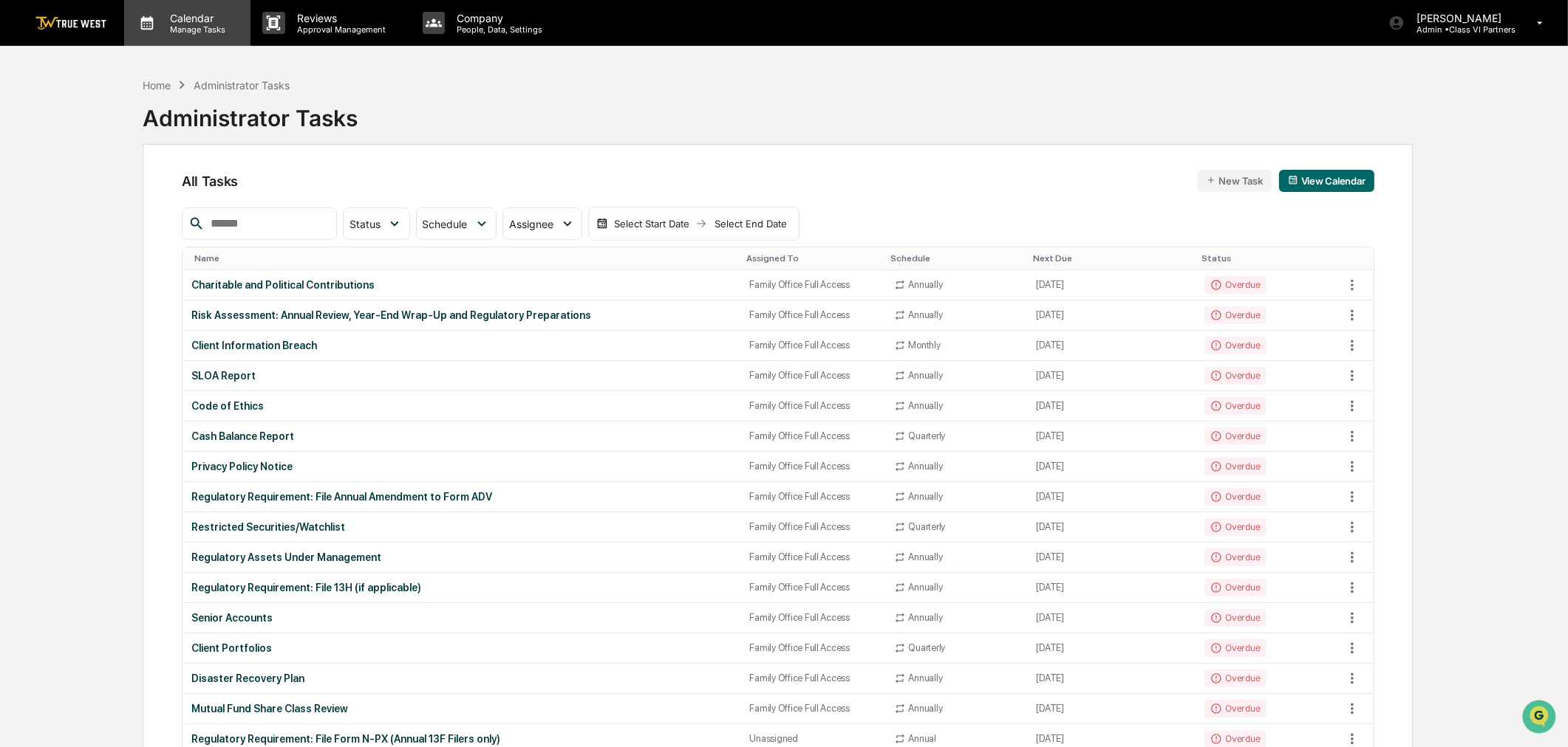
click at [200, 26] on p "Manage Tasks" at bounding box center [195, 29] width 75 height 10
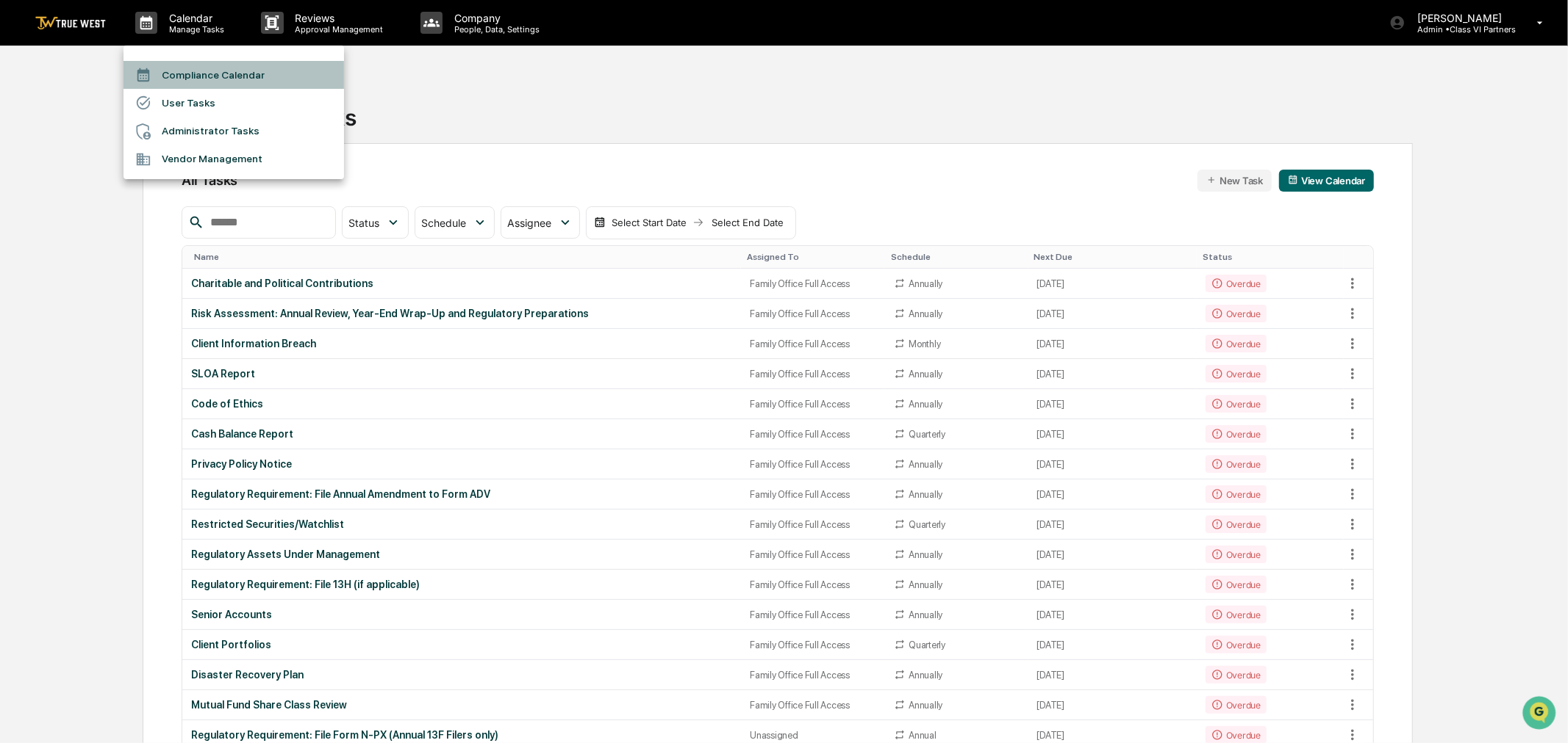
click at [194, 72] on li "Compliance Calendar" at bounding box center [233, 75] width 220 height 28
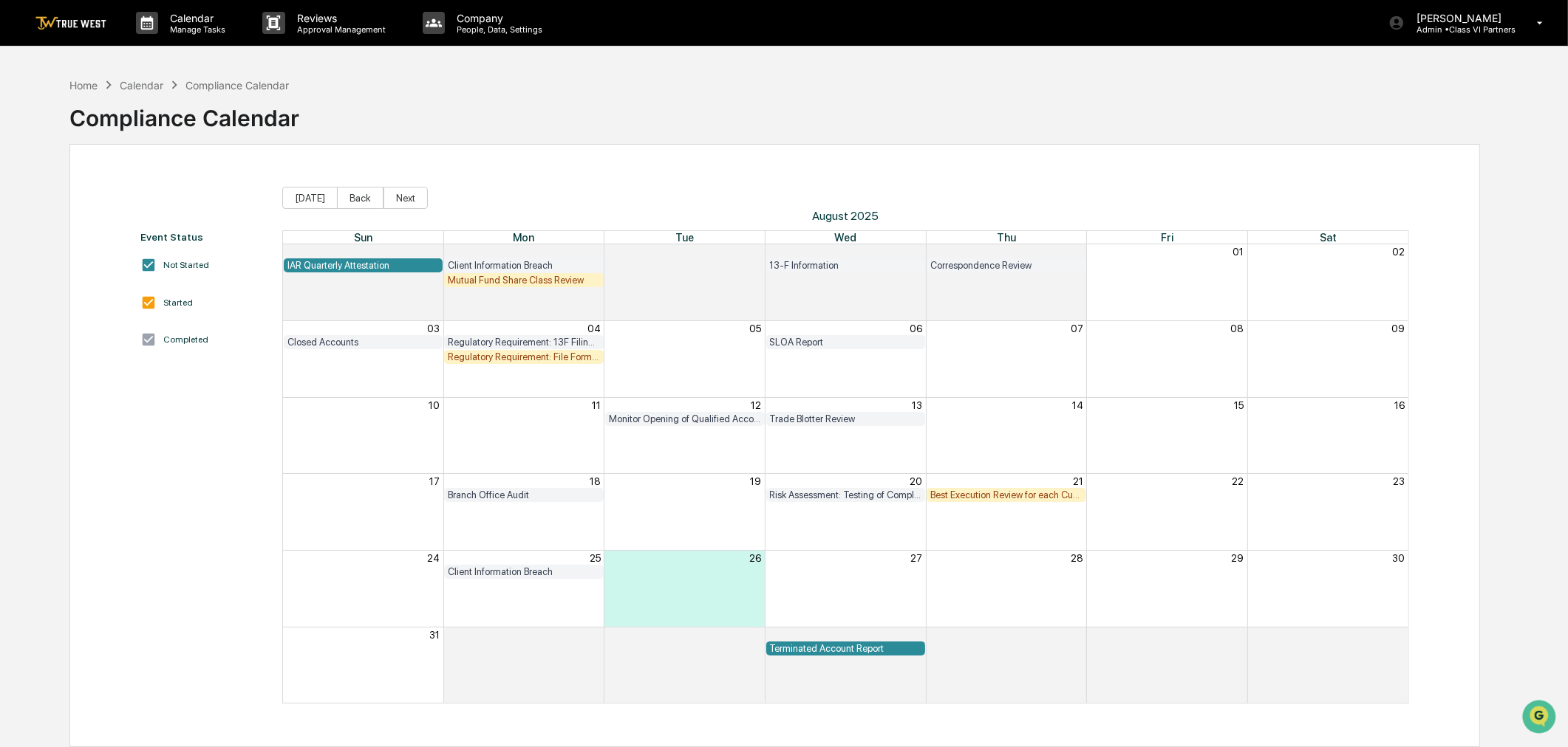
click at [147, 87] on div "Calendar" at bounding box center [142, 85] width 44 height 13
click at [86, 85] on div "Home" at bounding box center [83, 85] width 28 height 13
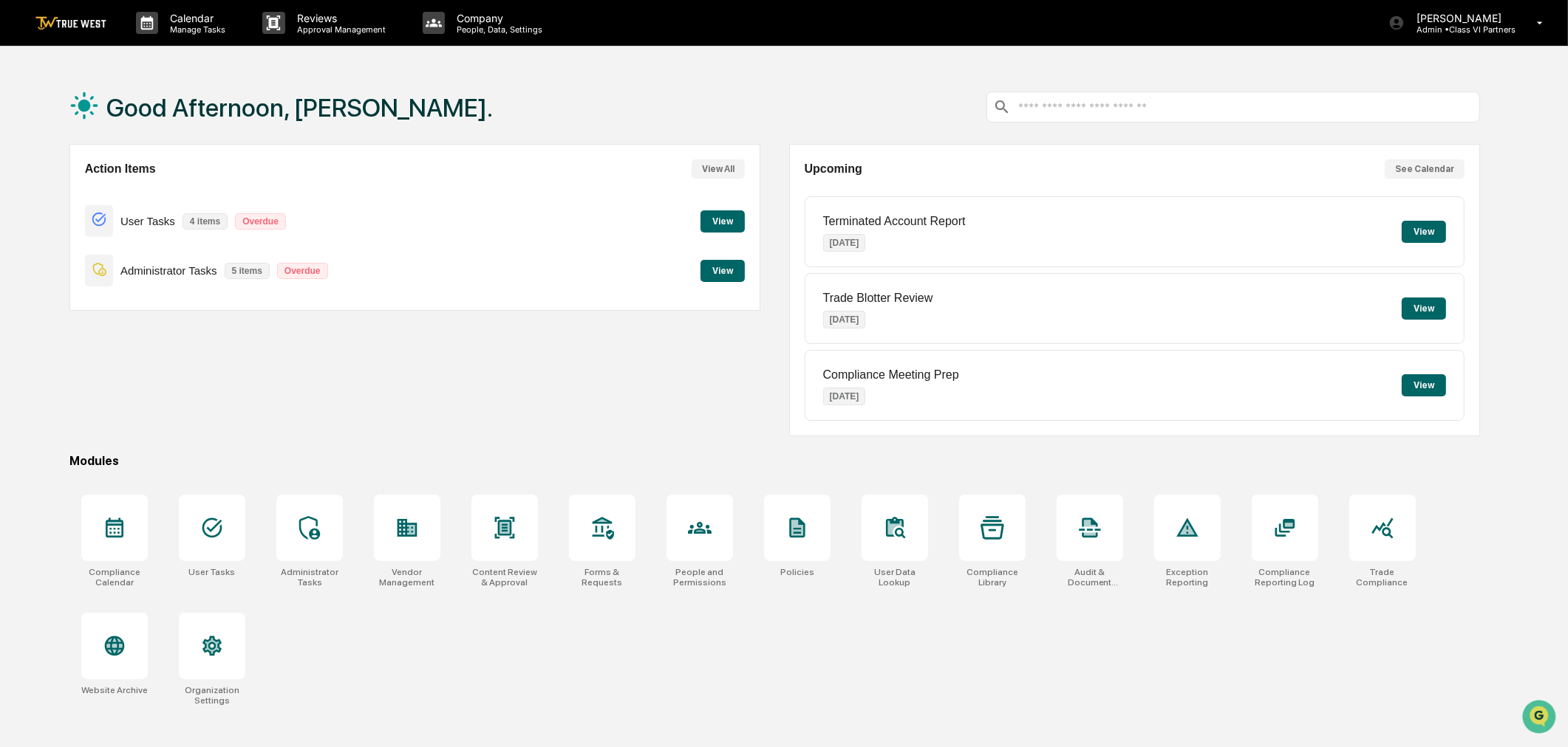
click at [715, 275] on button "View" at bounding box center [722, 271] width 45 height 22
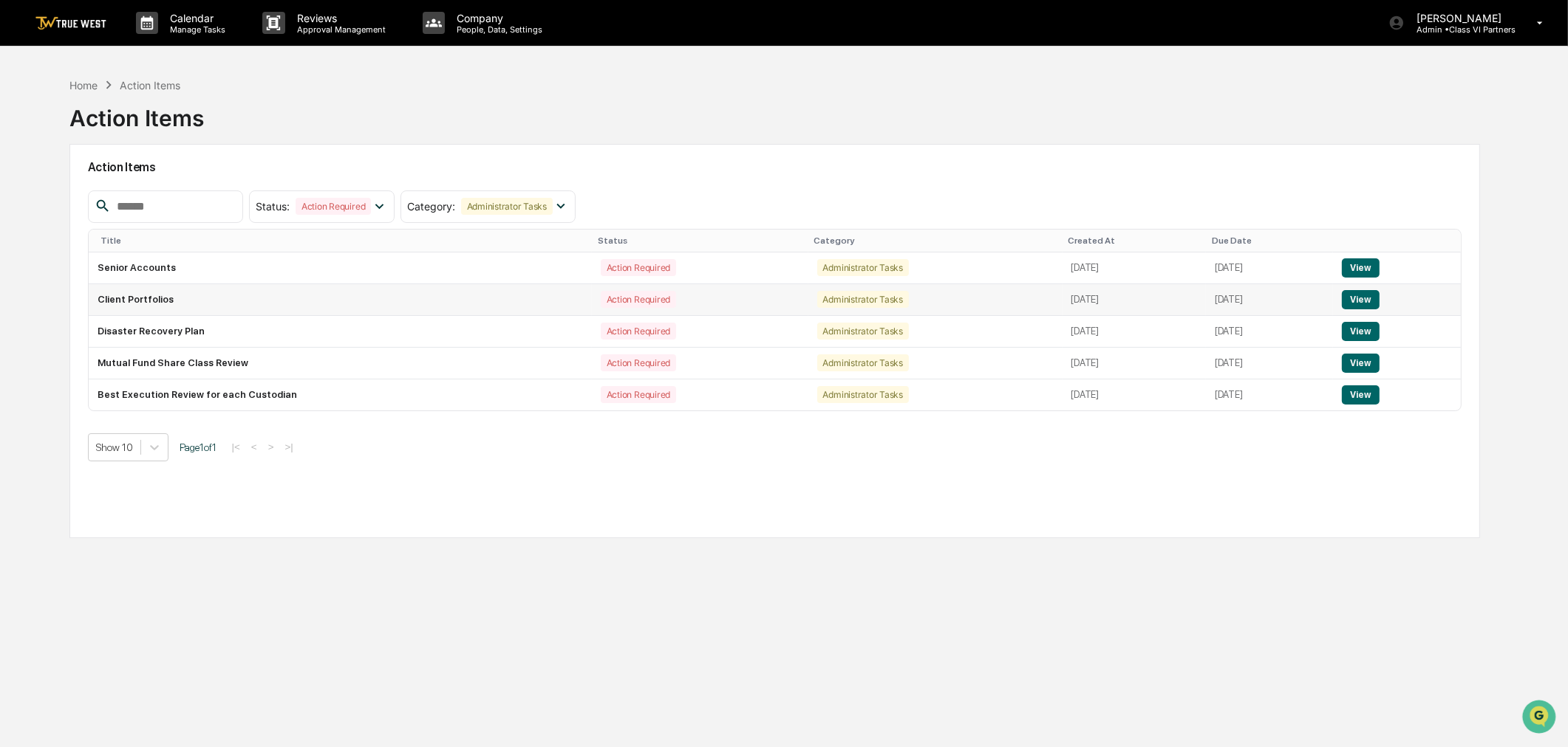
click at [1357, 296] on button "View" at bounding box center [1361, 300] width 38 height 19
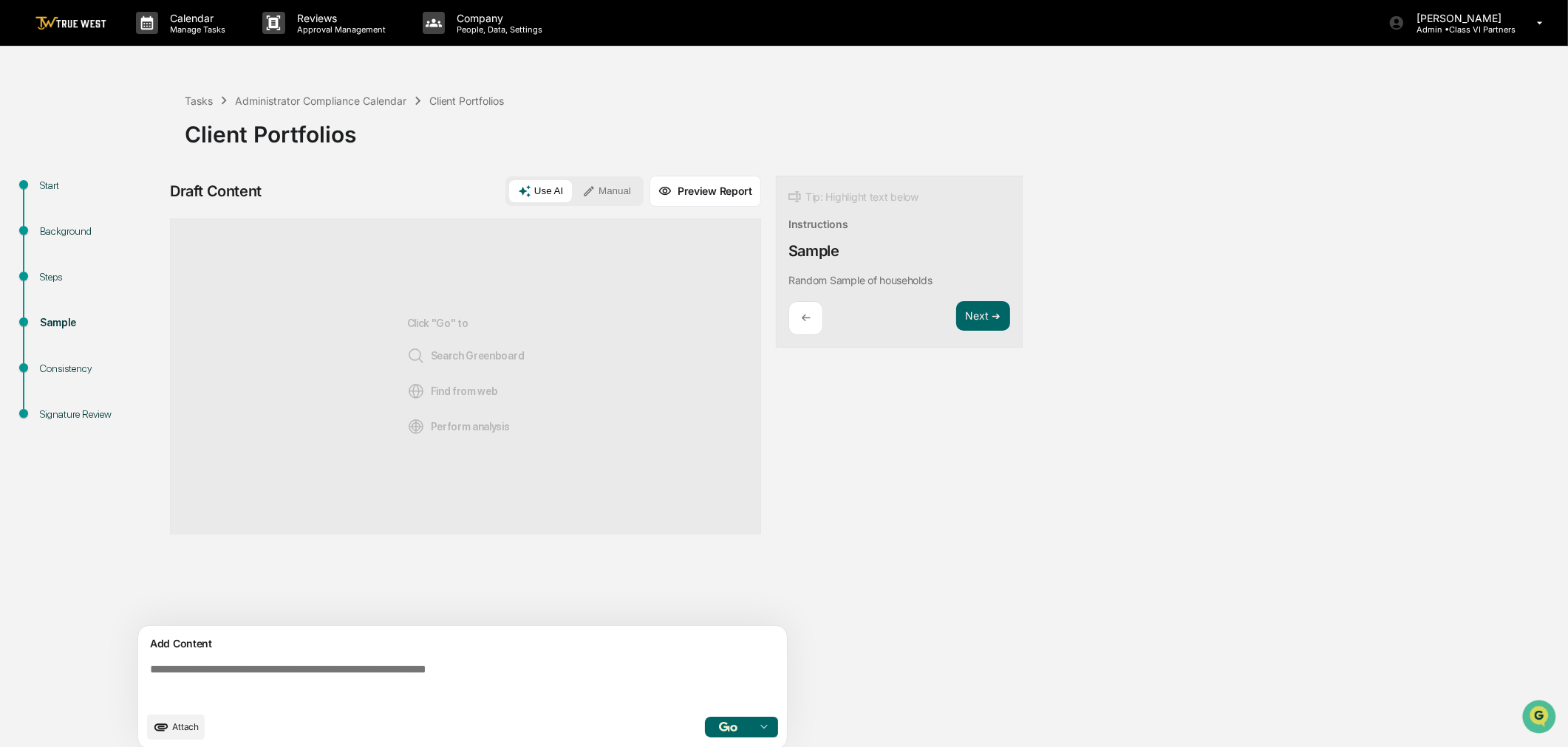
click at [259, 682] on textarea at bounding box center [465, 683] width 643 height 53
click at [603, 194] on button "Manual" at bounding box center [607, 191] width 67 height 22
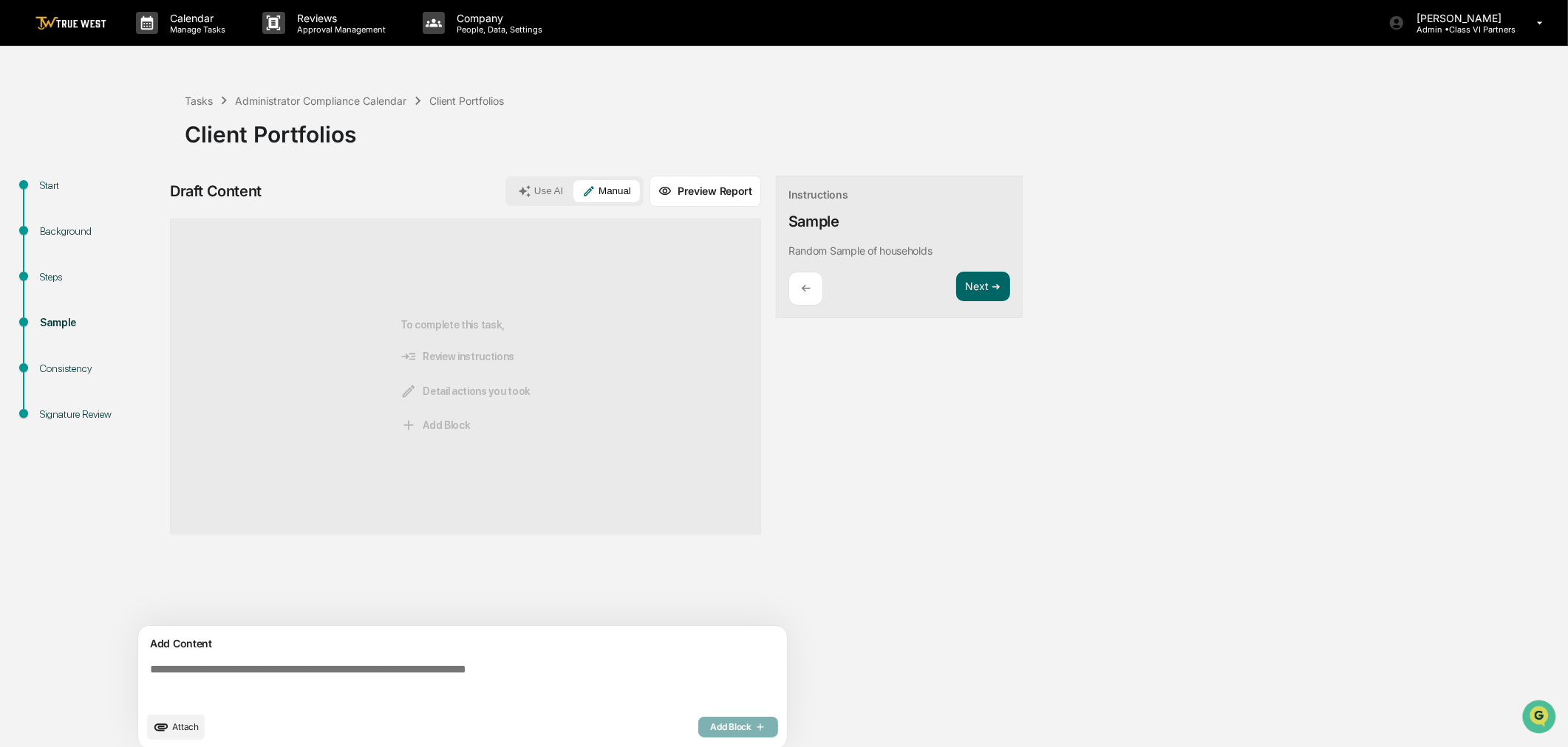
click at [312, 684] on textarea at bounding box center [465, 683] width 643 height 53
click at [986, 282] on button "Next ➔" at bounding box center [983, 287] width 54 height 30
click at [550, 195] on button "Use AI" at bounding box center [540, 191] width 63 height 22
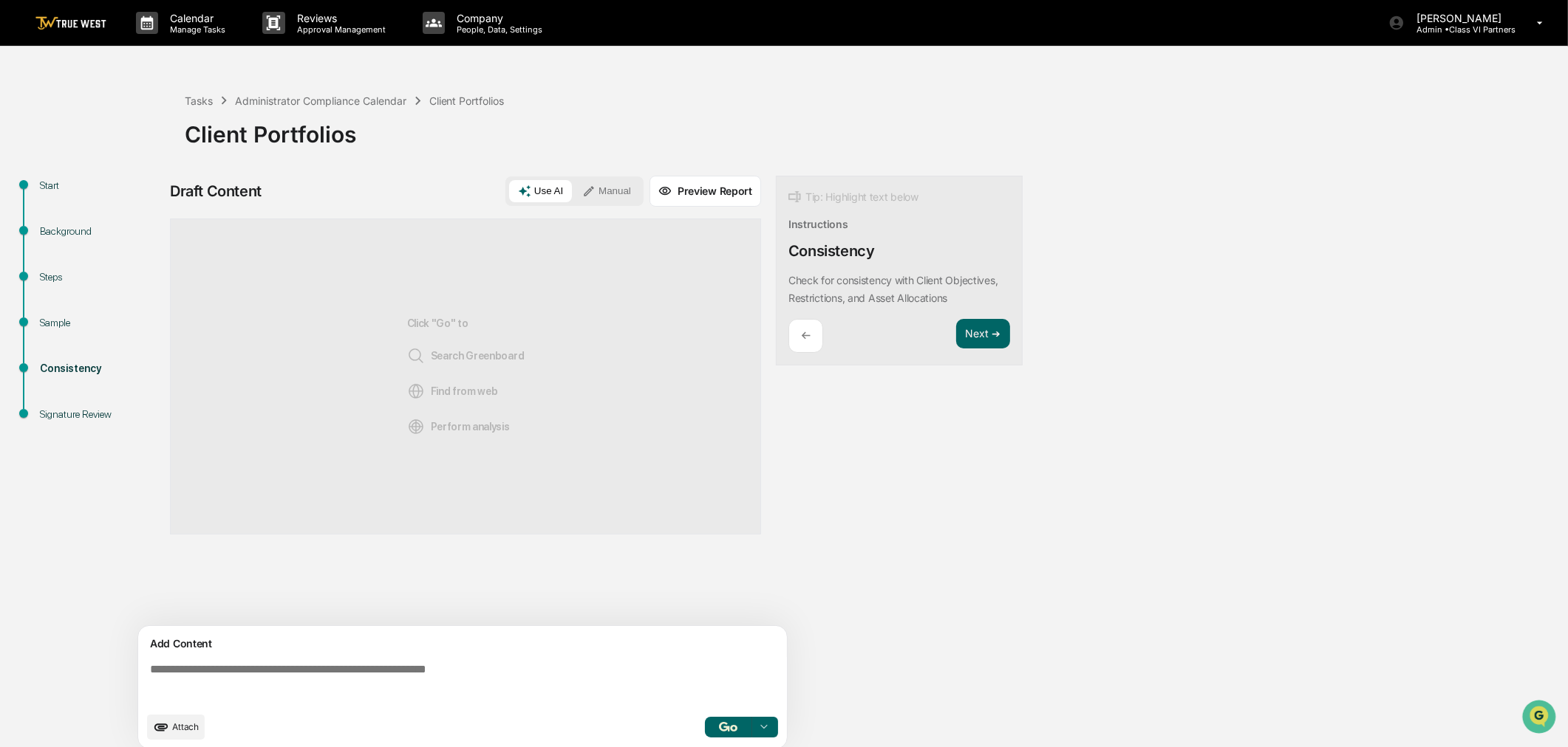
scroll to position [12, 0]
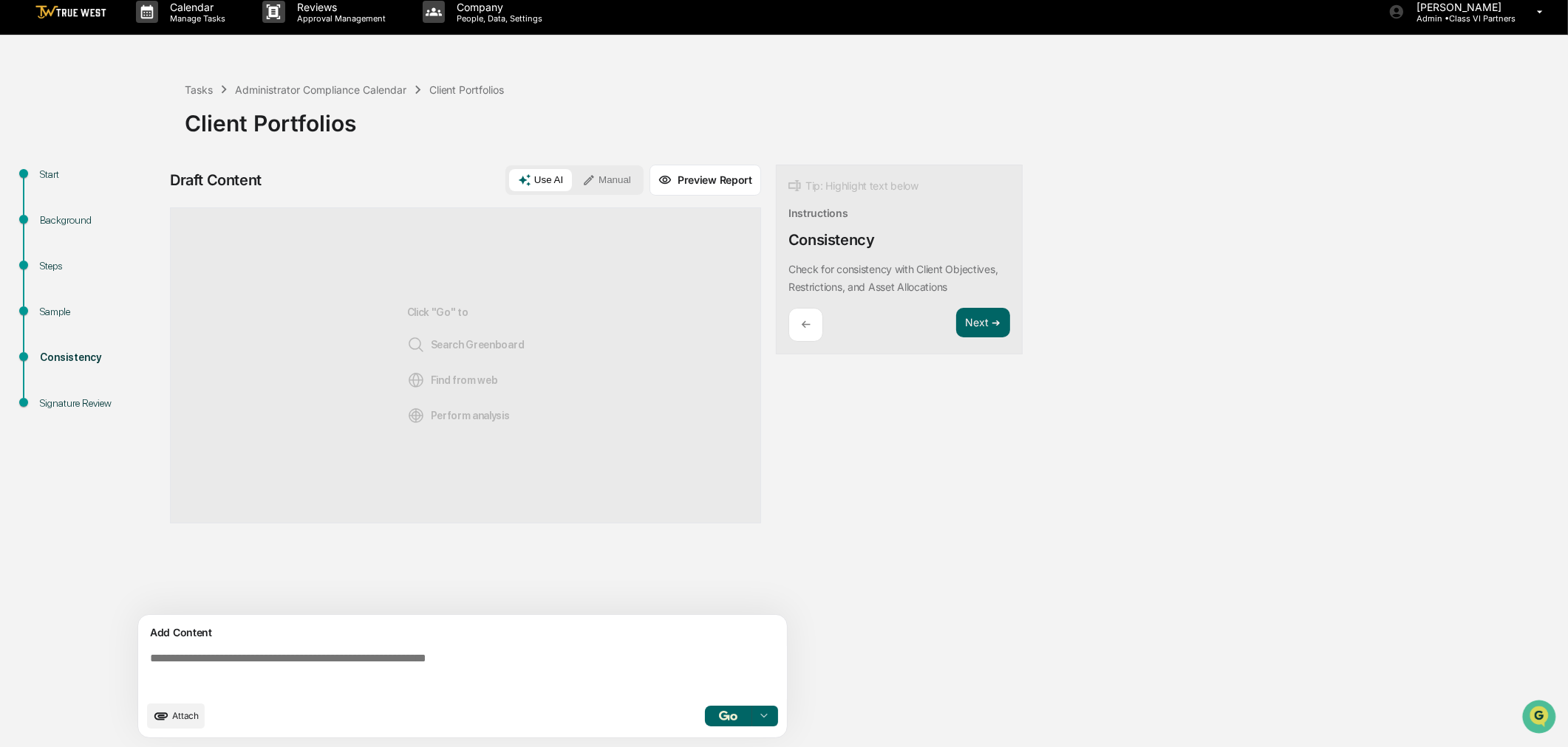
click at [179, 664] on textarea at bounding box center [465, 672] width 643 height 53
click at [602, 173] on button "Manual" at bounding box center [607, 180] width 67 height 22
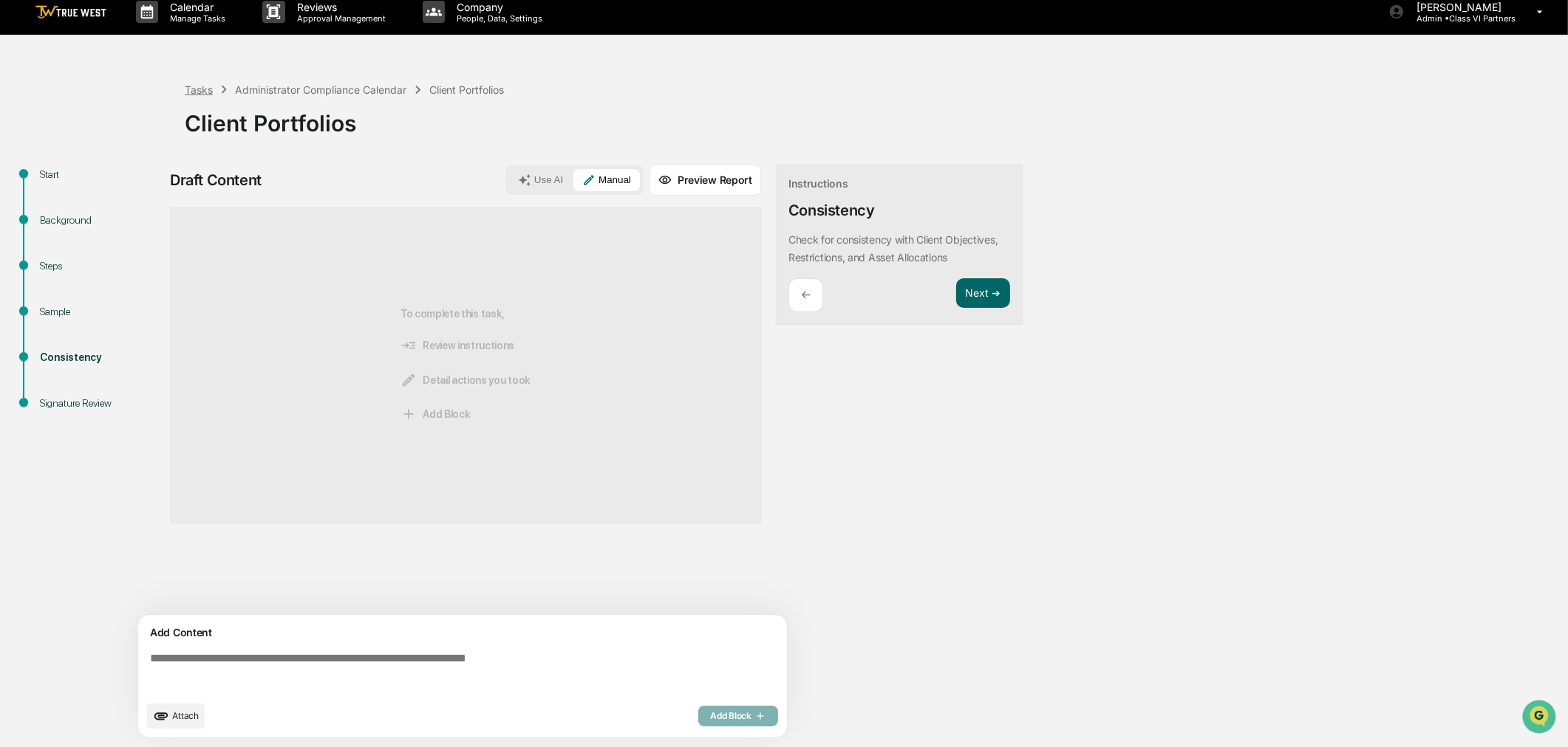
click at [189, 93] on div "Tasks" at bounding box center [198, 89] width 28 height 13
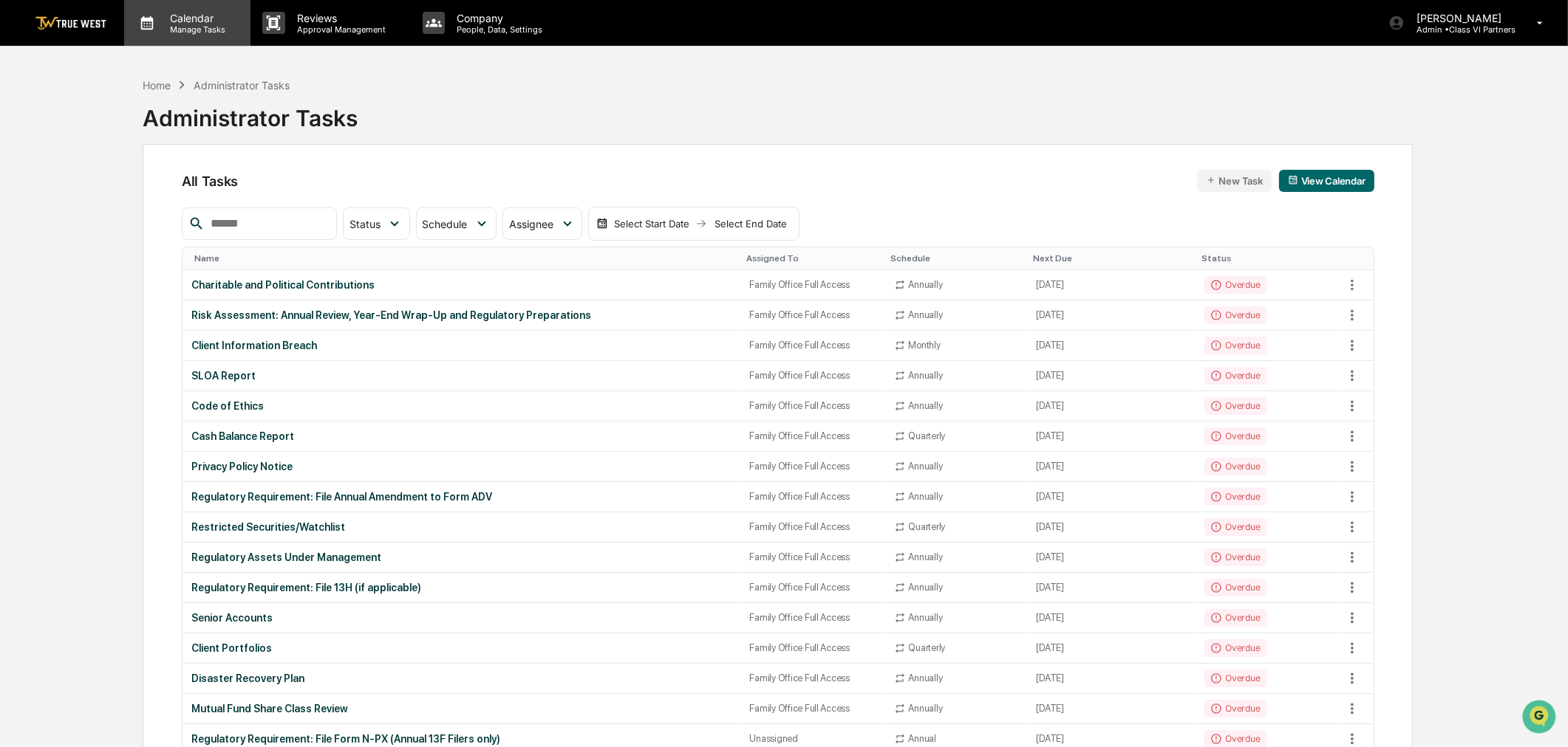
click at [186, 25] on p "Manage Tasks" at bounding box center [195, 29] width 75 height 10
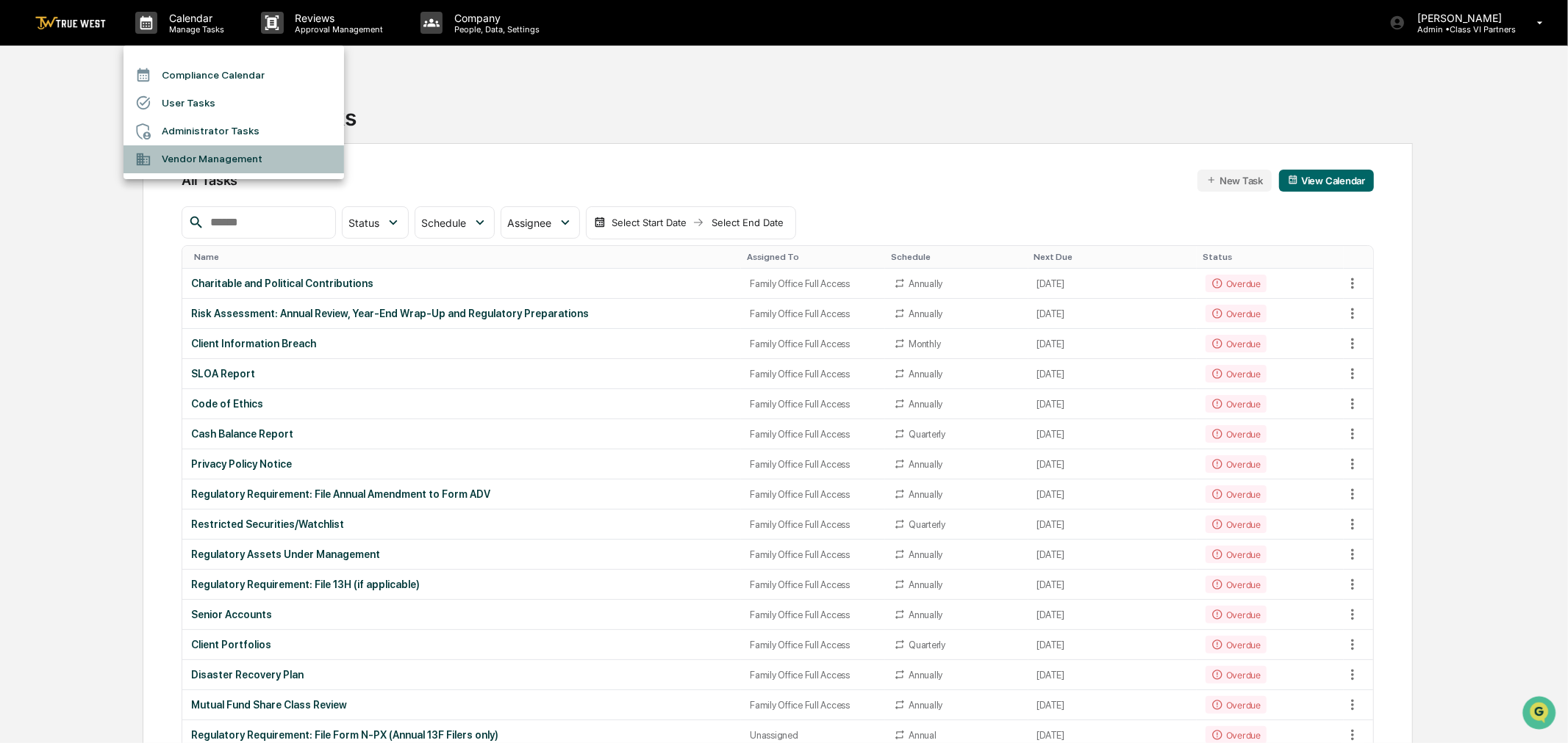
click at [174, 152] on li "Vendor Management" at bounding box center [233, 159] width 220 height 28
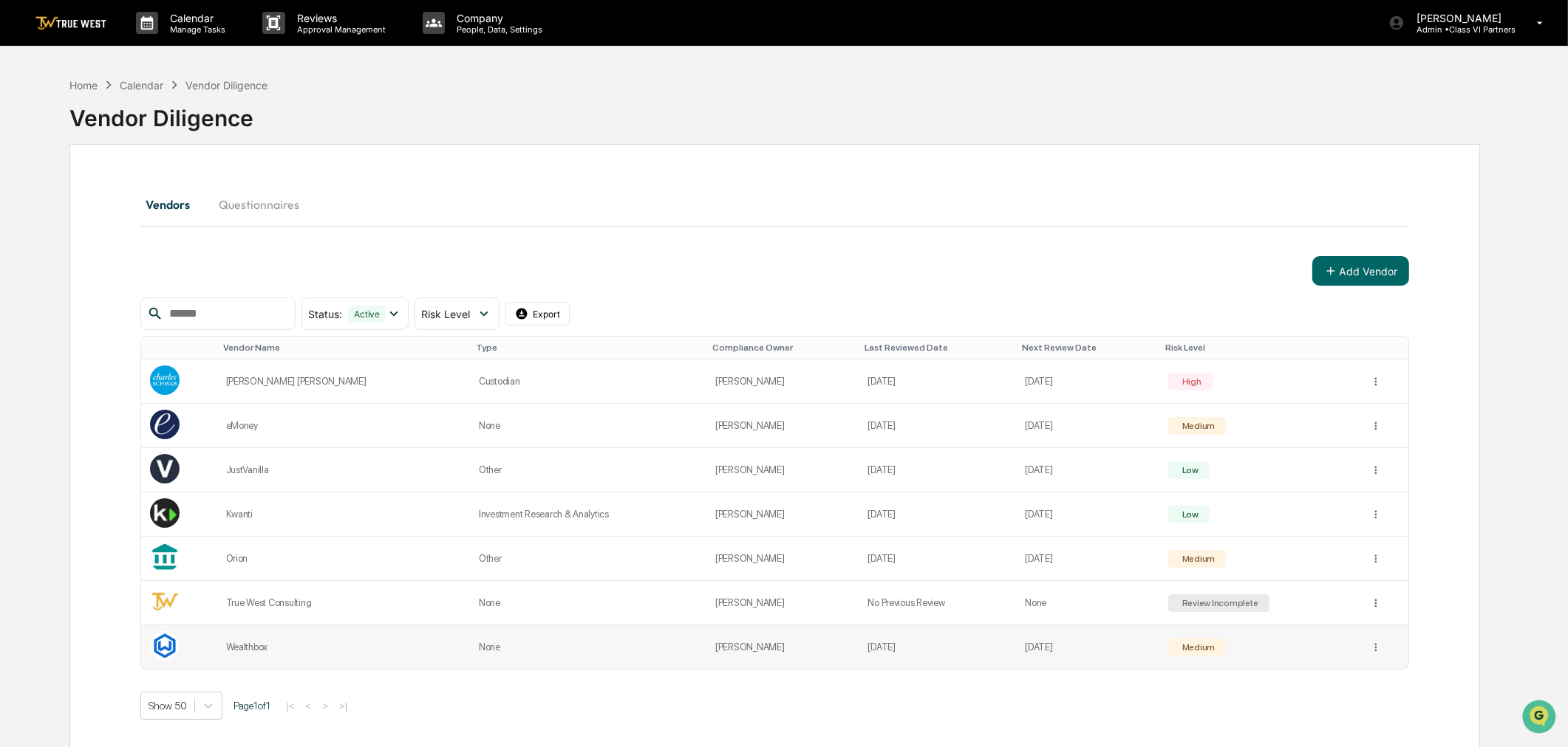
click at [253, 645] on div "Wealthbox" at bounding box center [343, 647] width 235 height 11
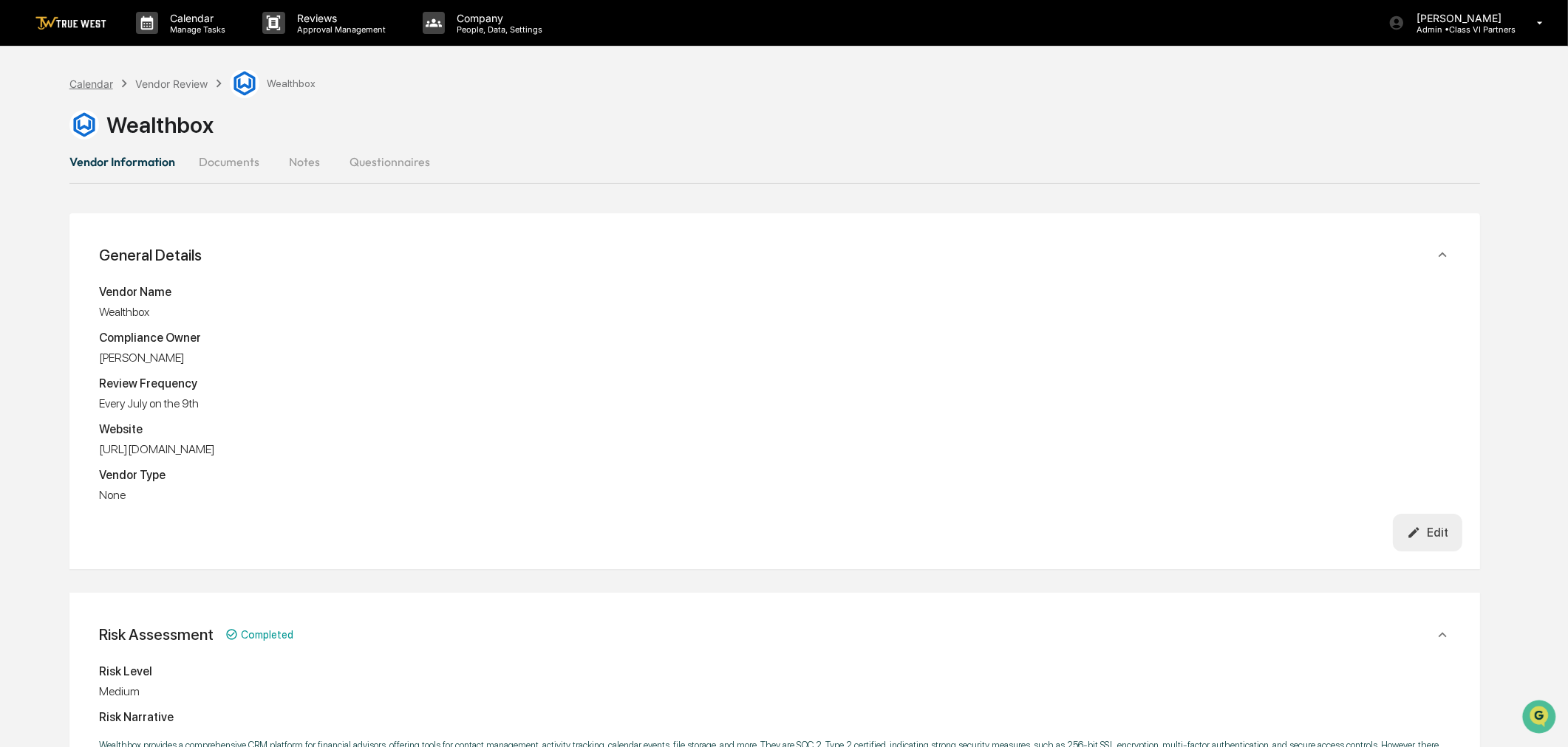
click at [83, 85] on div "Calendar" at bounding box center [91, 83] width 44 height 13
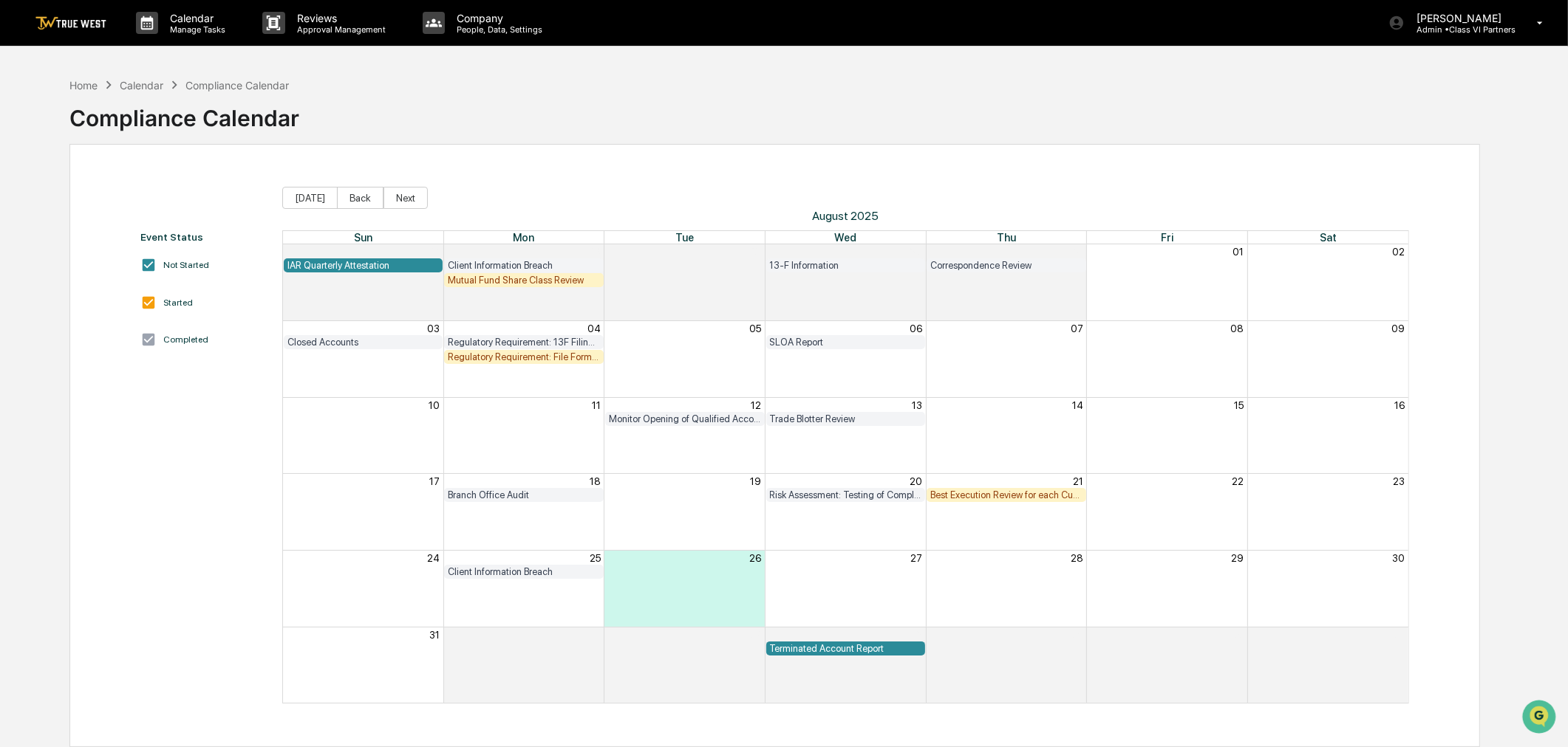
click at [138, 87] on div "Calendar" at bounding box center [142, 85] width 44 height 13
click at [79, 29] on img at bounding box center [71, 23] width 71 height 14
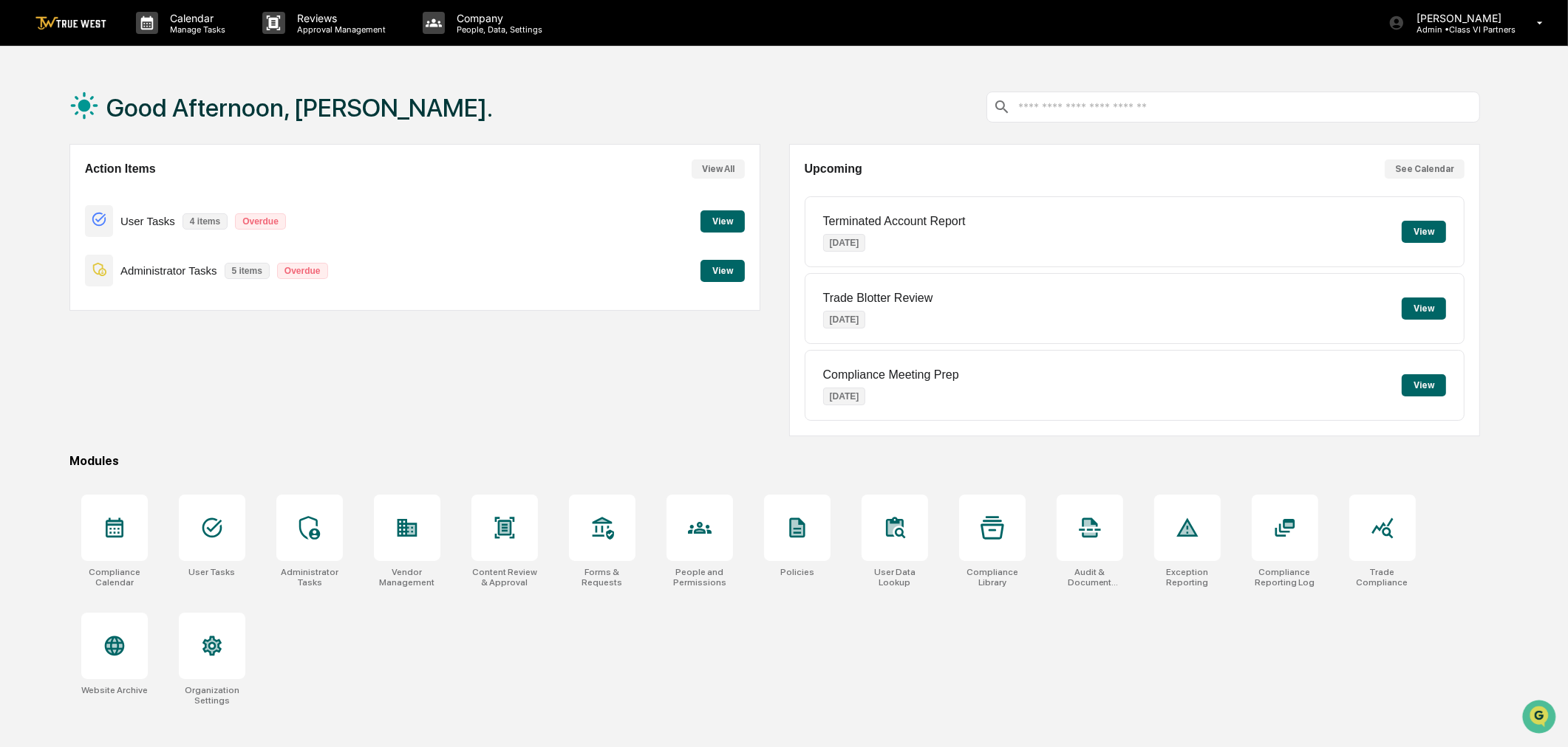
click at [715, 267] on button "View" at bounding box center [722, 271] width 45 height 22
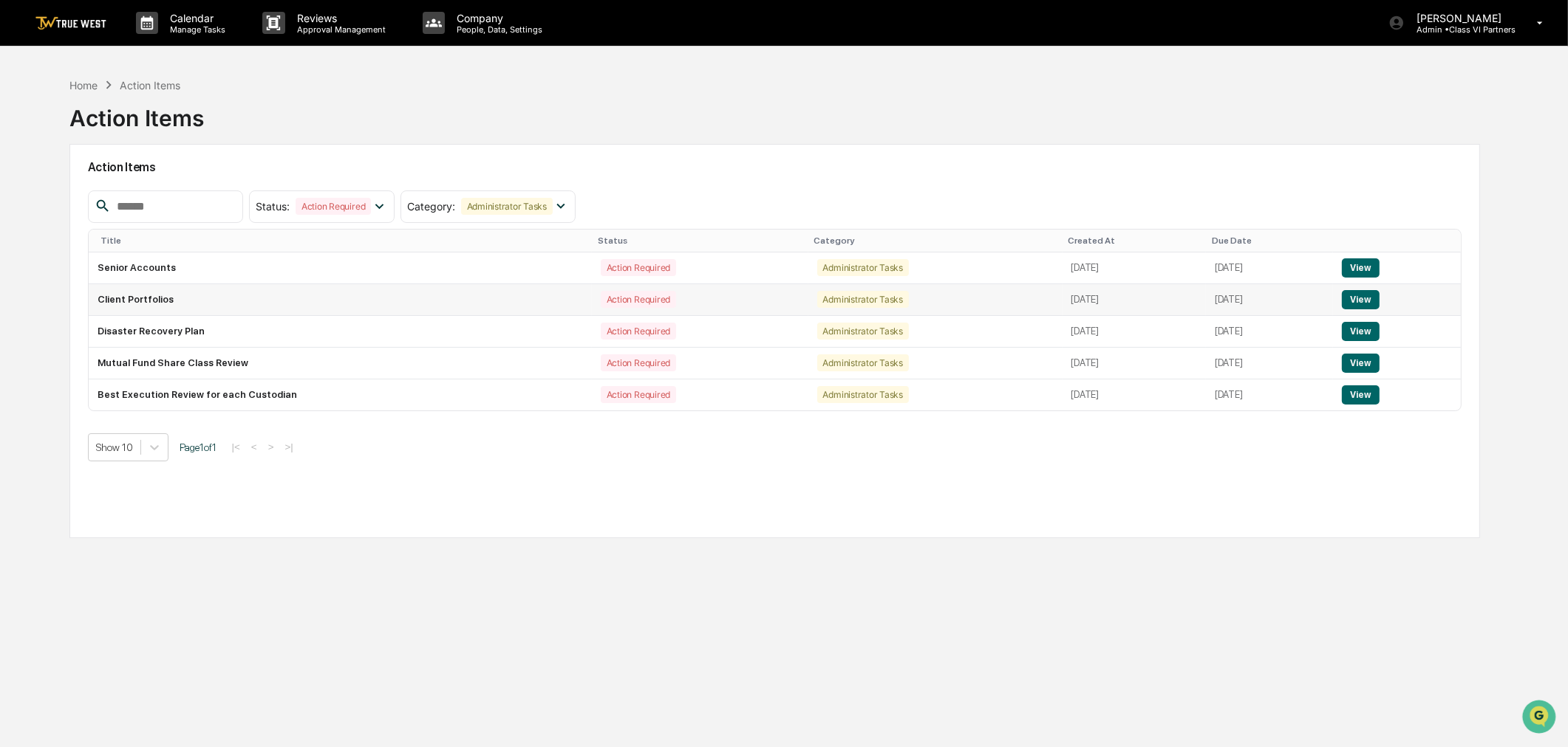
click at [1373, 304] on button "View" at bounding box center [1361, 300] width 38 height 19
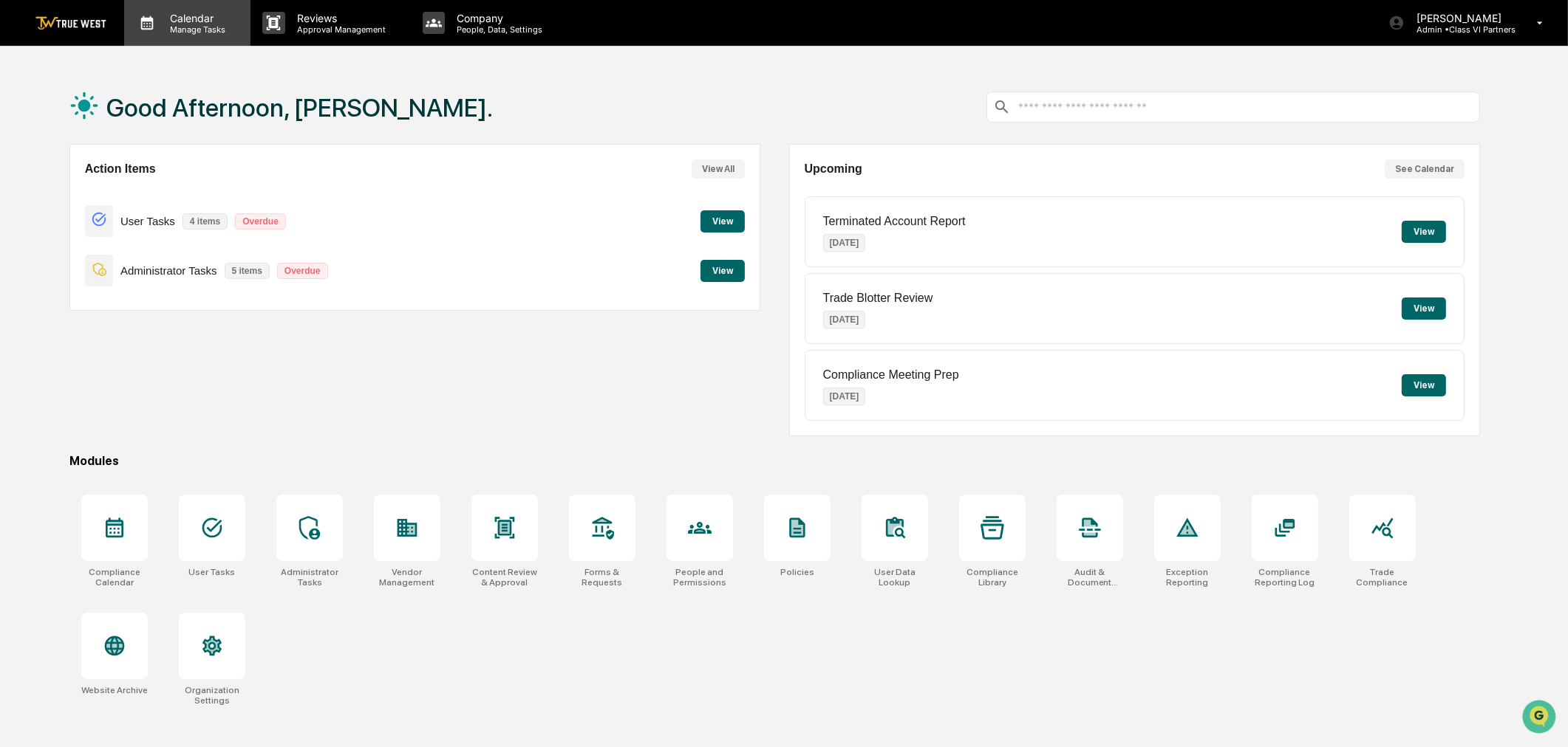
click at [193, 30] on p "Manage Tasks" at bounding box center [195, 29] width 75 height 10
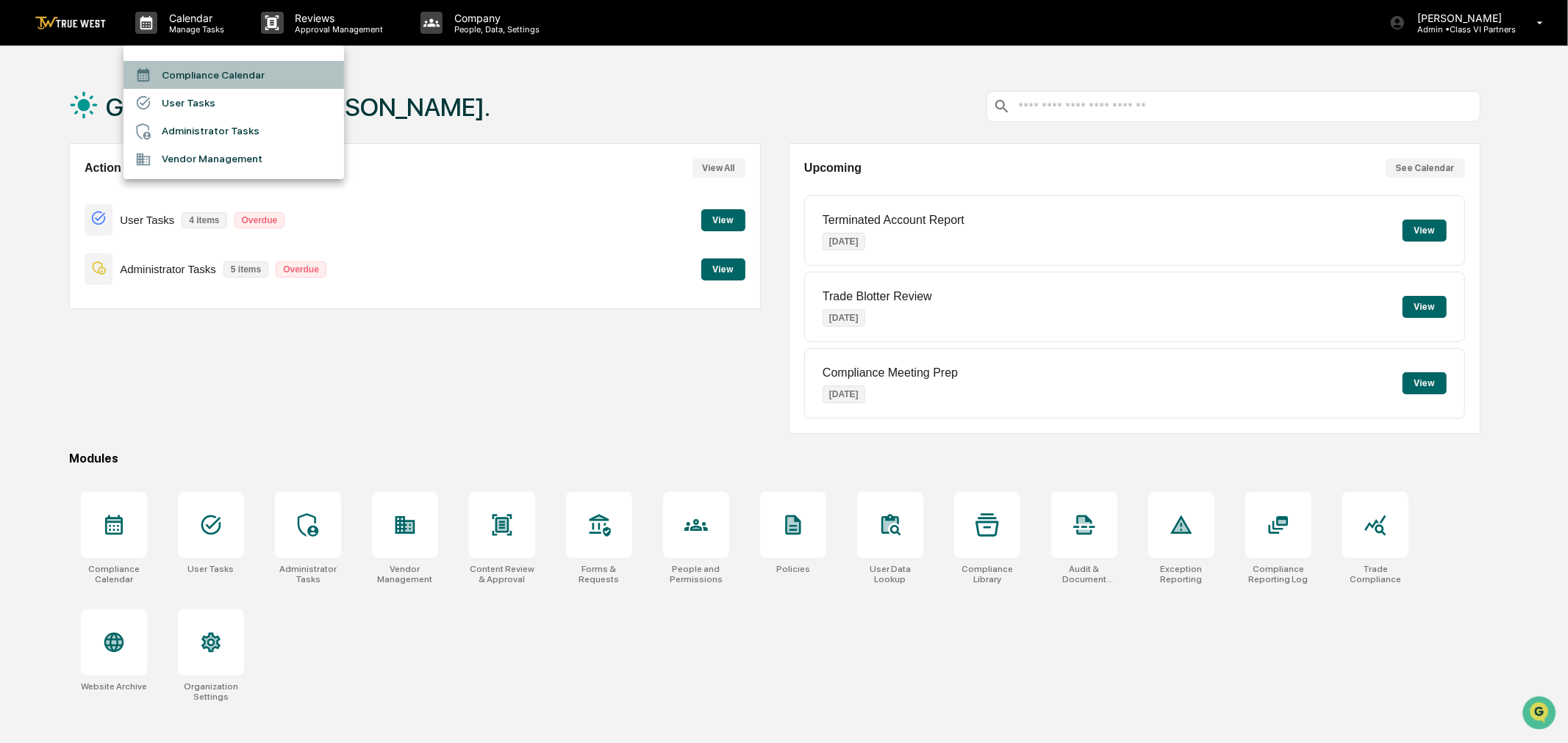
click at [182, 80] on li "Compliance Calendar" at bounding box center [233, 75] width 220 height 28
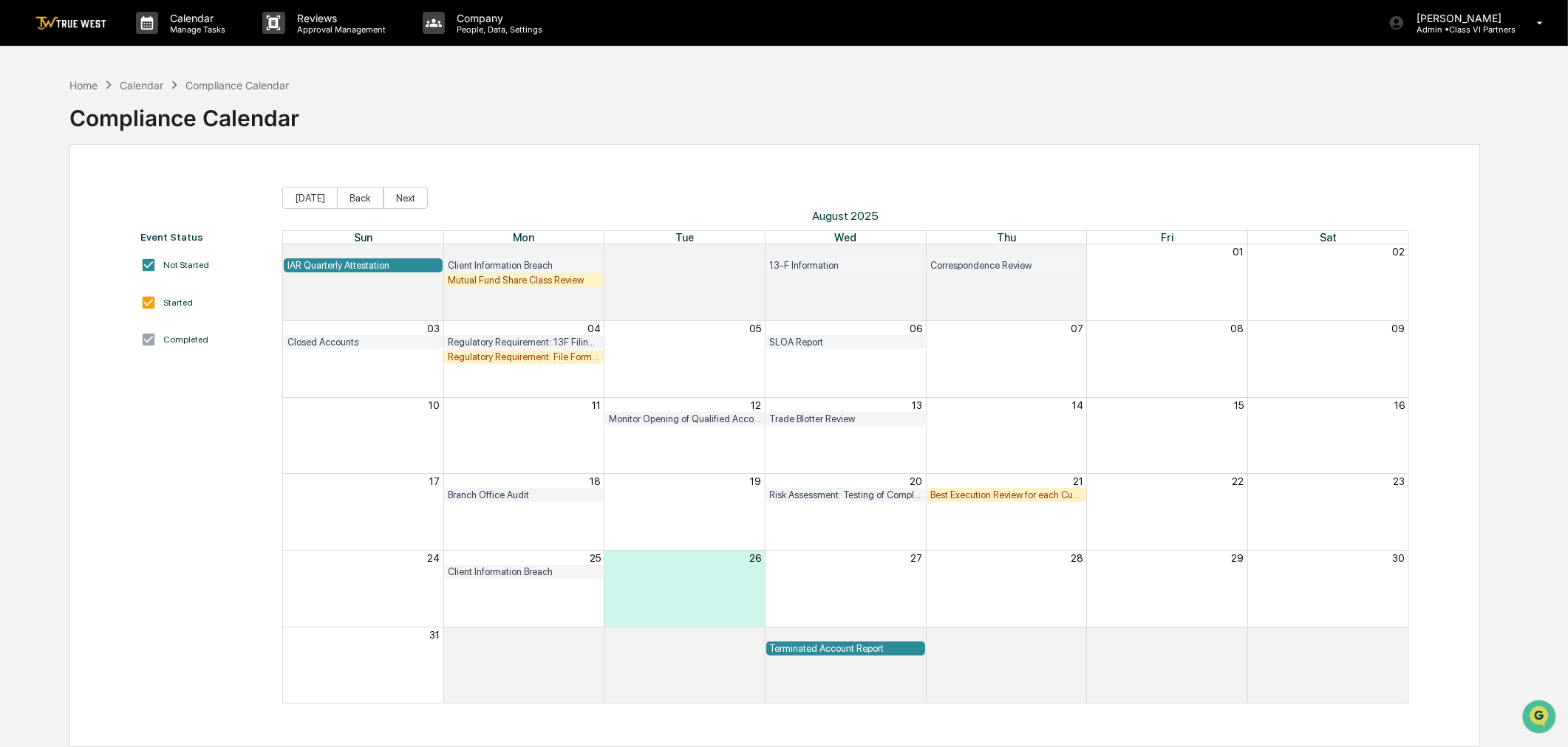
click at [782, 339] on div "SLOA Report" at bounding box center [846, 342] width 153 height 11
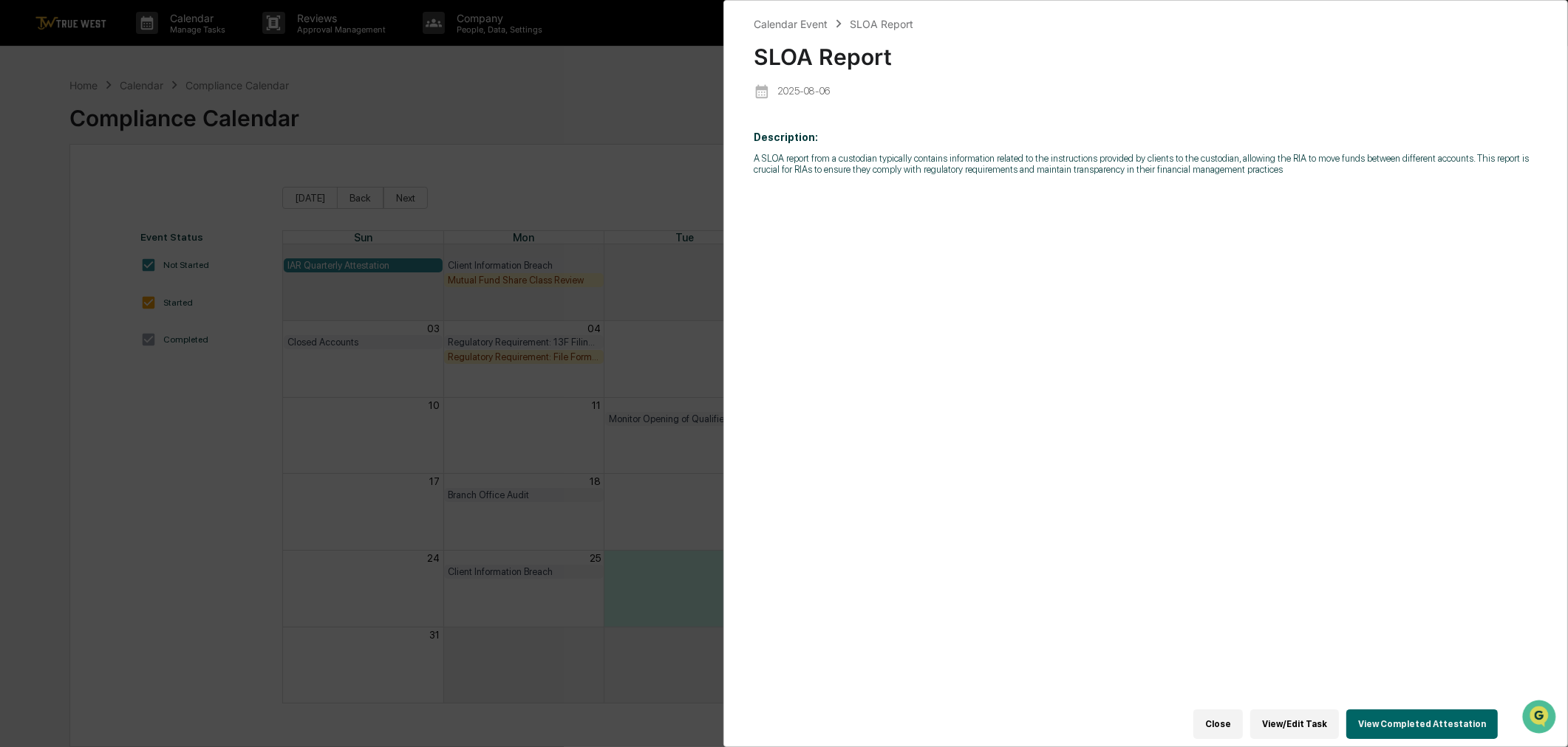
click at [1408, 712] on button "View Completed Attestation" at bounding box center [1422, 724] width 152 height 29
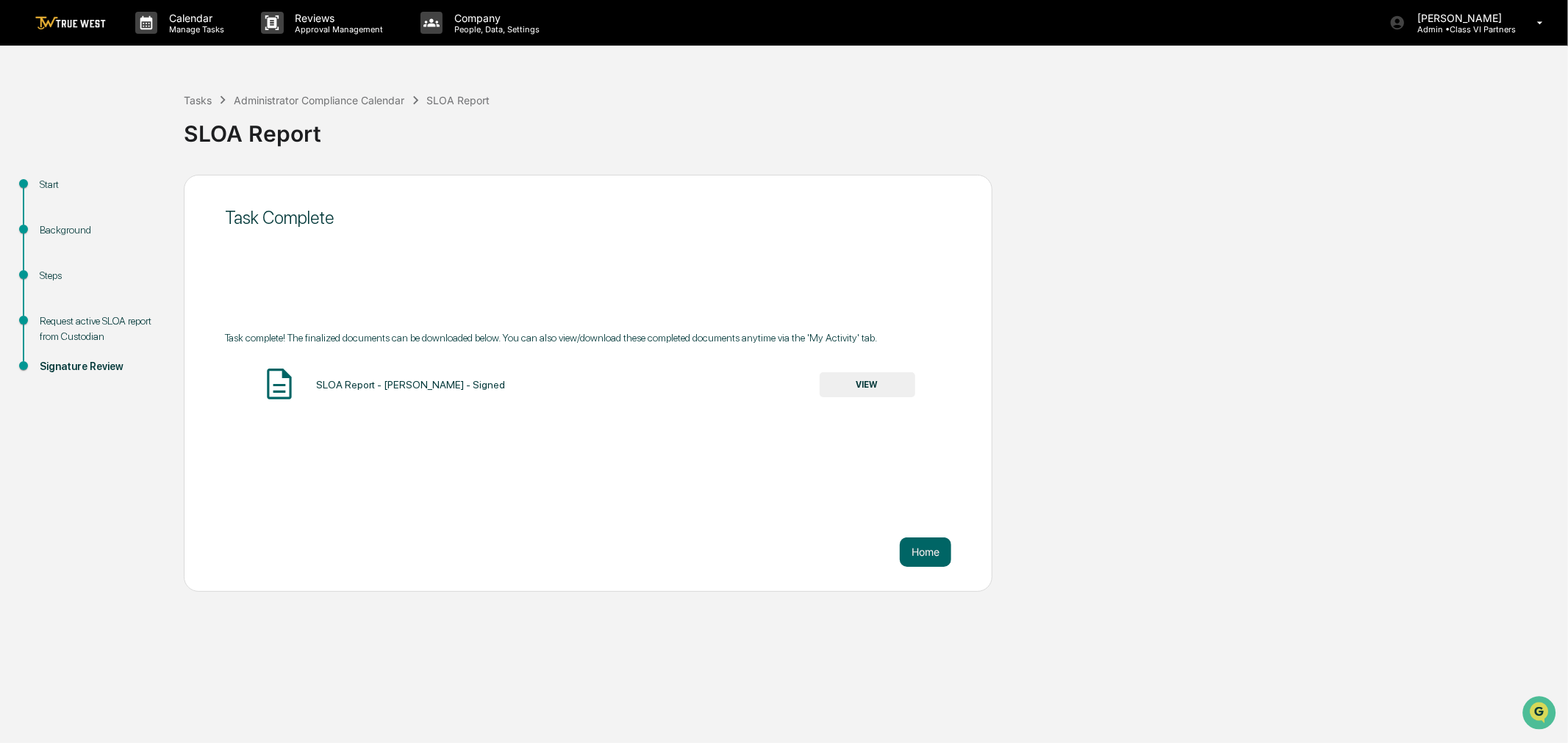
click at [880, 390] on button "VIEW" at bounding box center [867, 385] width 96 height 25
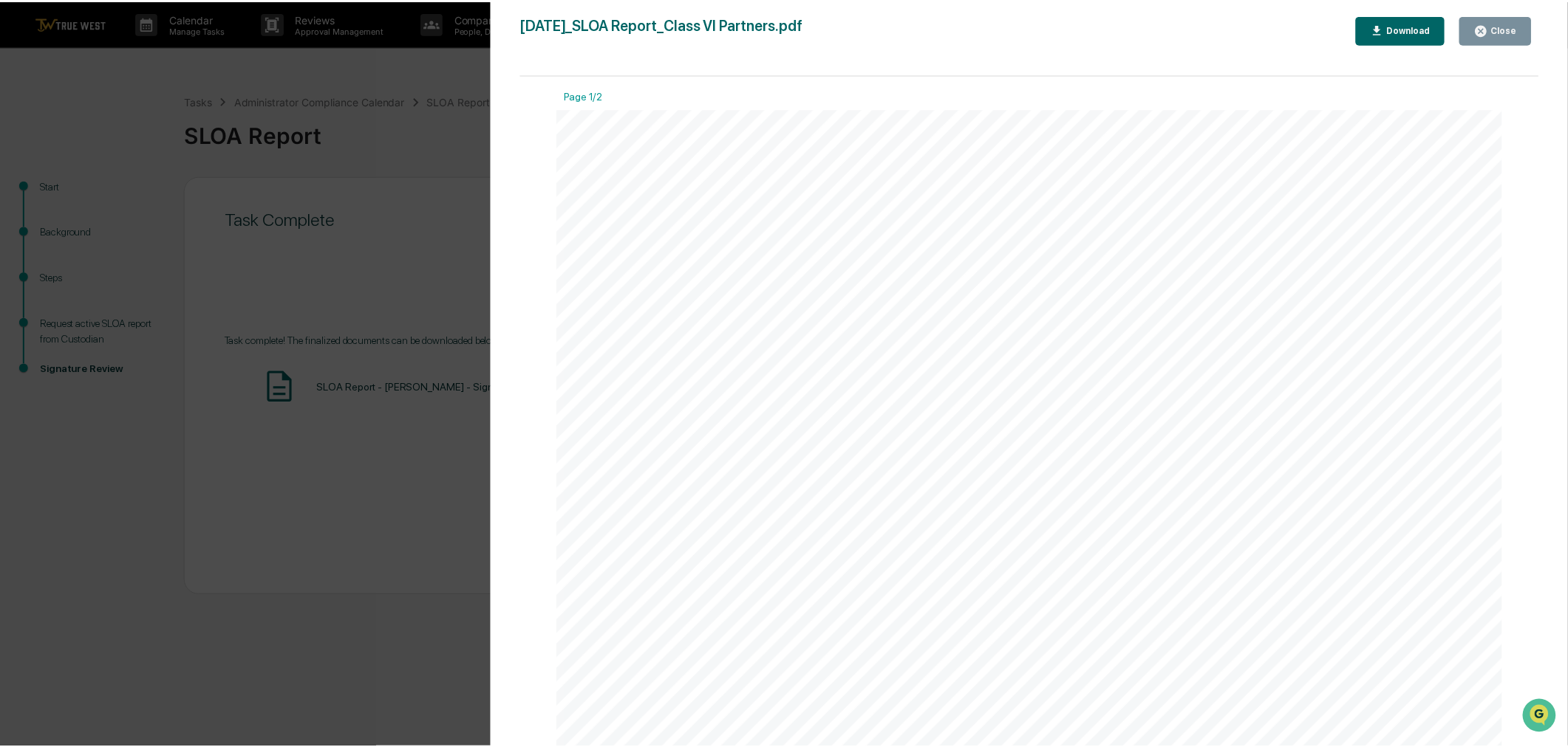
scroll to position [164, 0]
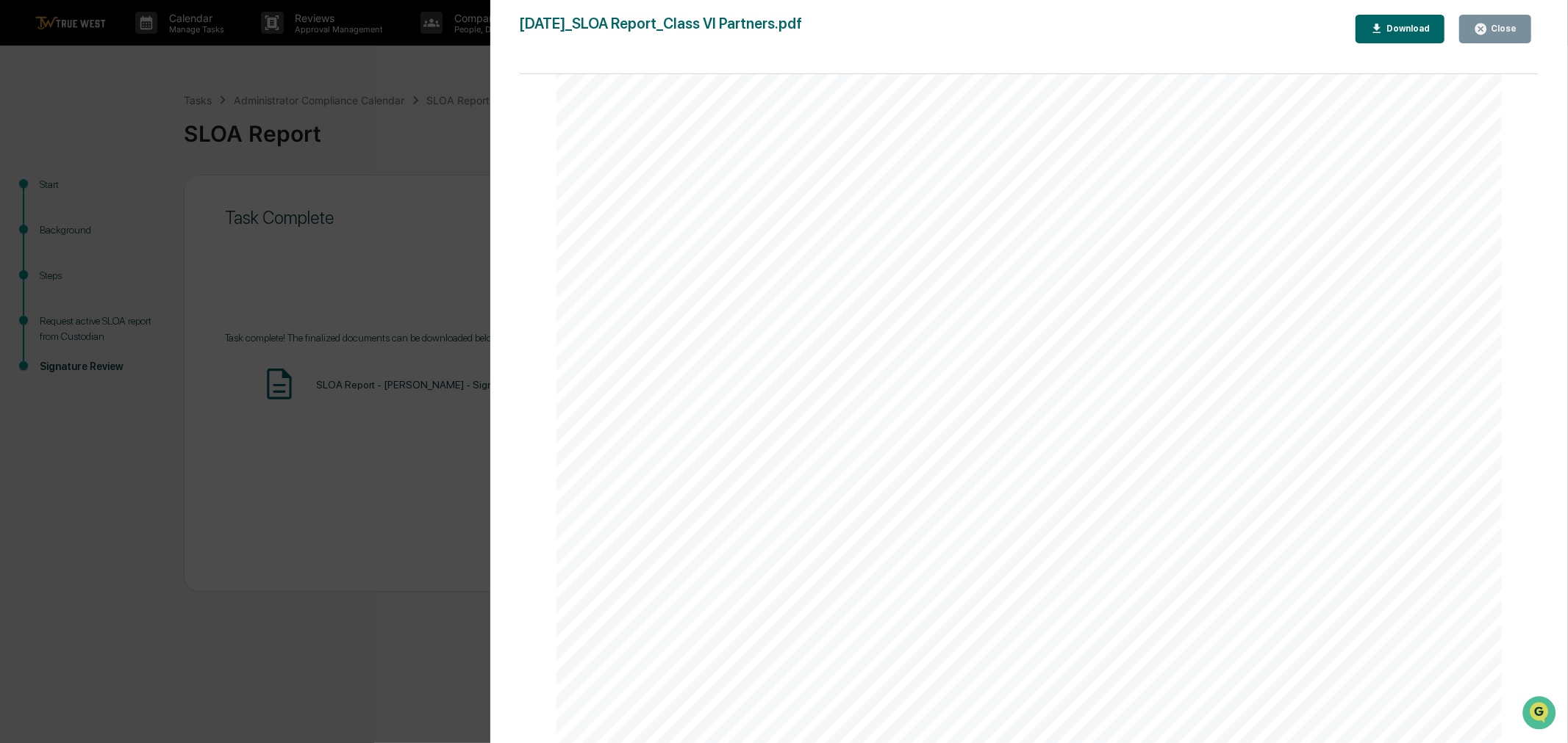
click at [1517, 29] on button "Close" at bounding box center [1495, 29] width 72 height 28
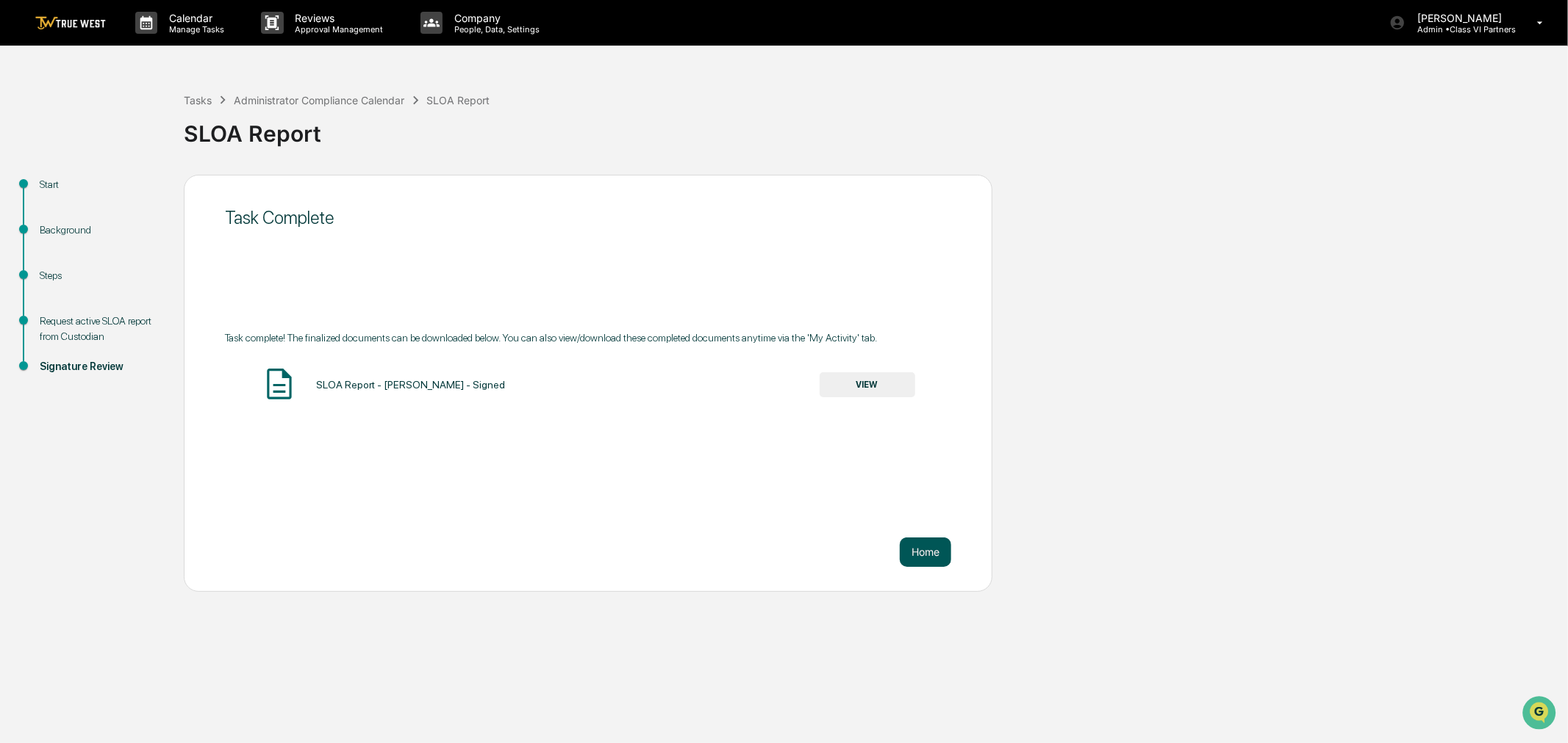
click at [936, 560] on button "Home" at bounding box center [924, 552] width 51 height 29
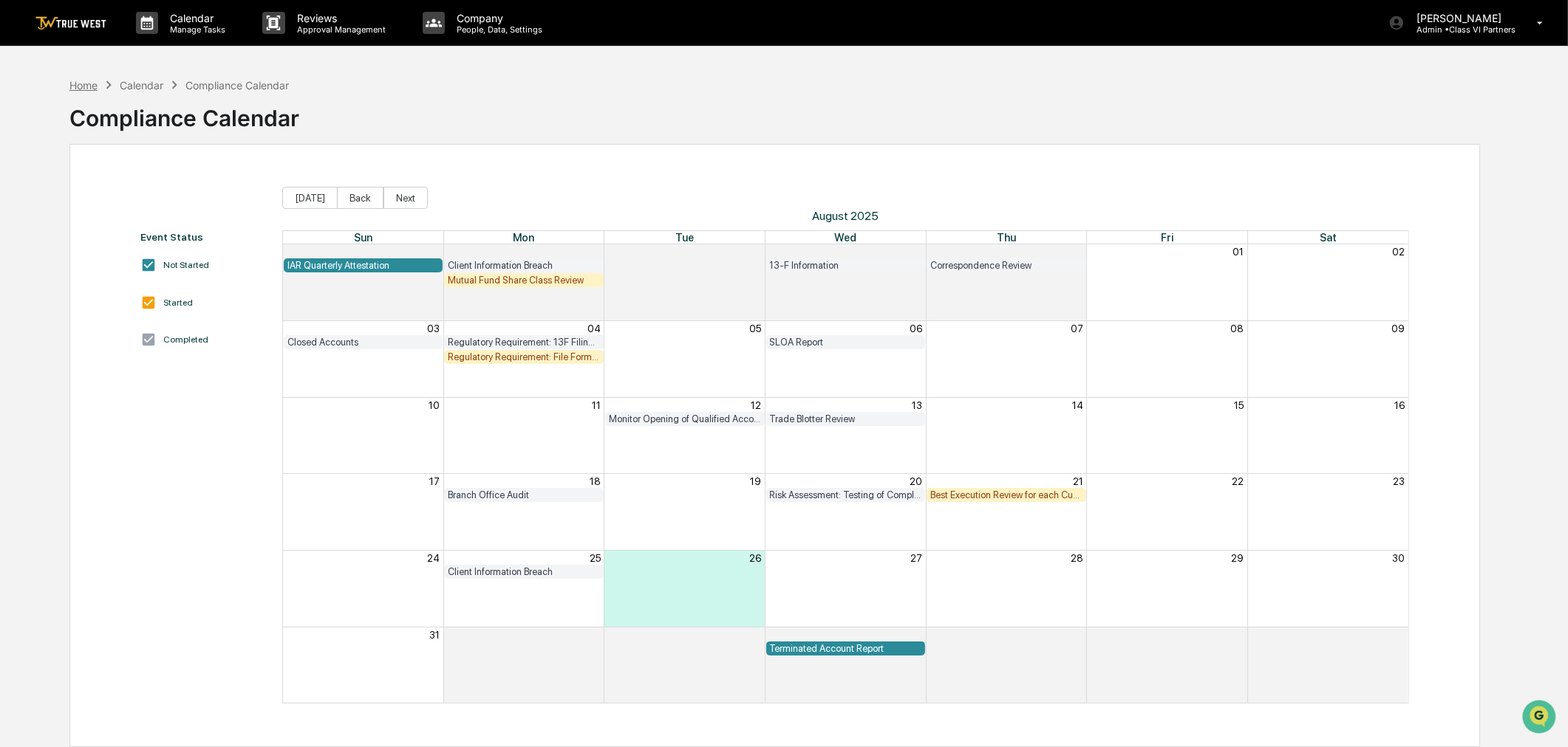
click at [71, 90] on div "Home" at bounding box center [83, 85] width 28 height 13
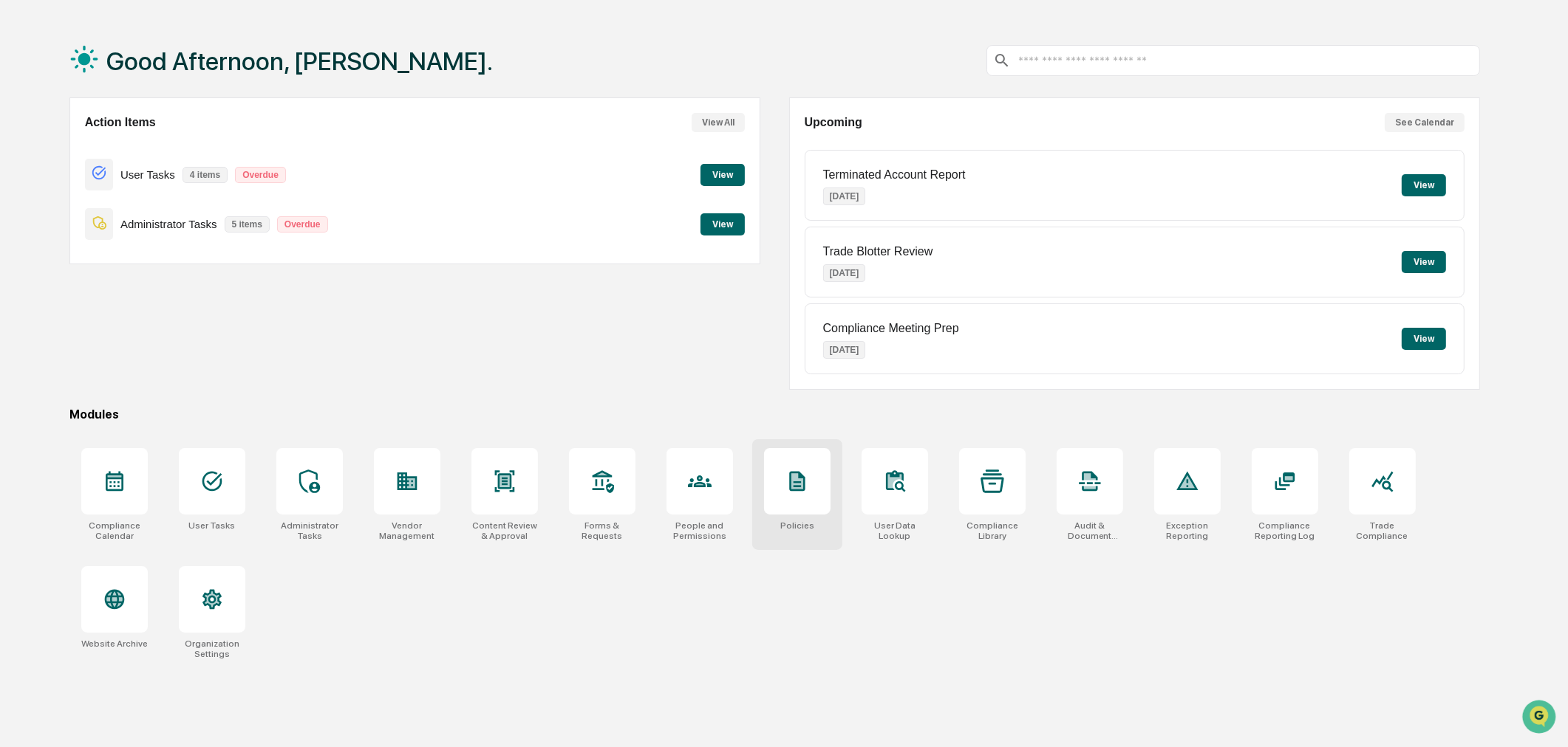
scroll to position [70, 0]
